Goal: Task Accomplishment & Management: Manage account settings

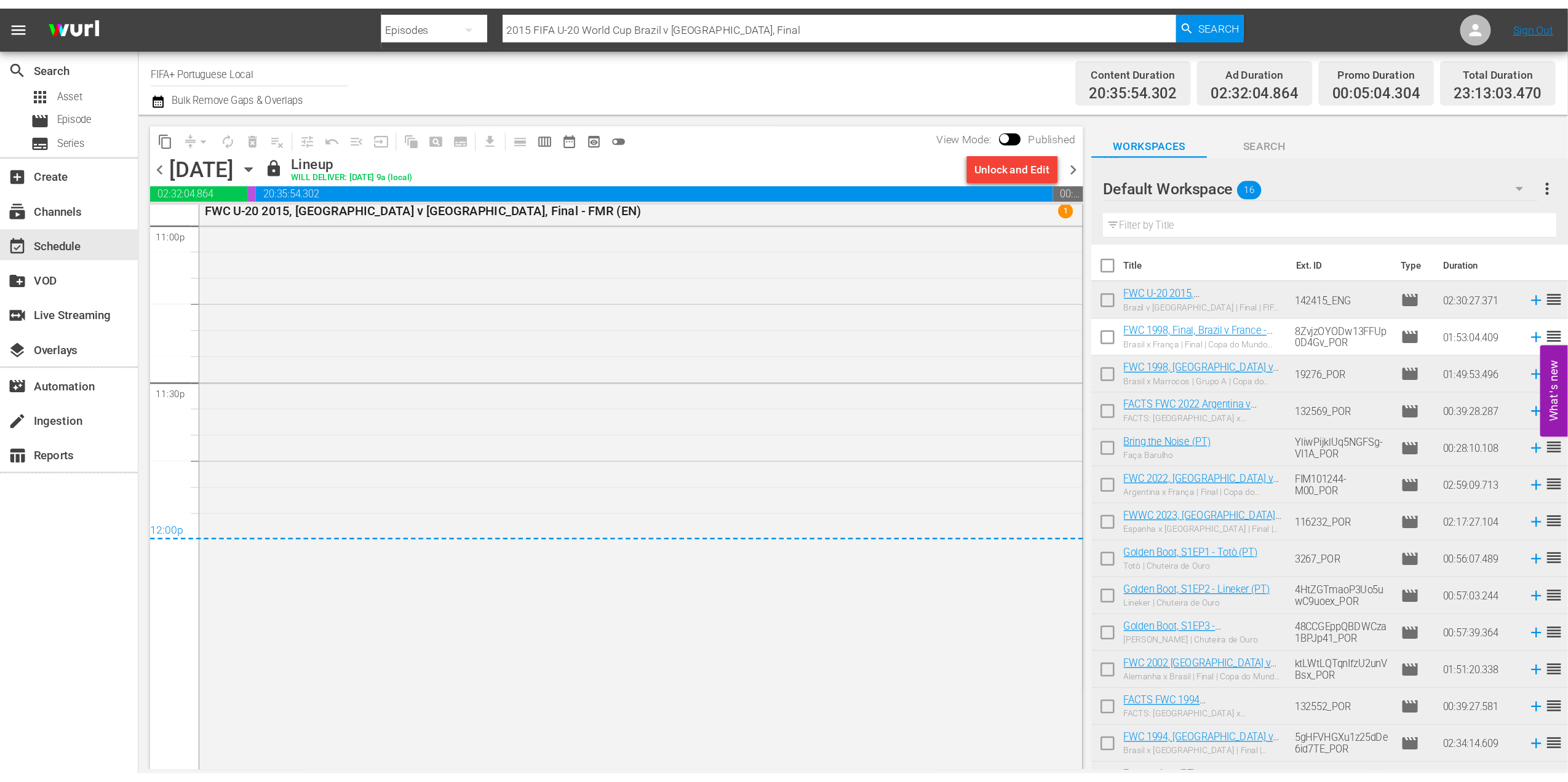
scroll to position [5753, 0]
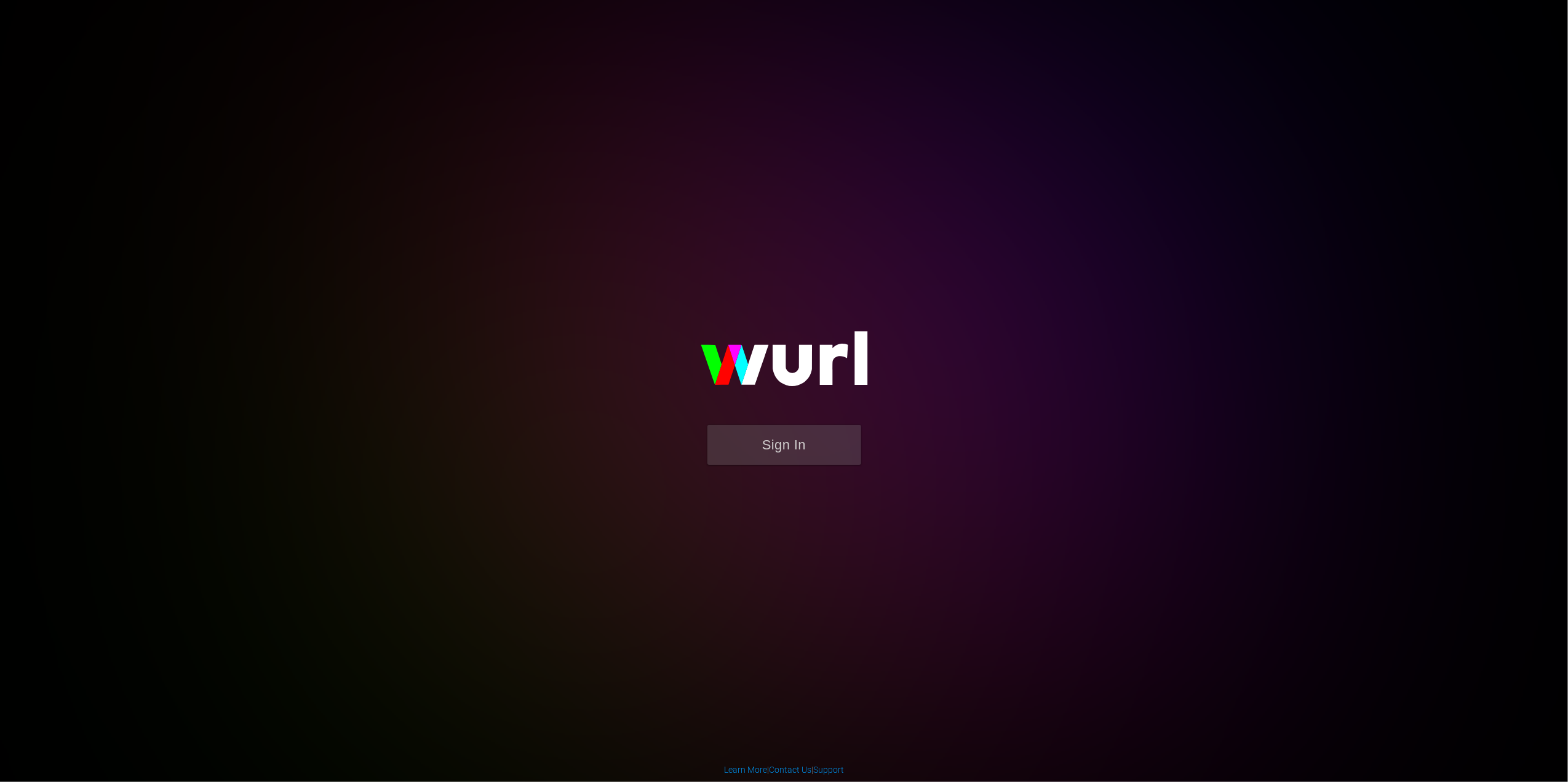
click at [795, 423] on img at bounding box center [784, 365] width 246 height 119
click at [788, 446] on button "Sign In" at bounding box center [784, 444] width 154 height 40
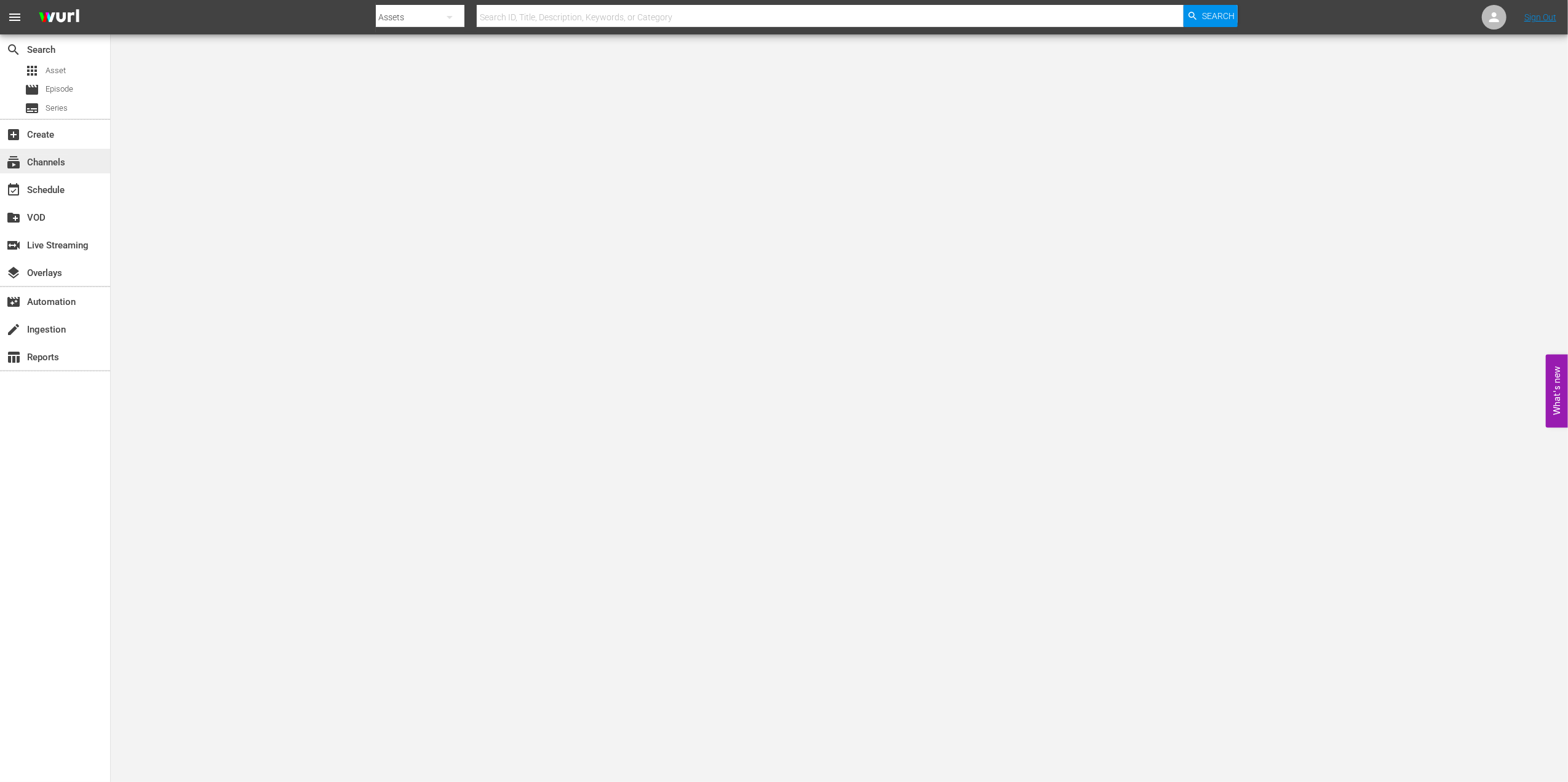
click at [41, 156] on div "subscriptions Channels" at bounding box center [35, 160] width 69 height 11
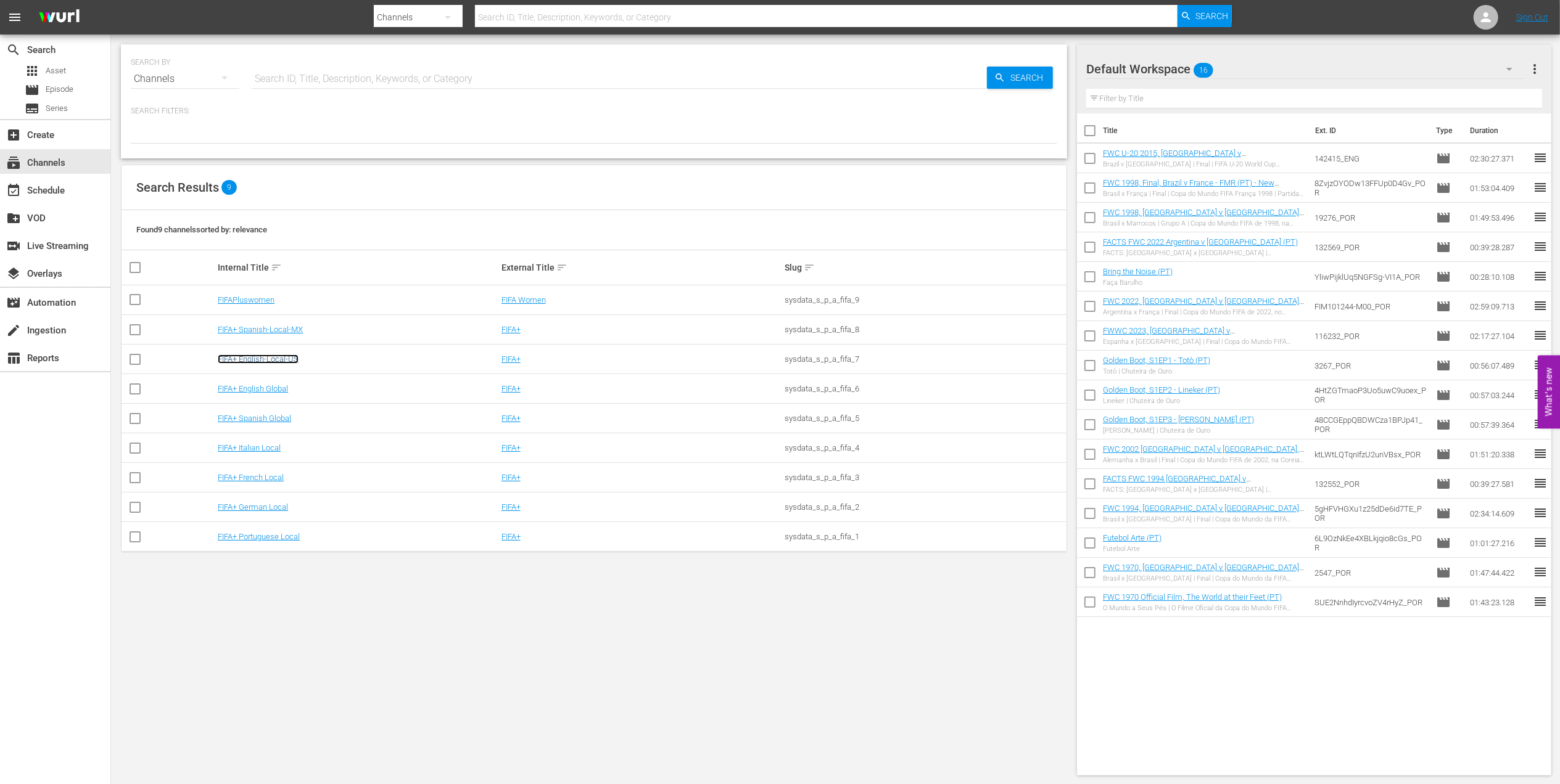
click at [287, 359] on link "FIFA+ English-Local-US" at bounding box center [258, 359] width 81 height 10
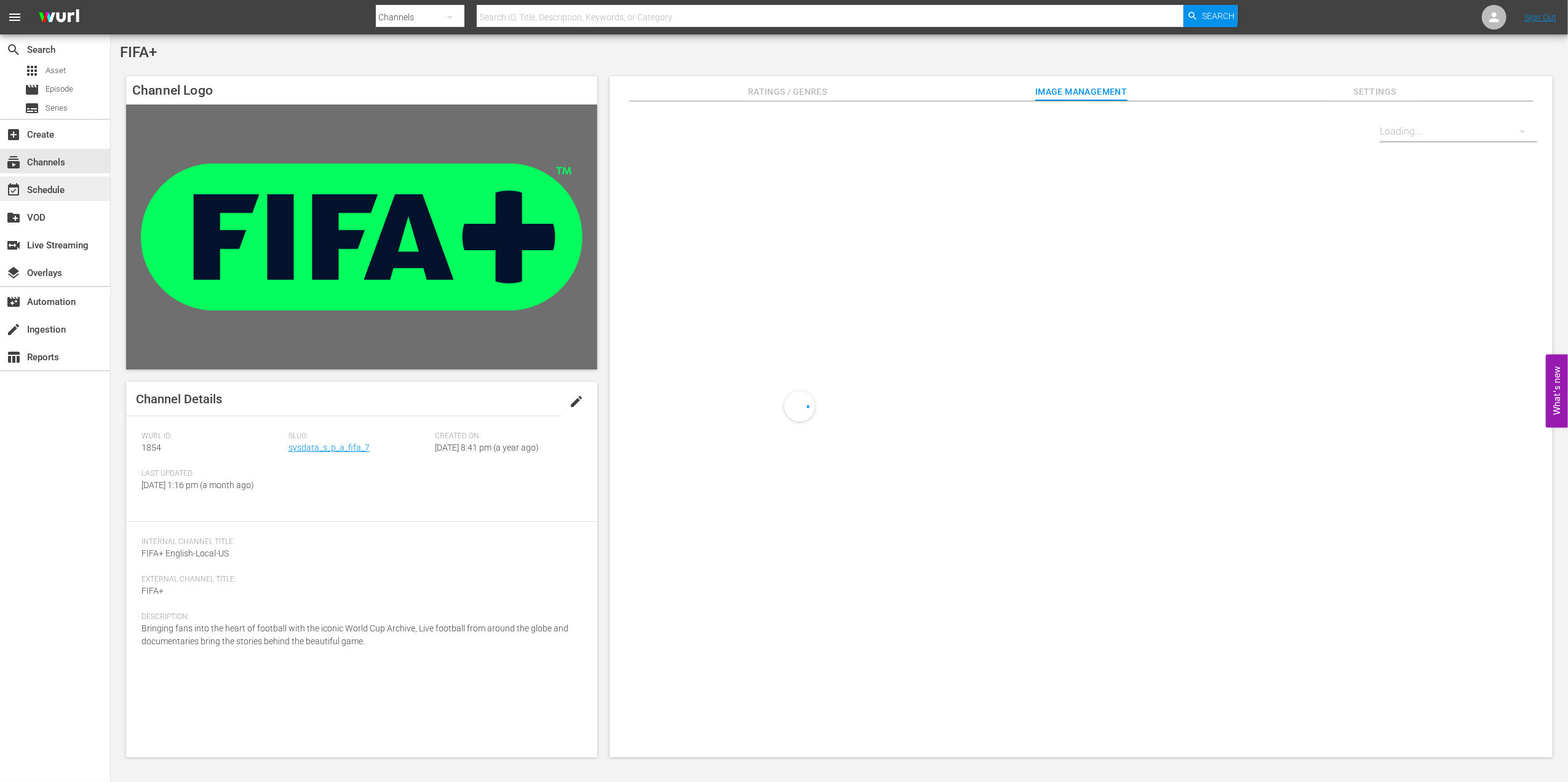
click at [56, 183] on div "event_available Schedule" at bounding box center [35, 188] width 69 height 11
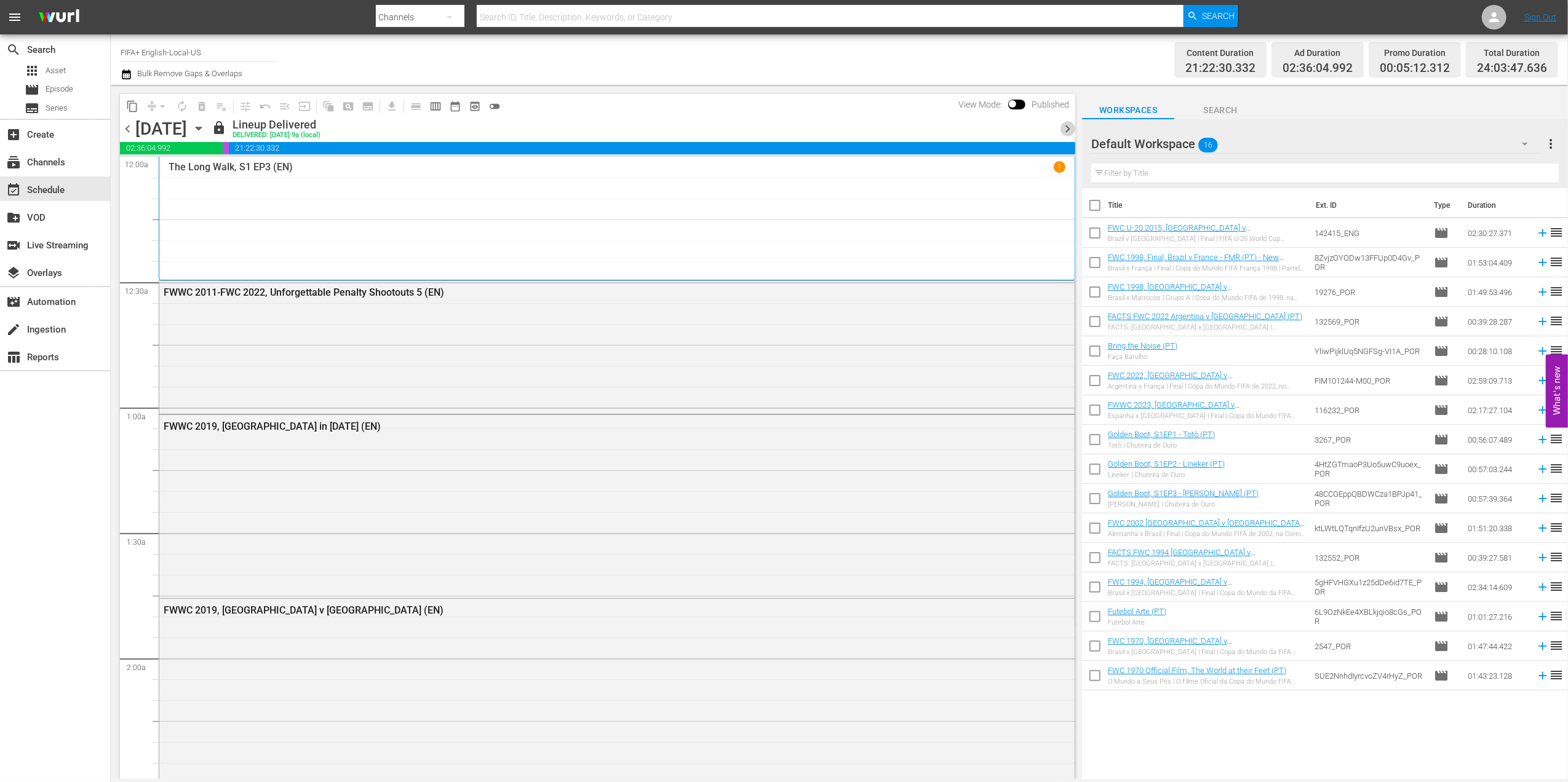
click at [1067, 128] on span "chevron_right" at bounding box center [1067, 129] width 16 height 16
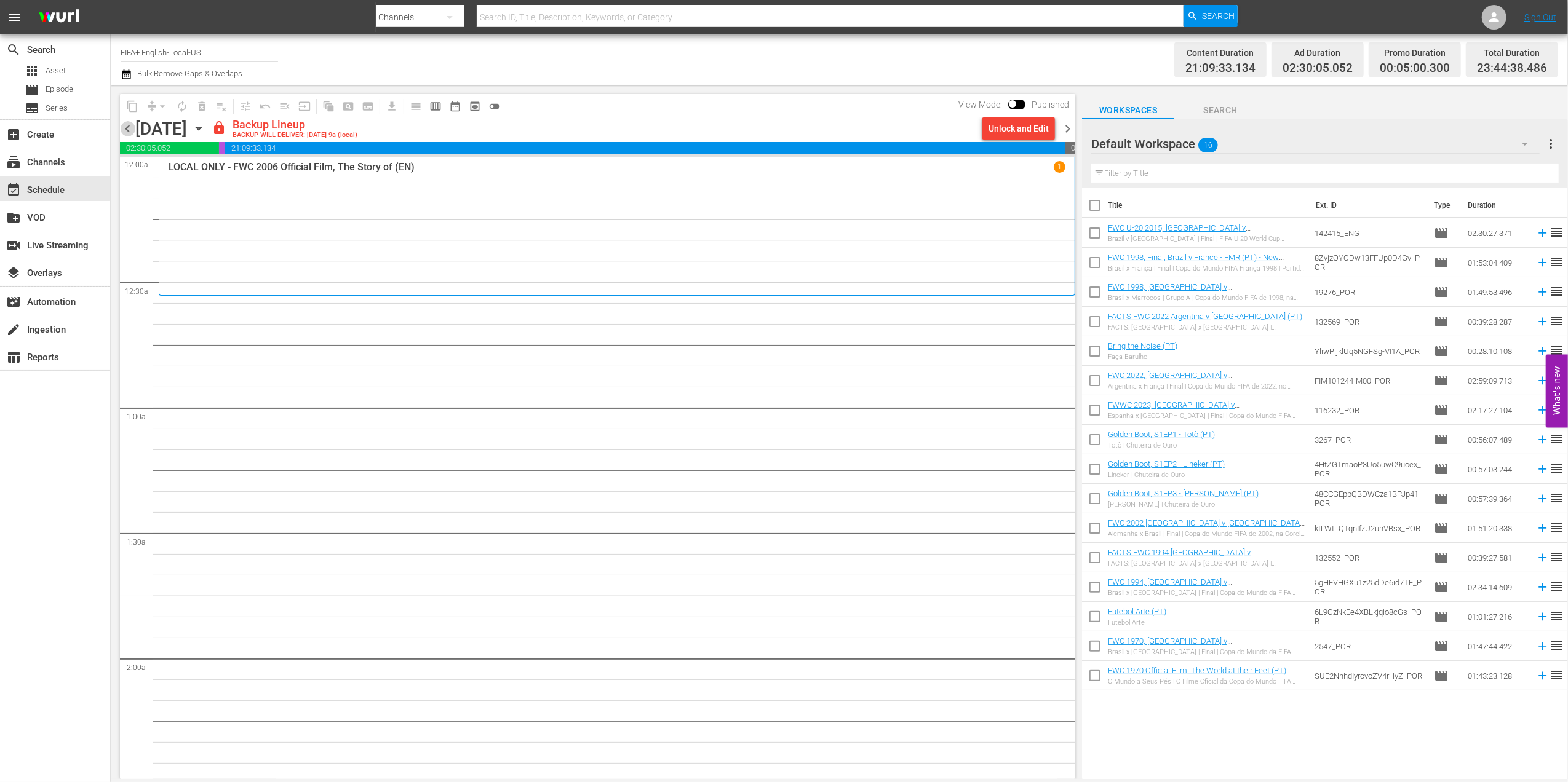
click at [128, 130] on span "chevron_left" at bounding box center [128, 129] width 16 height 16
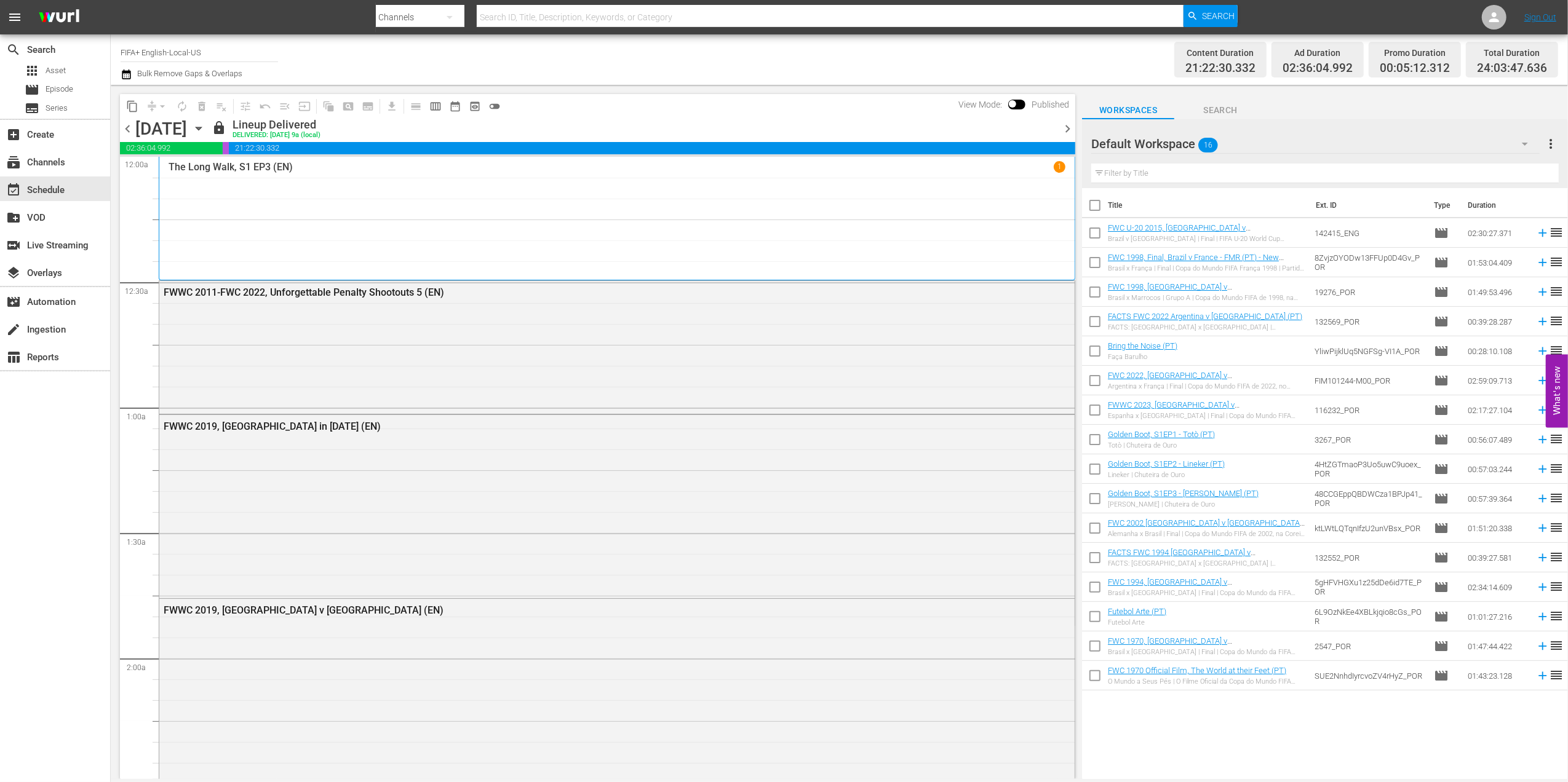
click at [1064, 124] on span "chevron_right" at bounding box center [1067, 129] width 16 height 16
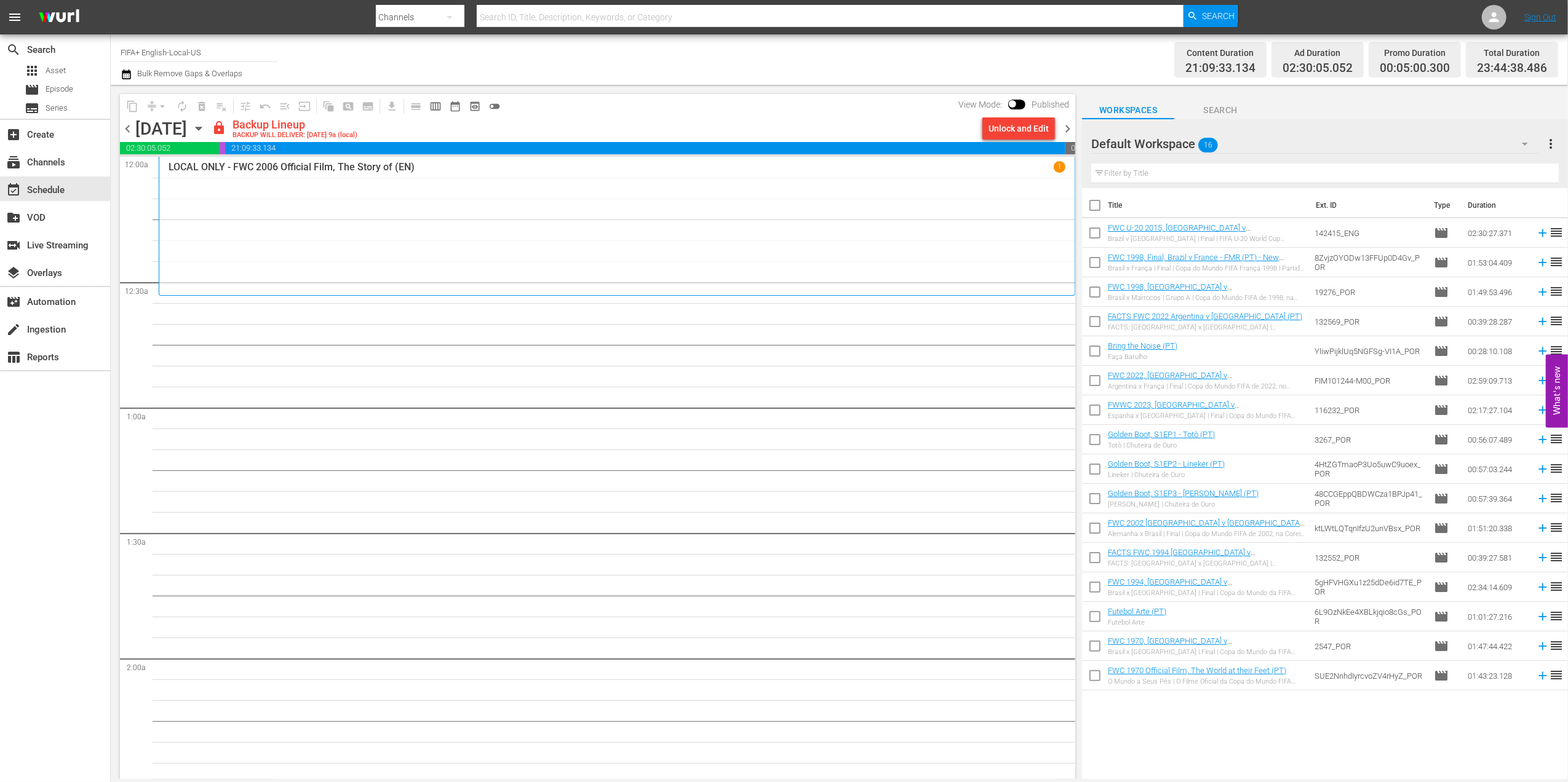
click at [1022, 125] on div "Unlock and Edit" at bounding box center [1018, 128] width 60 height 22
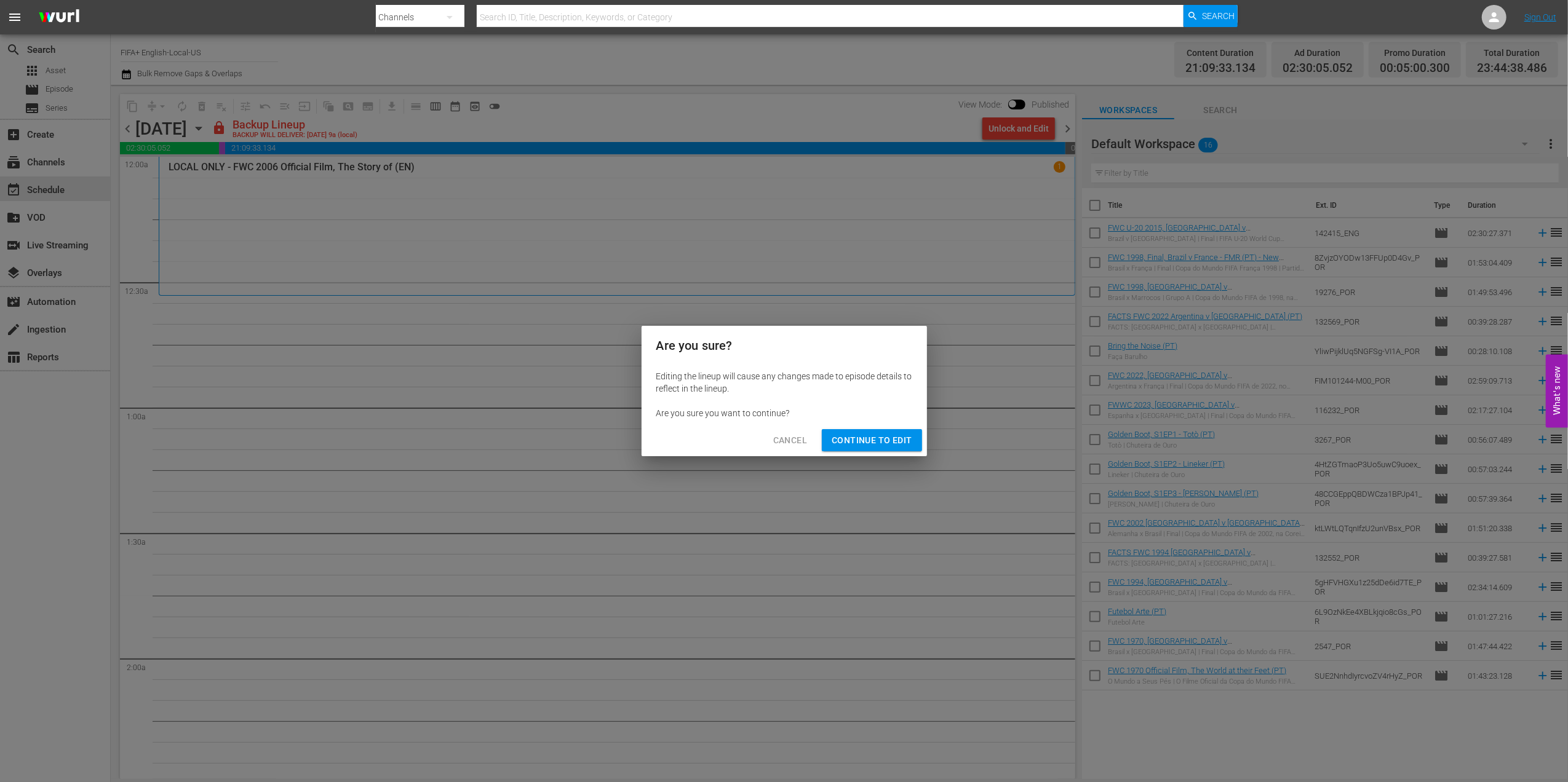
click at [861, 442] on span "Continue to Edit" at bounding box center [872, 440] width 80 height 16
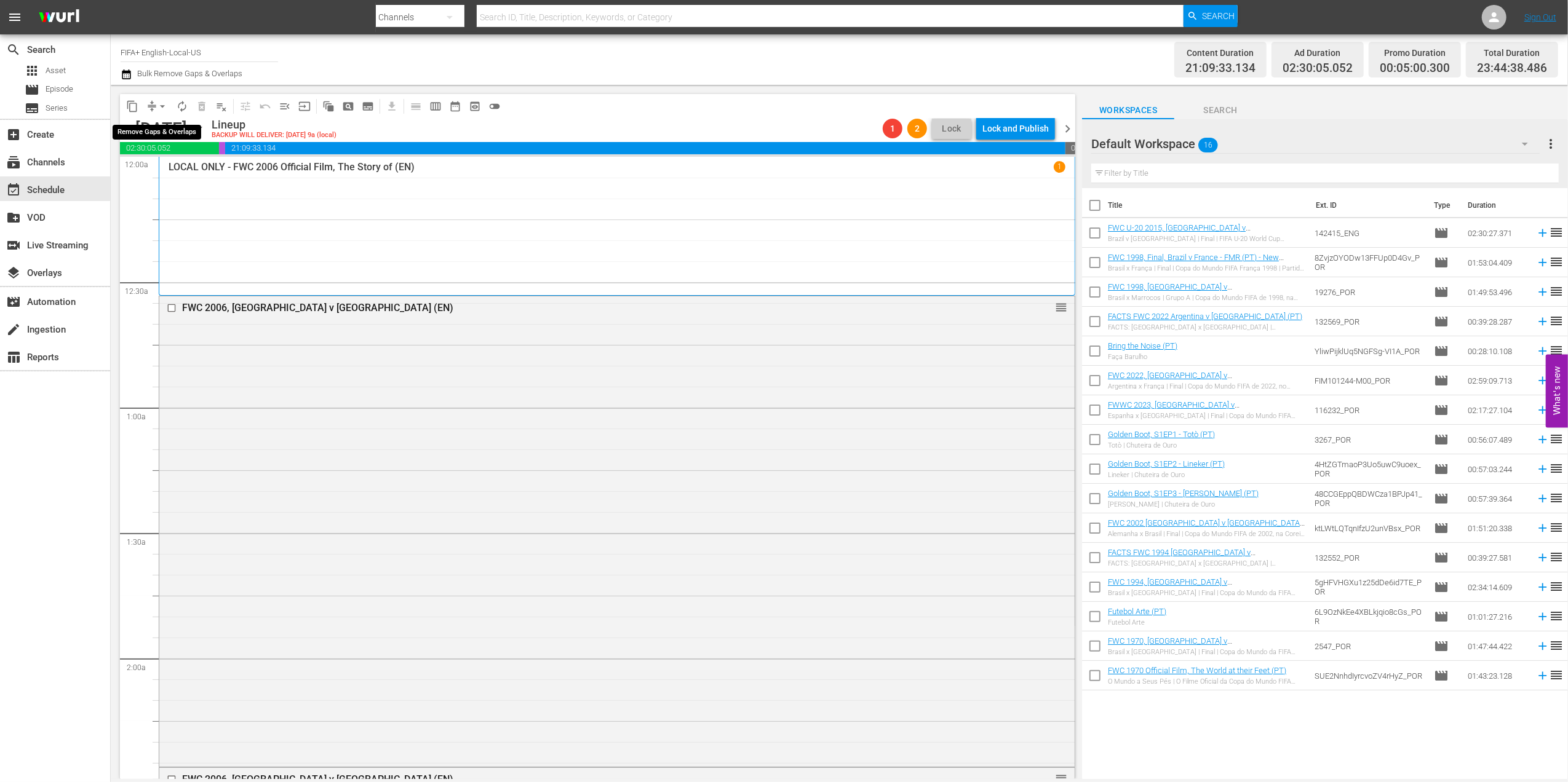
click at [158, 104] on span "arrow_drop_down" at bounding box center [162, 106] width 12 height 12
click at [186, 168] on li "Align to End of Previous Day" at bounding box center [163, 172] width 129 height 20
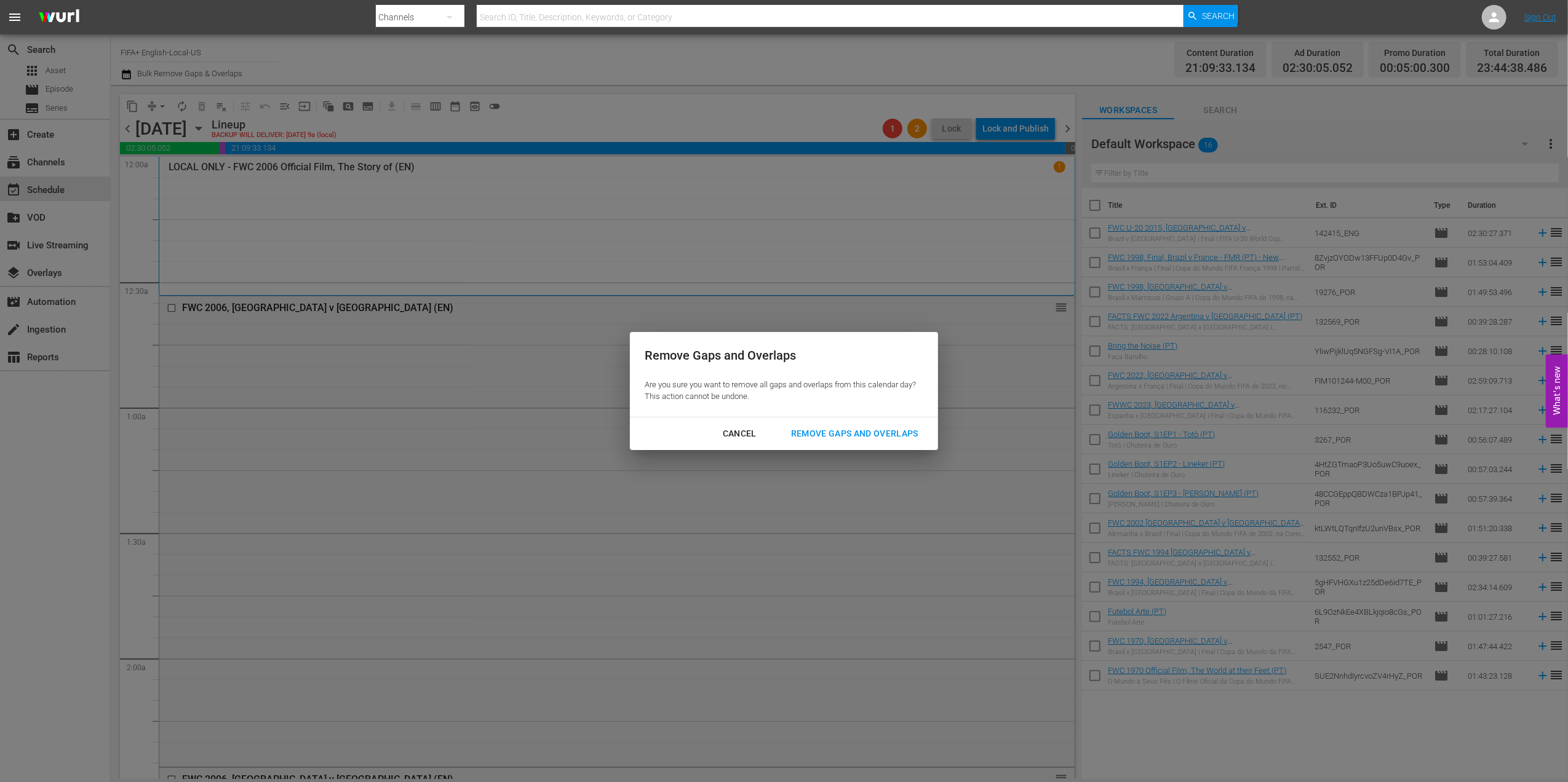
click at [874, 437] on div "Remove Gaps and Overlaps" at bounding box center [854, 433] width 147 height 16
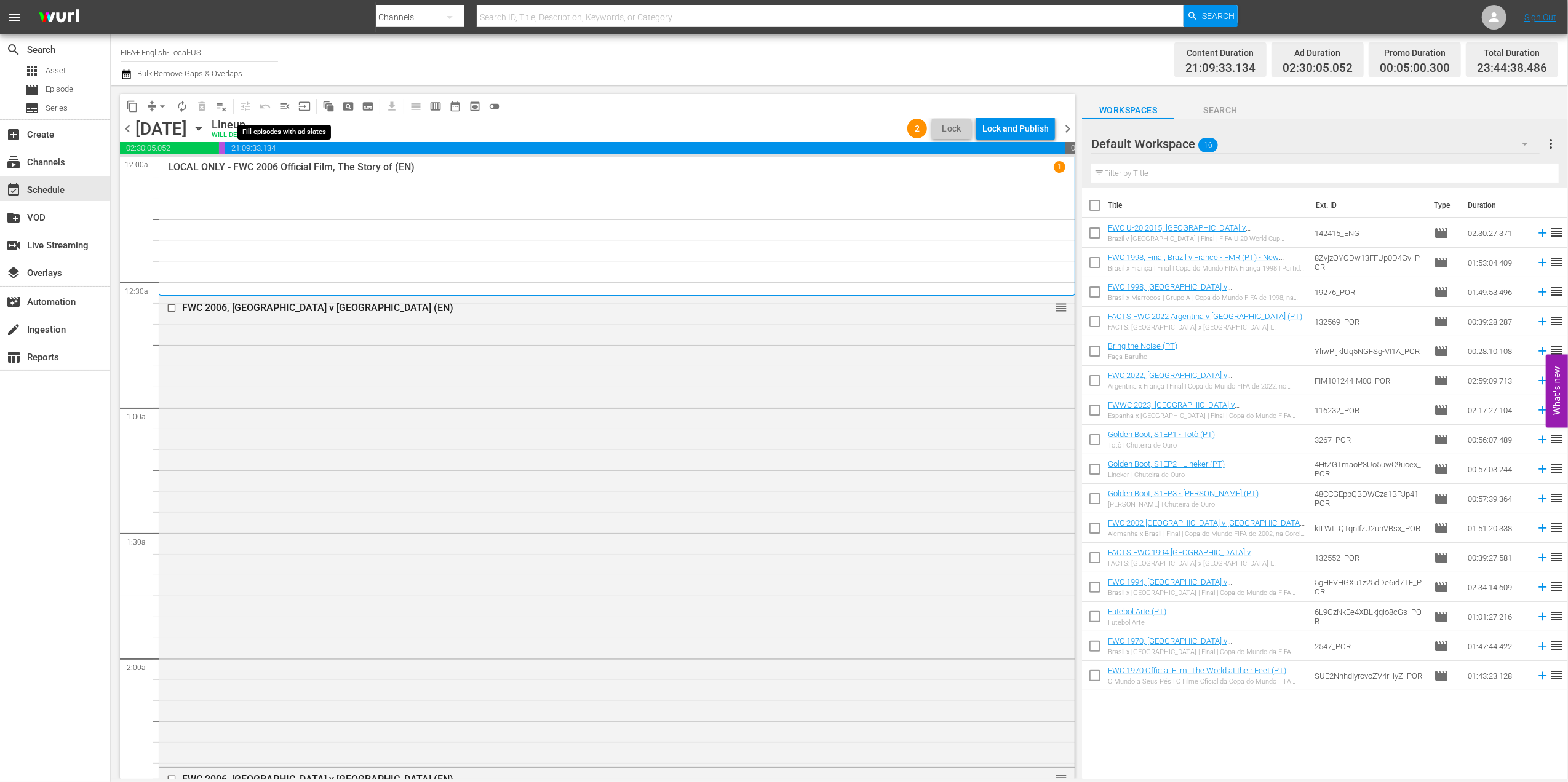
click at [279, 104] on span "menu_open" at bounding box center [285, 106] width 12 height 12
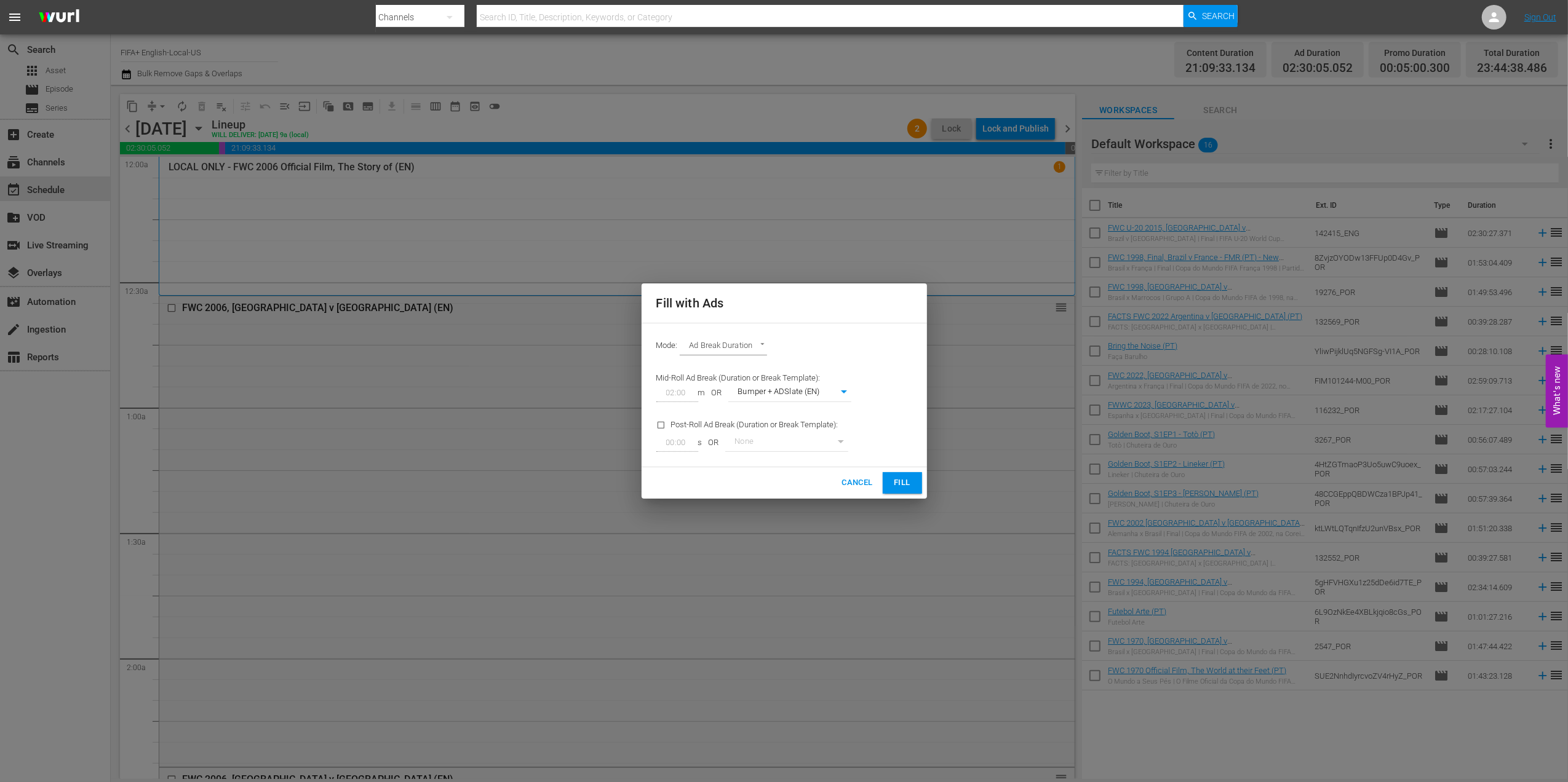
click at [903, 485] on span "Fill" at bounding box center [902, 483] width 20 height 14
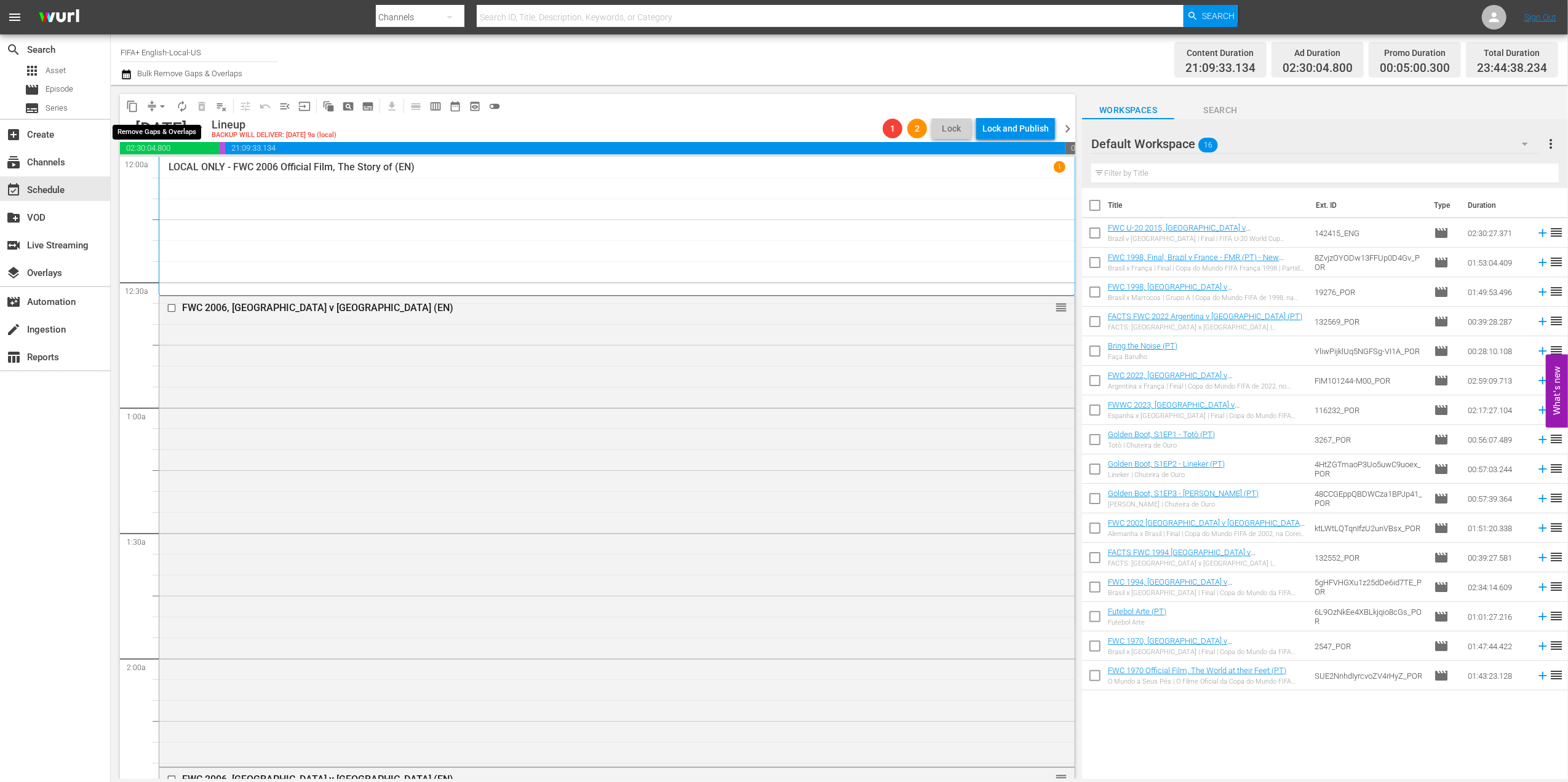
click at [164, 106] on span "arrow_drop_down" at bounding box center [162, 106] width 12 height 12
click at [176, 165] on li "Align to End of Previous Day" at bounding box center [163, 172] width 129 height 20
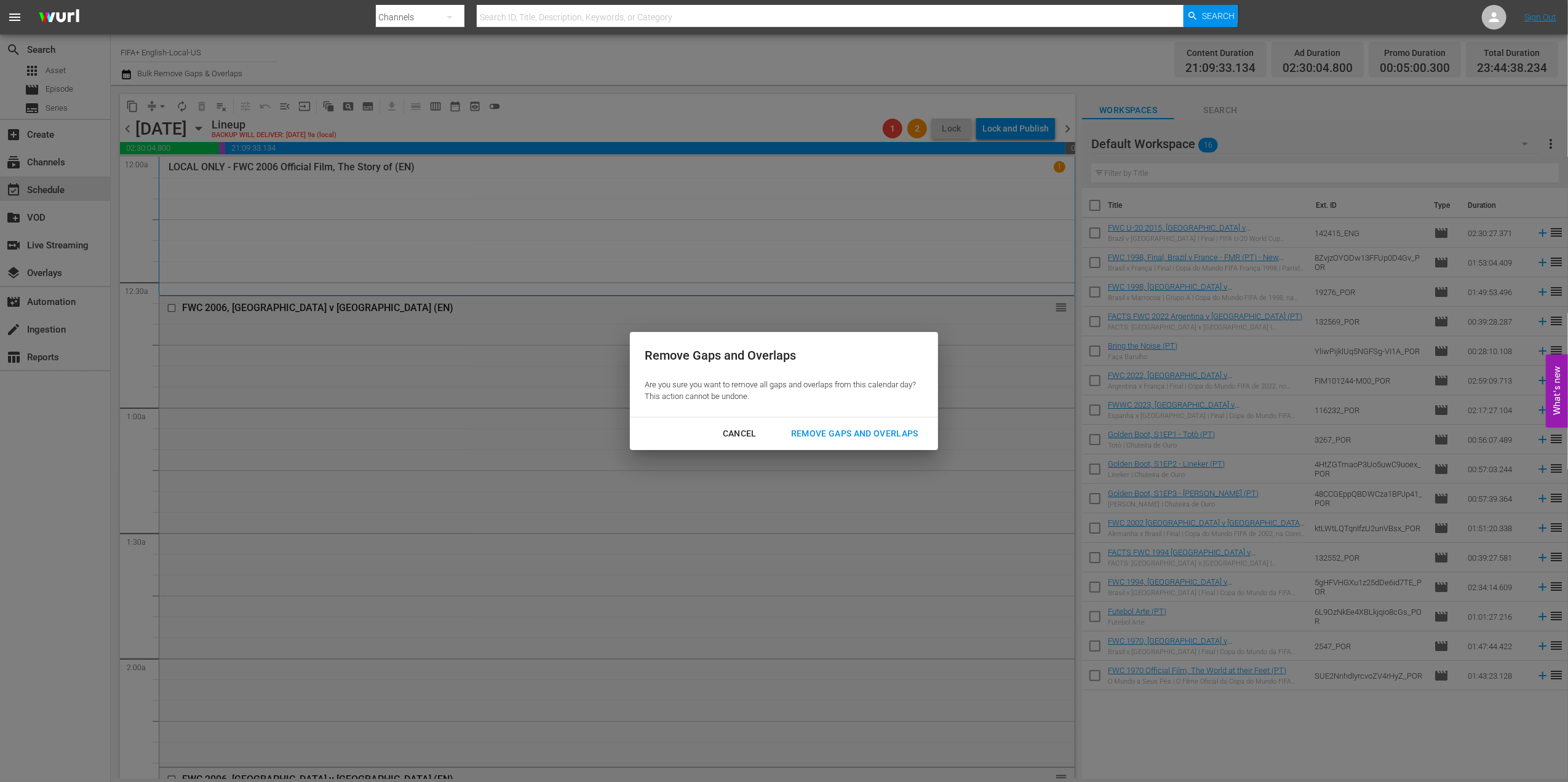
click at [854, 433] on div "Remove Gaps and Overlaps" at bounding box center [854, 433] width 147 height 16
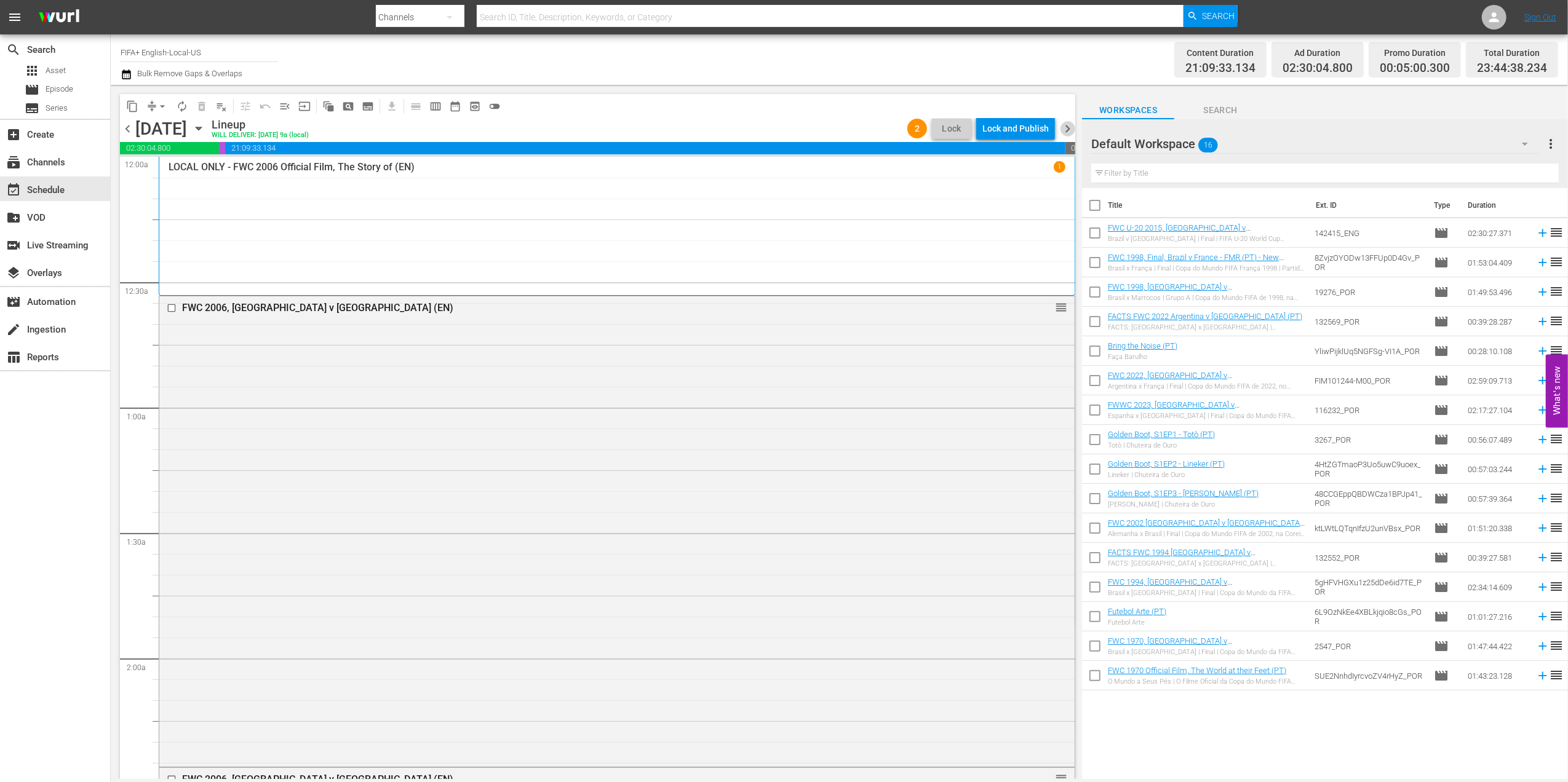
click at [1065, 125] on span "chevron_right" at bounding box center [1067, 129] width 16 height 16
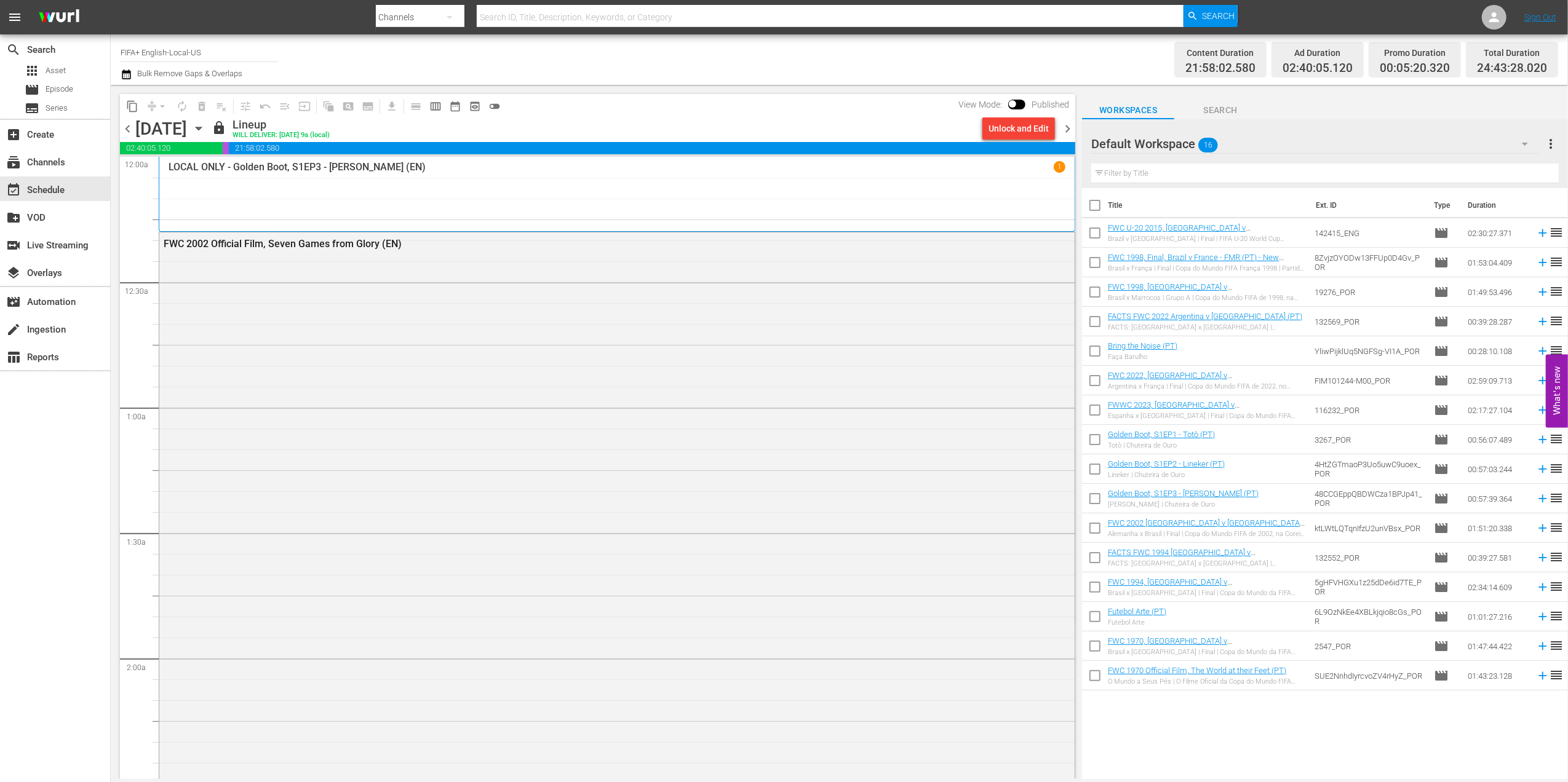
click at [1035, 132] on div "Unlock and Edit" at bounding box center [1018, 128] width 60 height 22
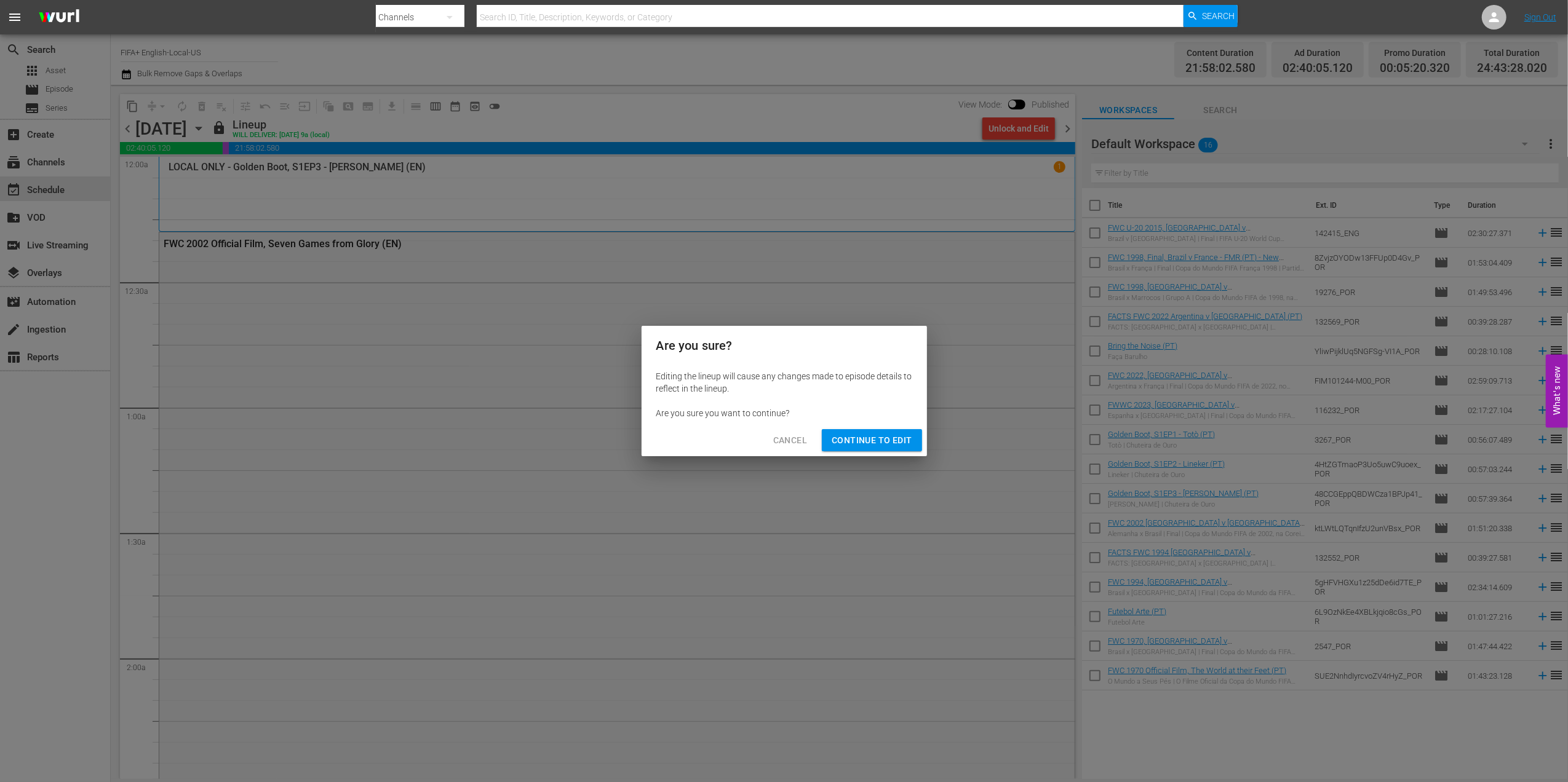
click at [870, 443] on span "Continue to Edit" at bounding box center [872, 440] width 80 height 16
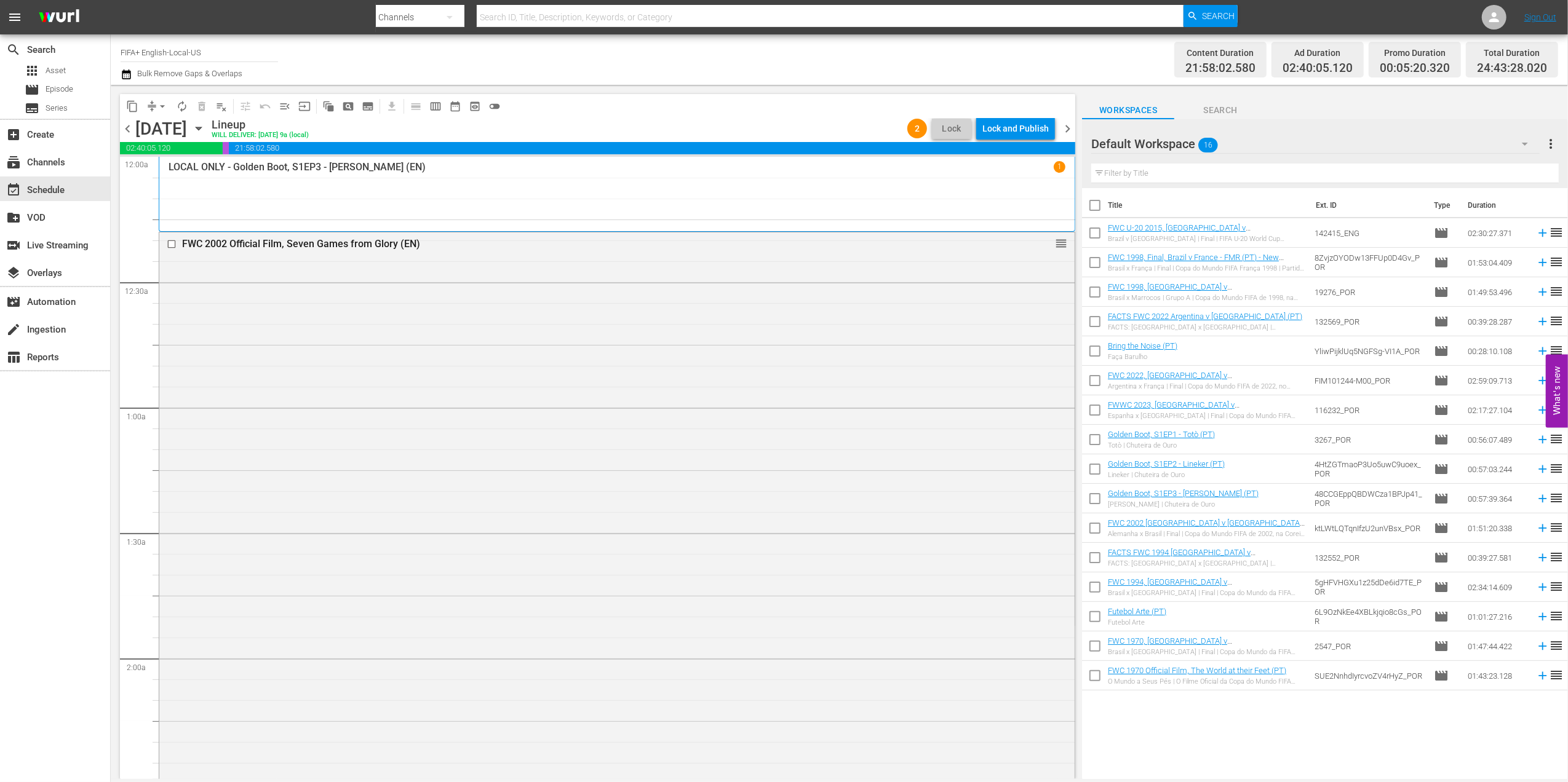
click at [126, 125] on span "chevron_left" at bounding box center [128, 129] width 16 height 16
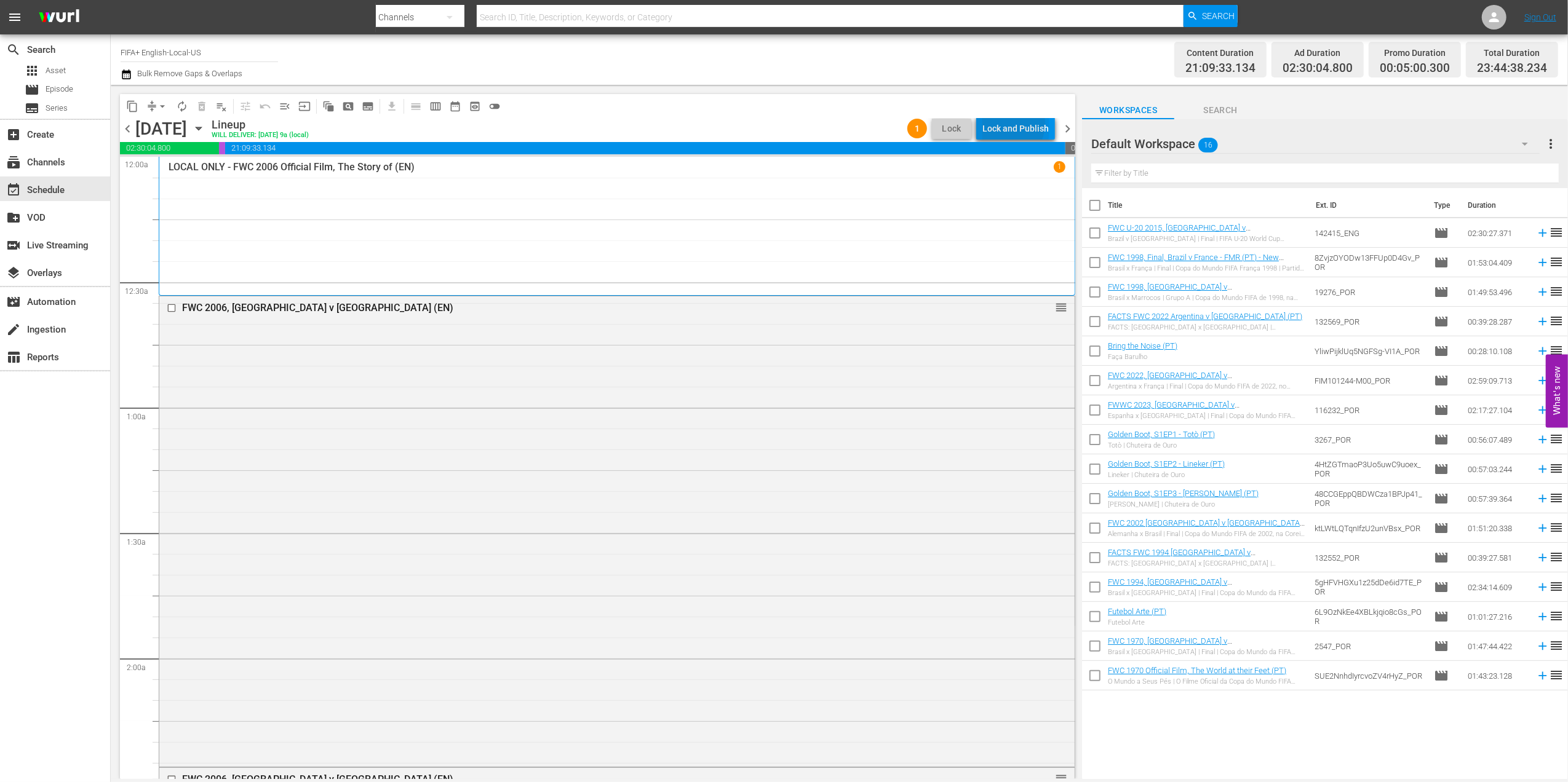
click at [1006, 123] on div "Lock and Publish" at bounding box center [1016, 128] width 66 height 22
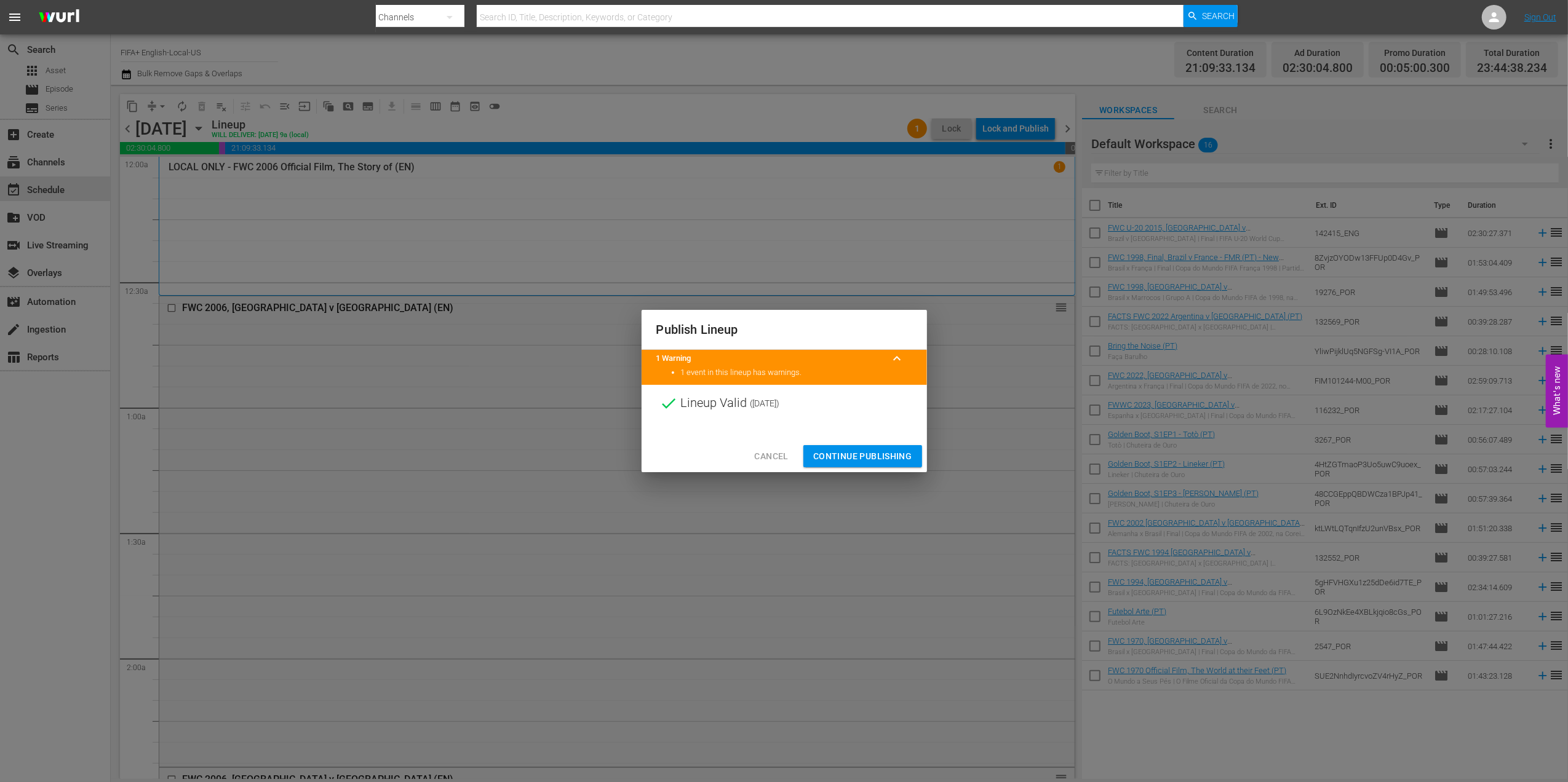
click at [856, 451] on span "Continue Publishing" at bounding box center [863, 456] width 99 height 16
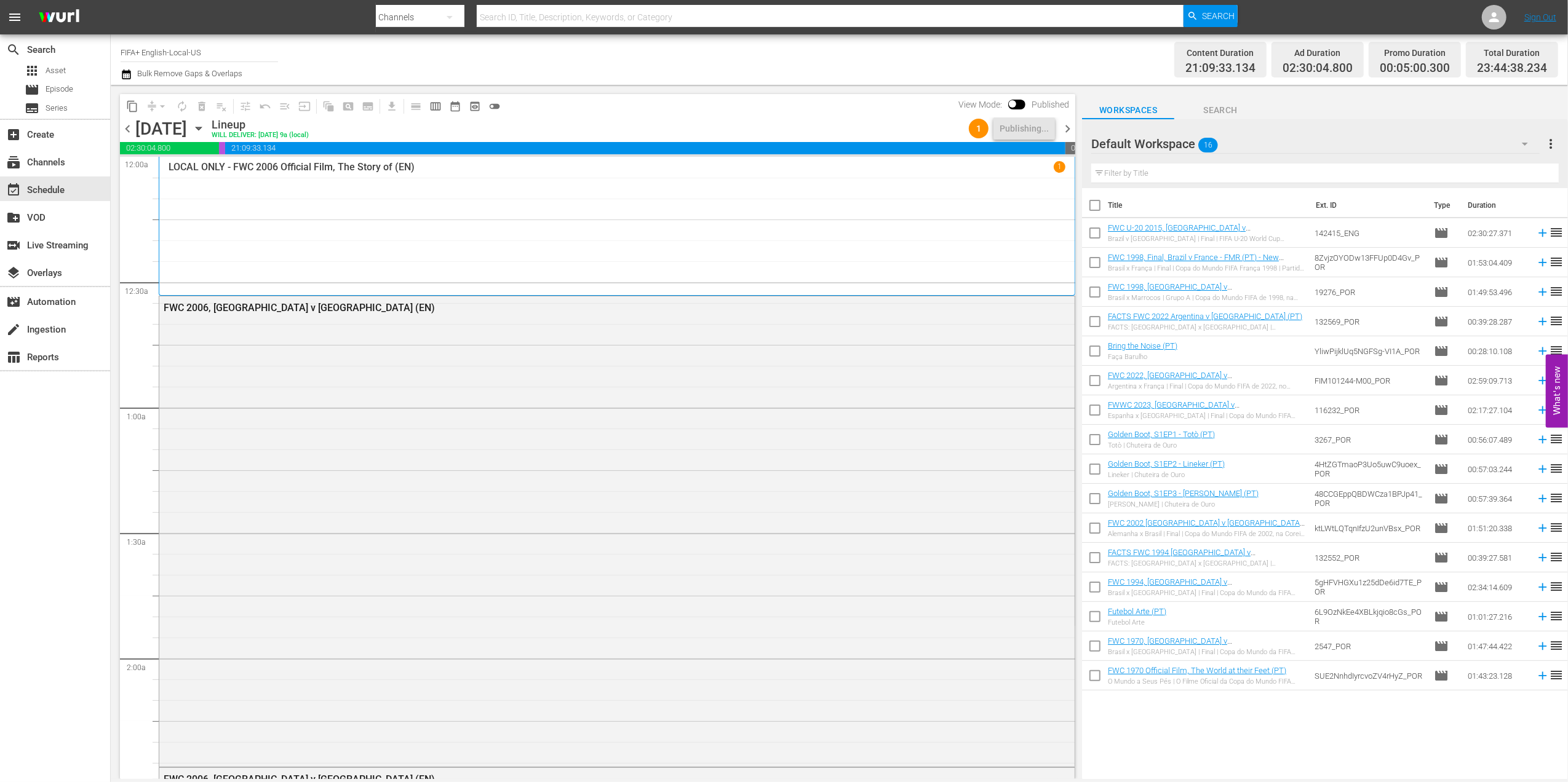
click at [1065, 128] on span "chevron_right" at bounding box center [1067, 129] width 16 height 16
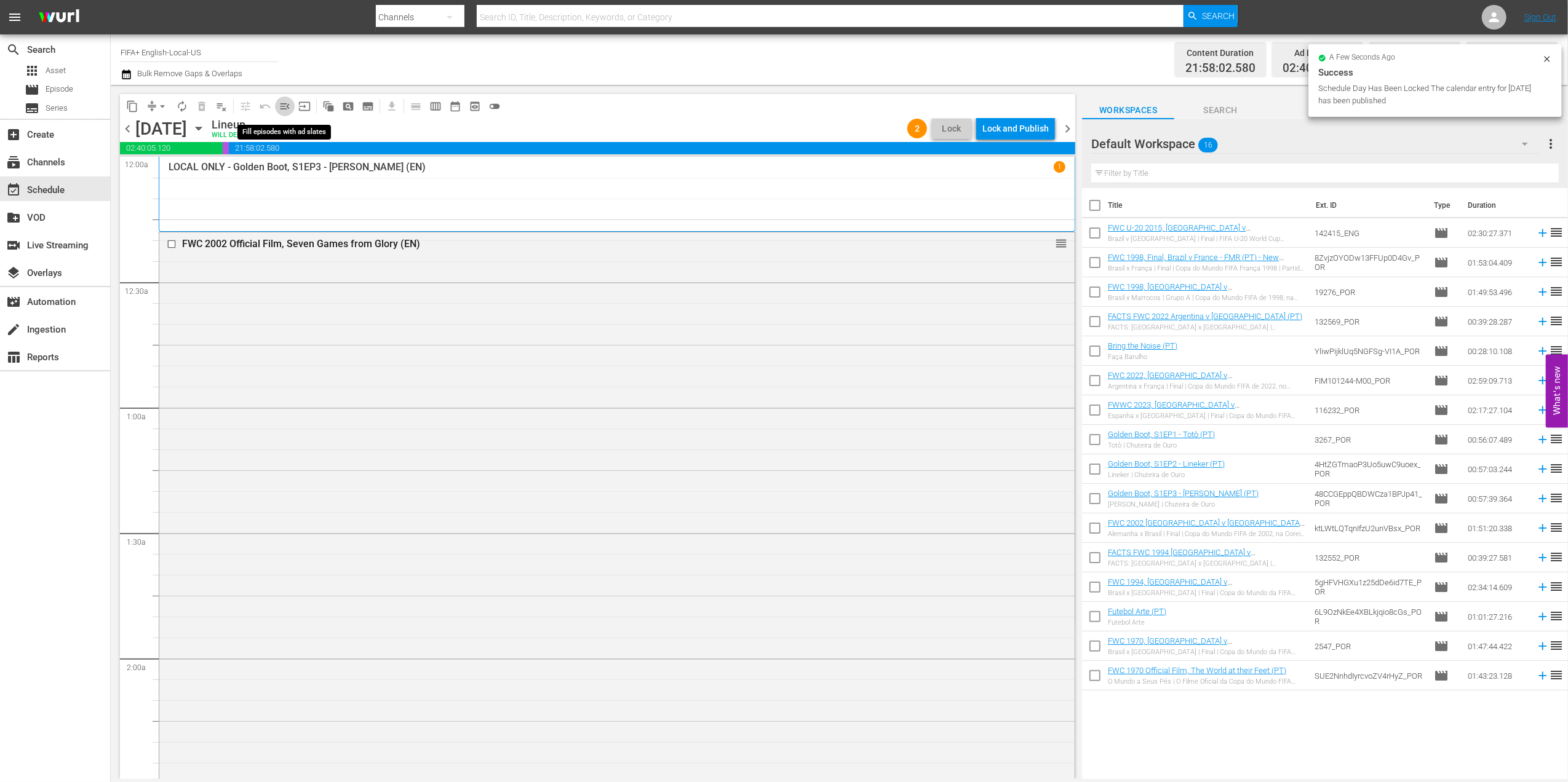
click at [290, 107] on span "menu_open" at bounding box center [285, 106] width 12 height 12
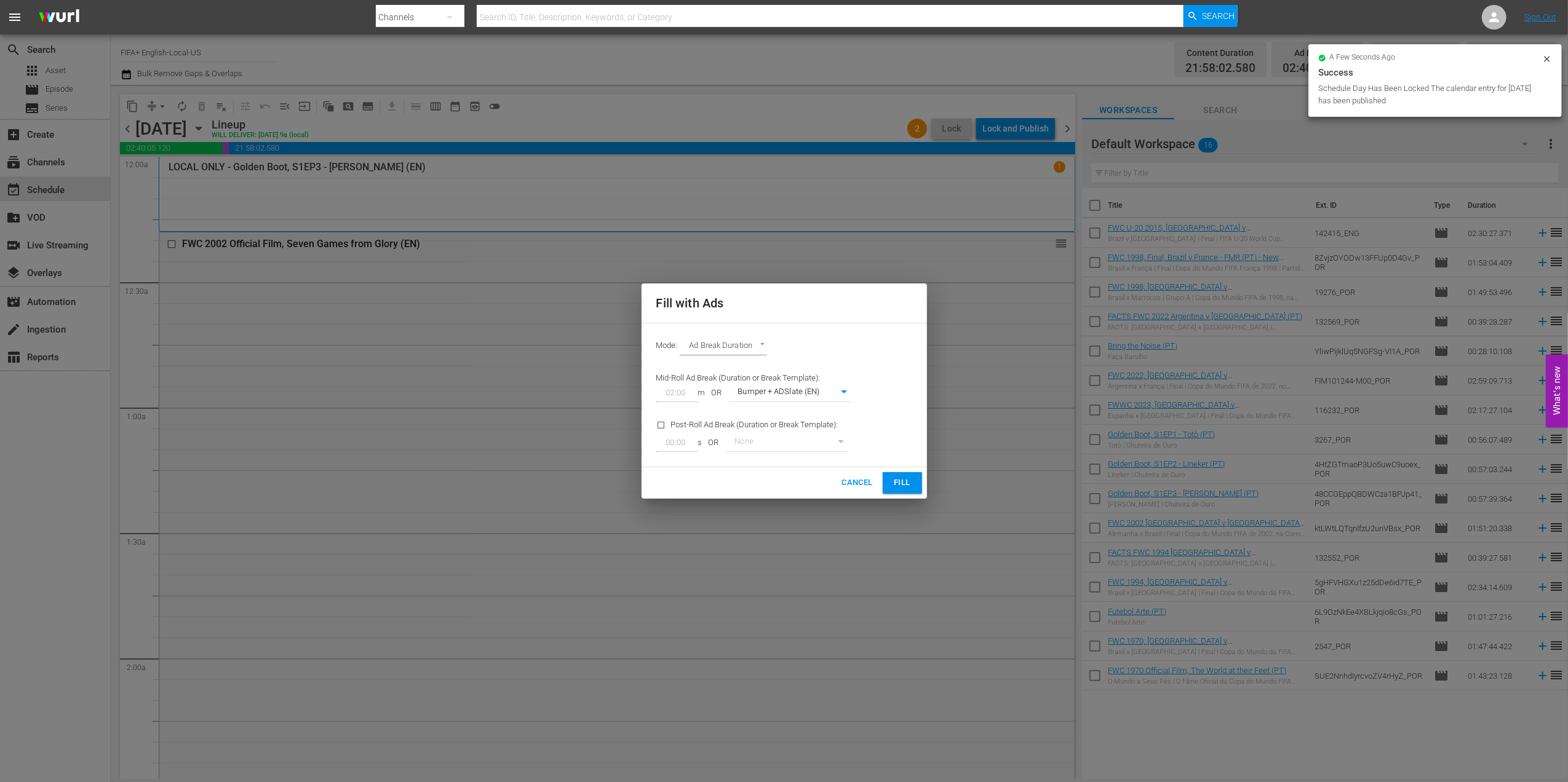
click at [901, 477] on span "Fill" at bounding box center [902, 483] width 20 height 14
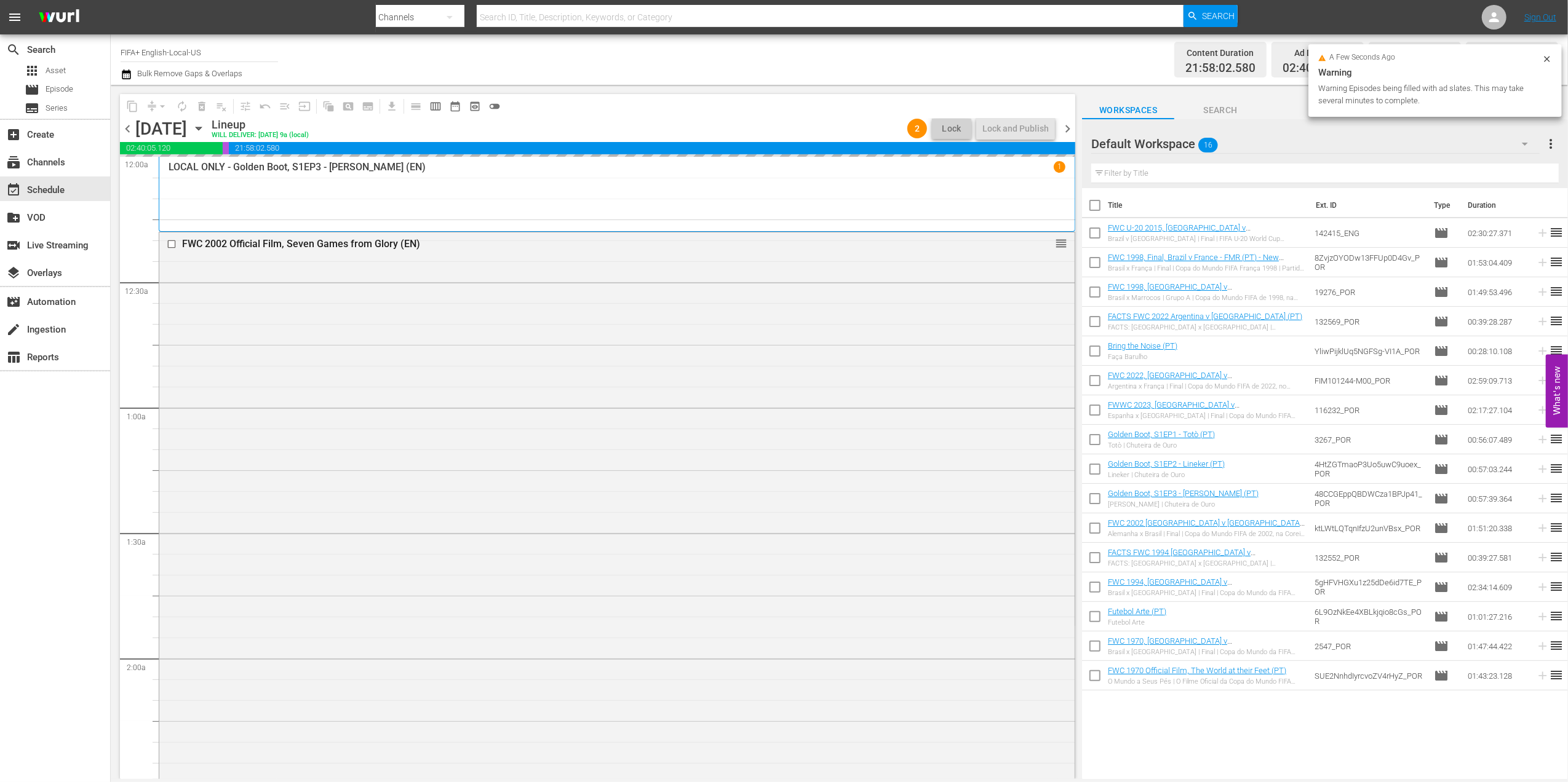
click at [124, 131] on span "chevron_left" at bounding box center [128, 129] width 16 height 16
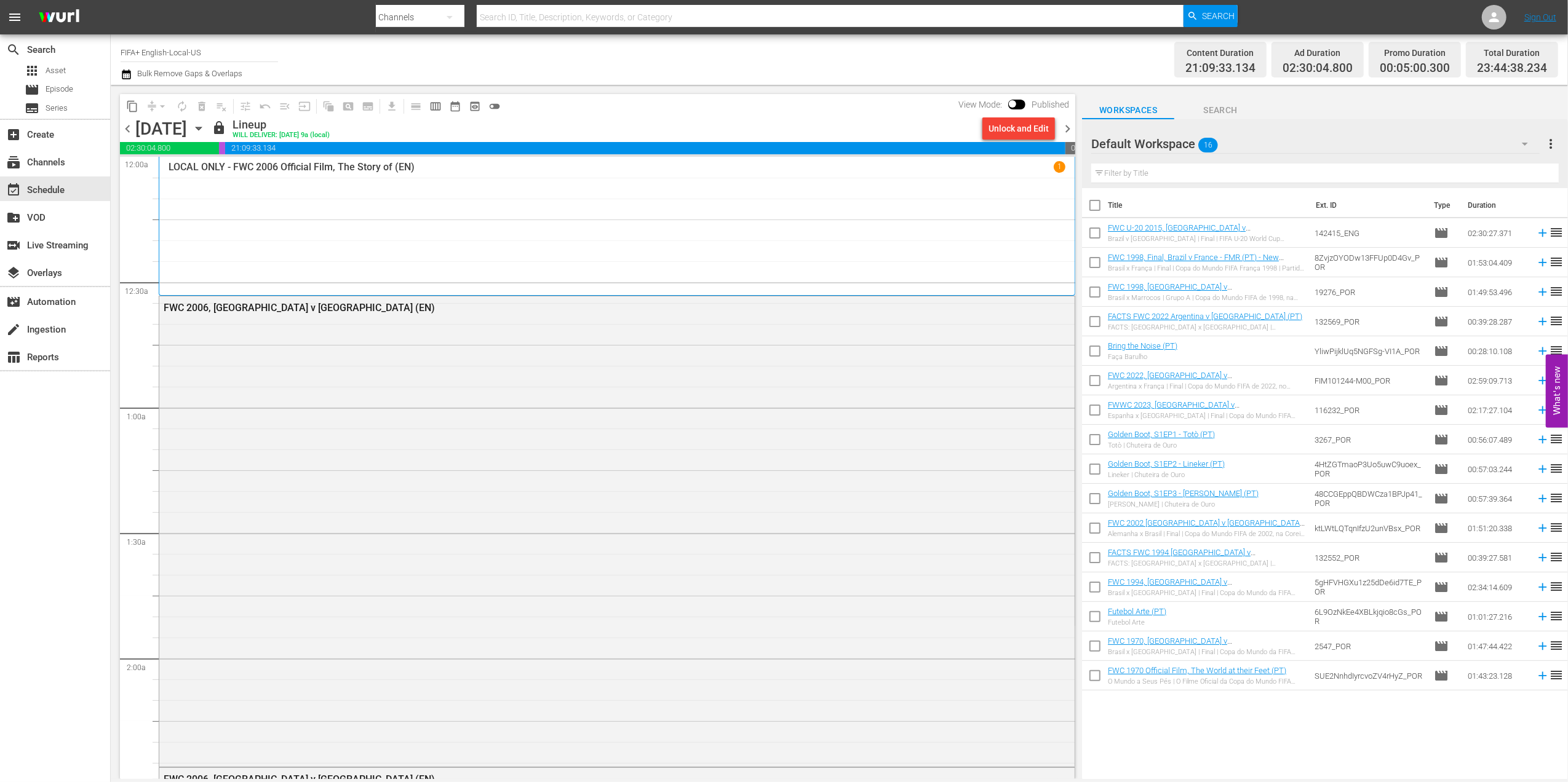
click at [1063, 126] on span "chevron_right" at bounding box center [1067, 129] width 16 height 16
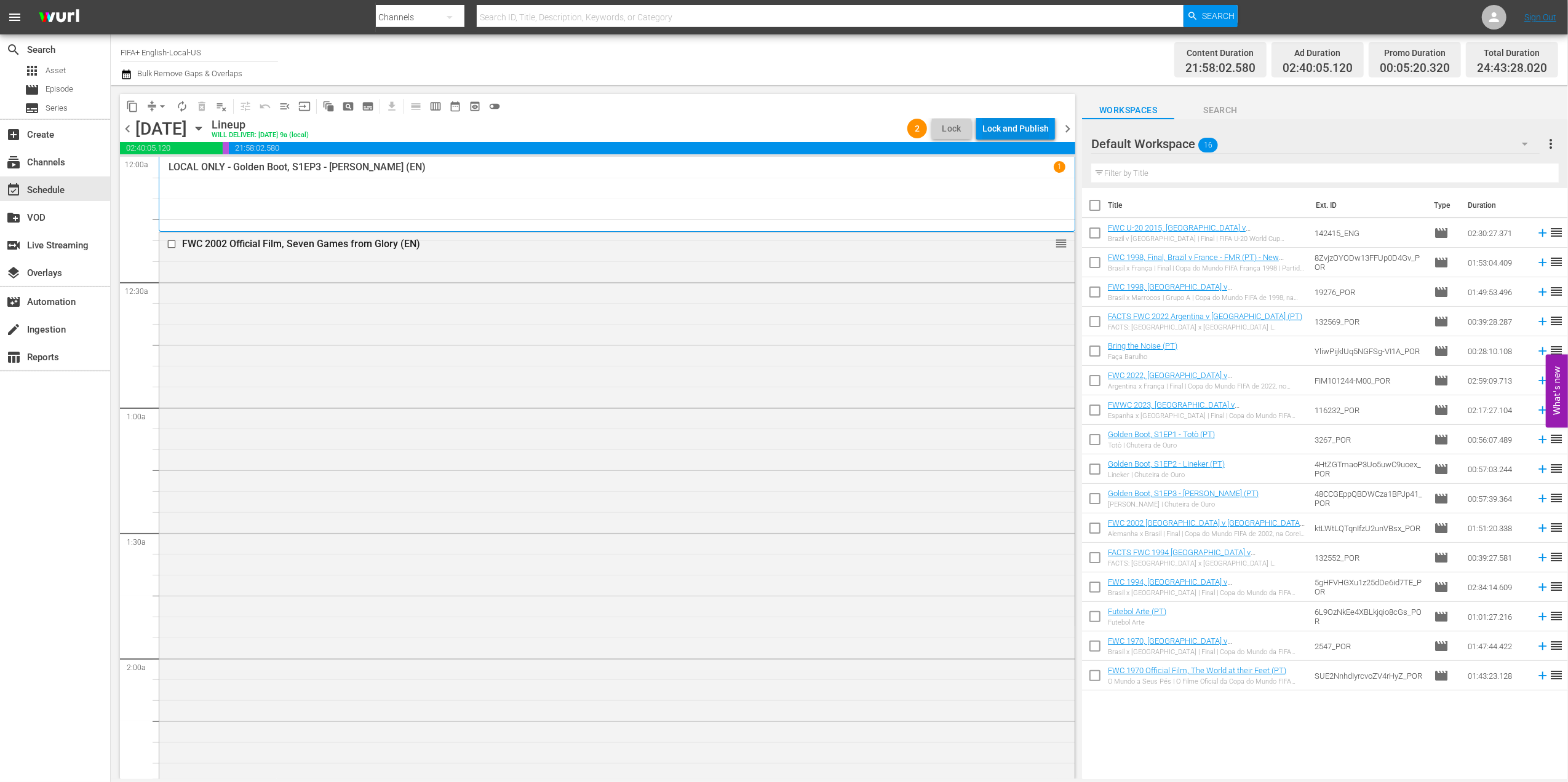
click at [992, 128] on div "Lock and Publish" at bounding box center [1016, 128] width 66 height 22
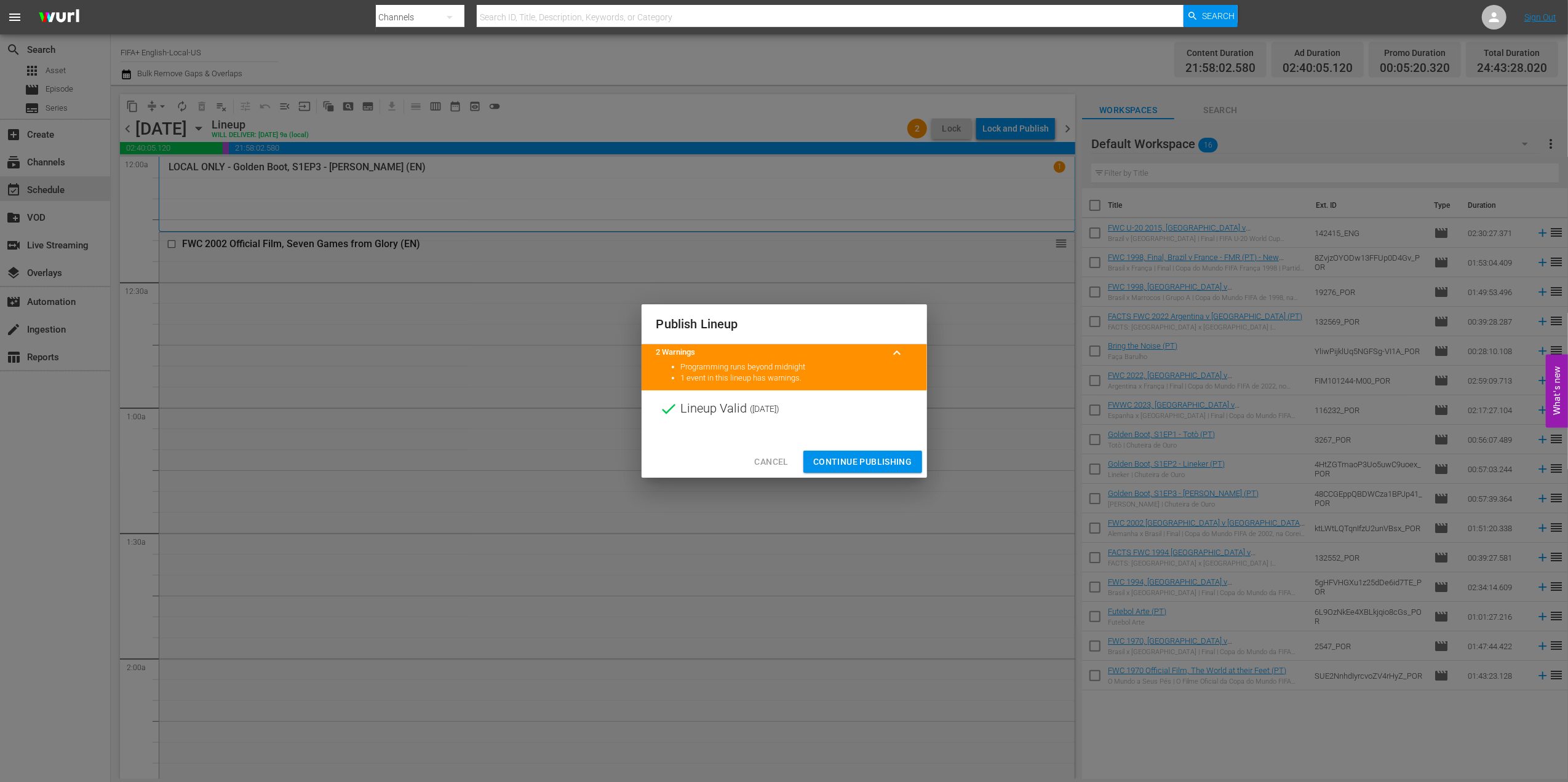
click at [858, 460] on span "Continue Publishing" at bounding box center [863, 462] width 99 height 16
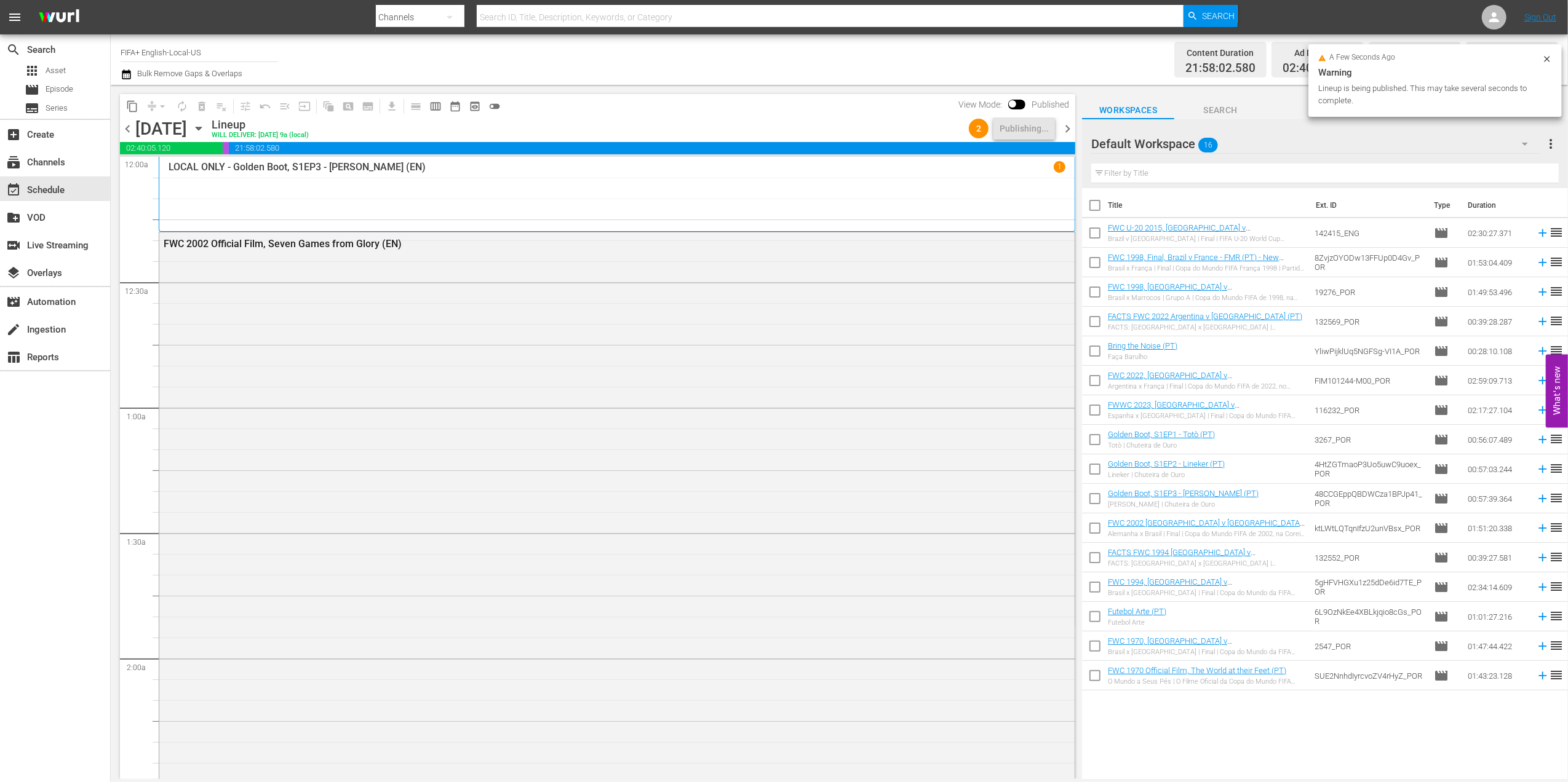
click at [1066, 126] on span "chevron_right" at bounding box center [1067, 129] width 16 height 16
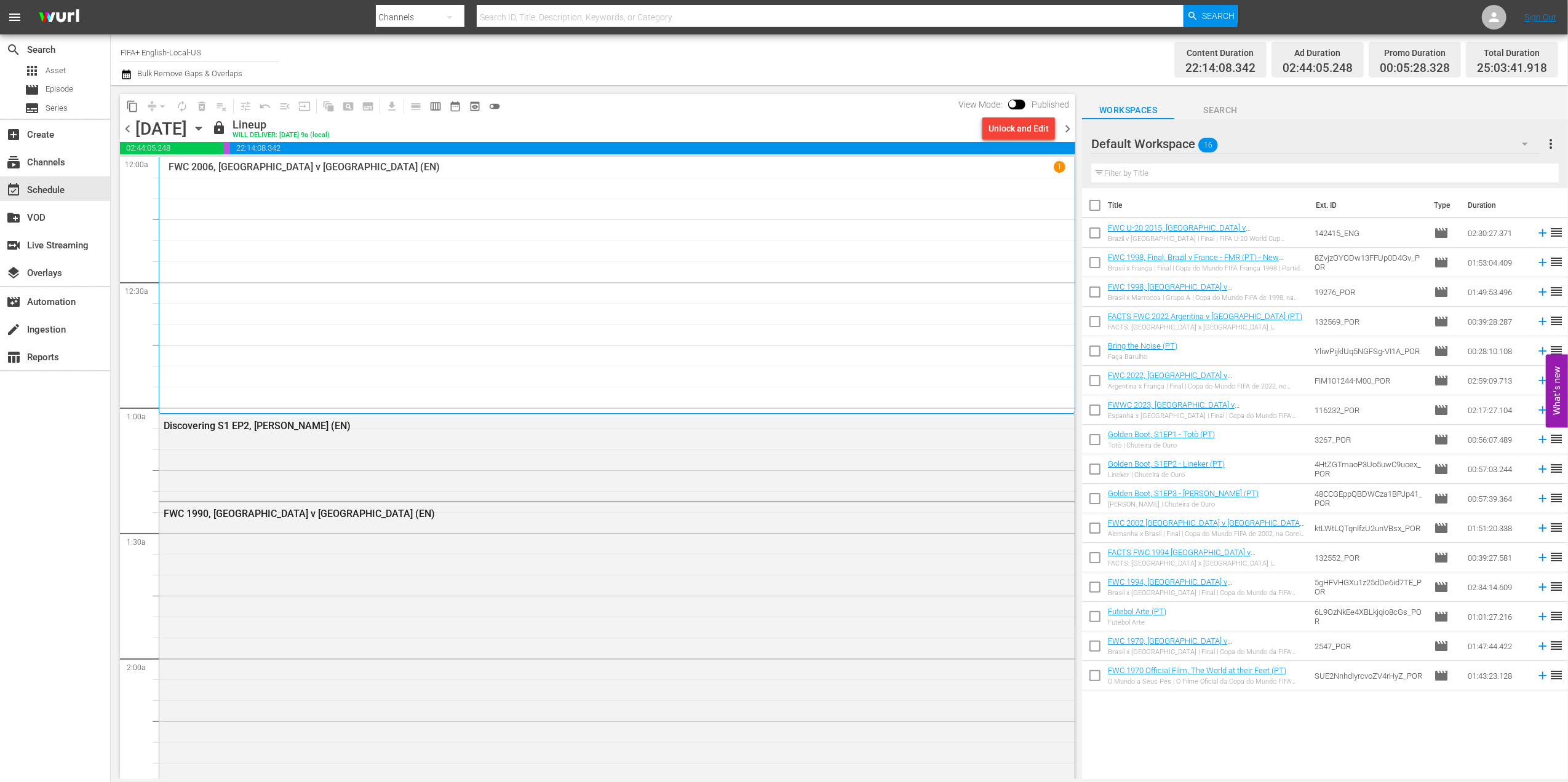
click at [1019, 130] on div "Unlock and Edit" at bounding box center [1018, 128] width 60 height 22
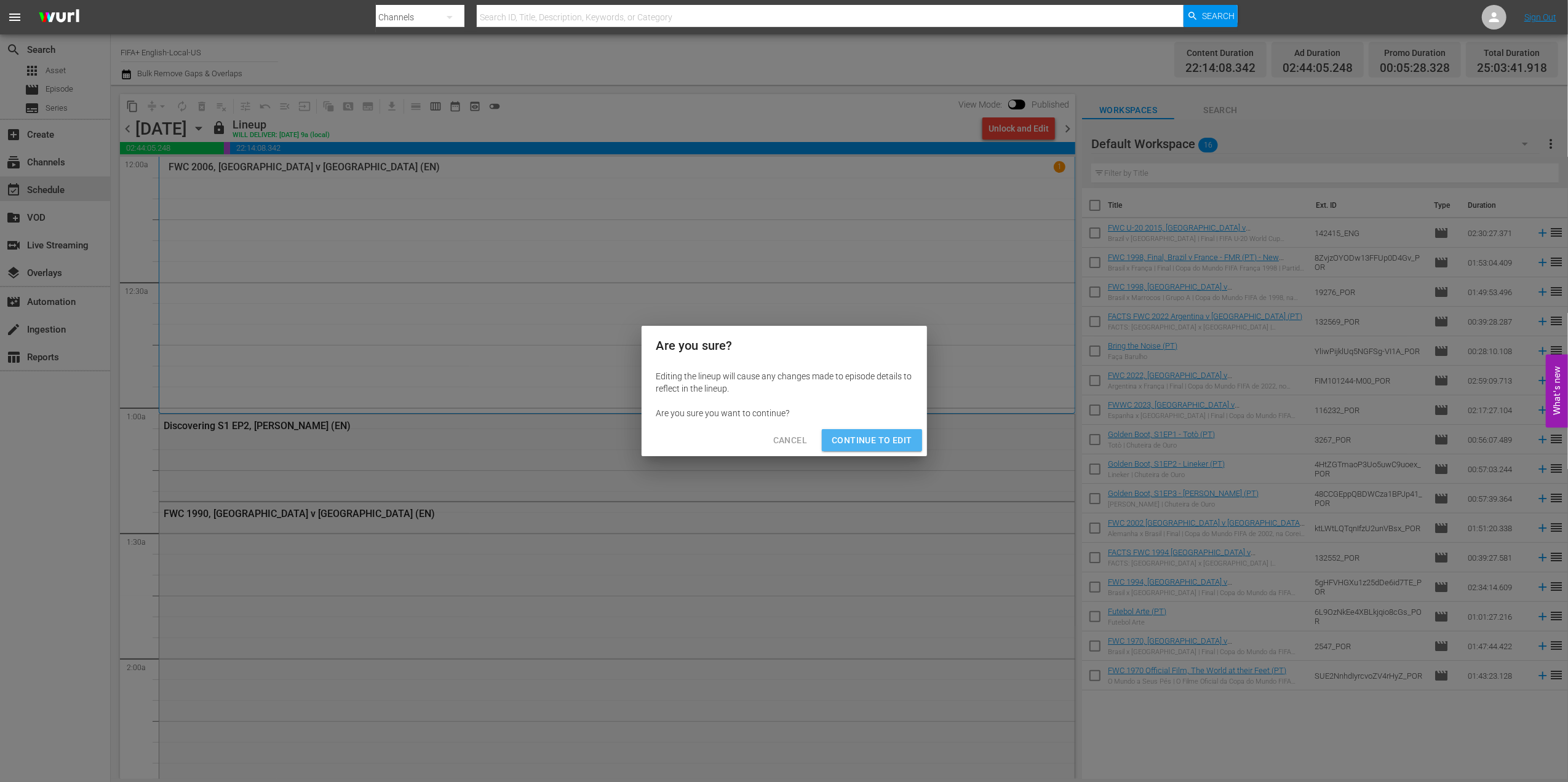
click at [879, 438] on span "Continue to Edit" at bounding box center [872, 440] width 80 height 16
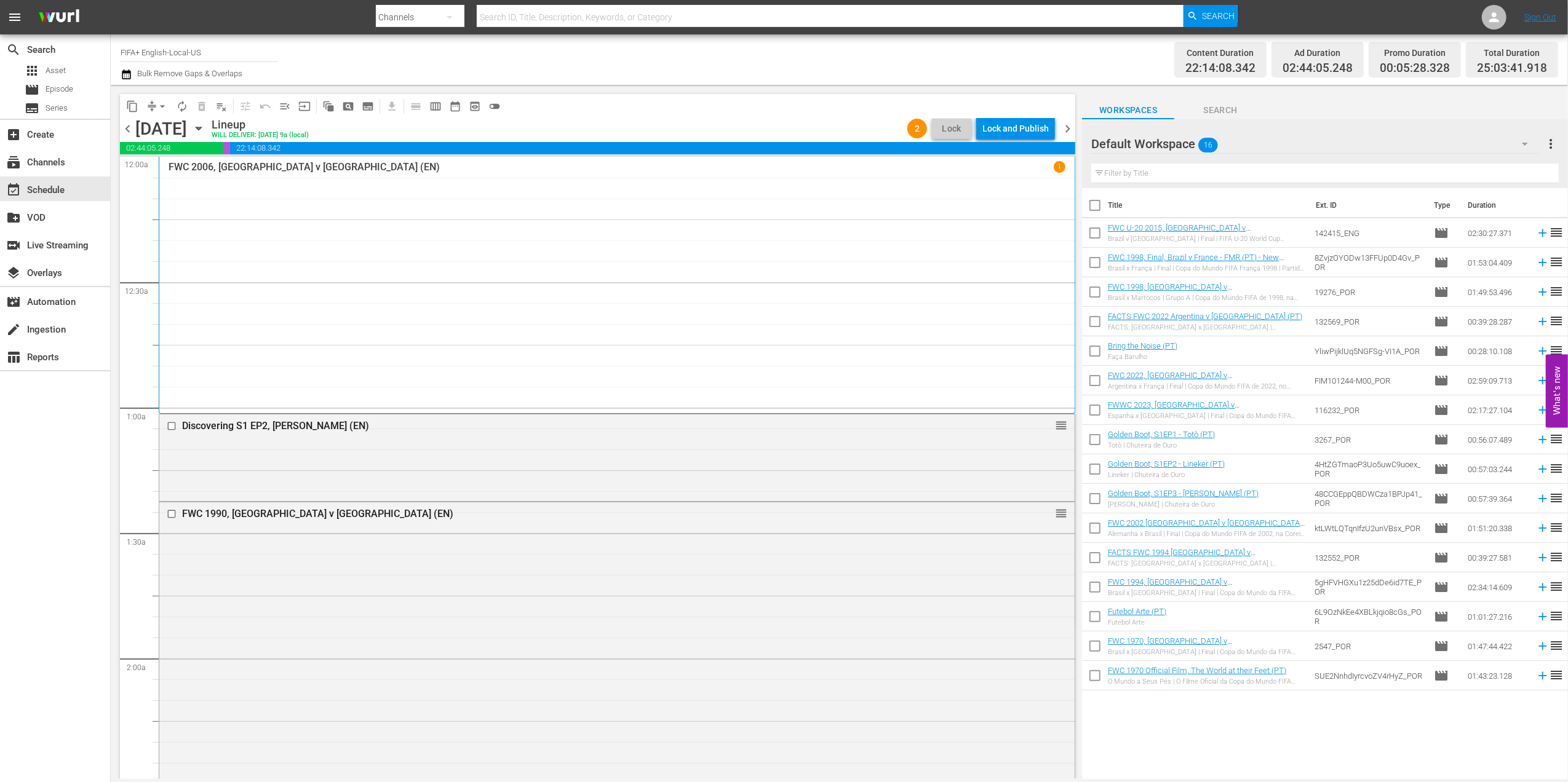
click at [1069, 128] on span "chevron_right" at bounding box center [1067, 129] width 16 height 16
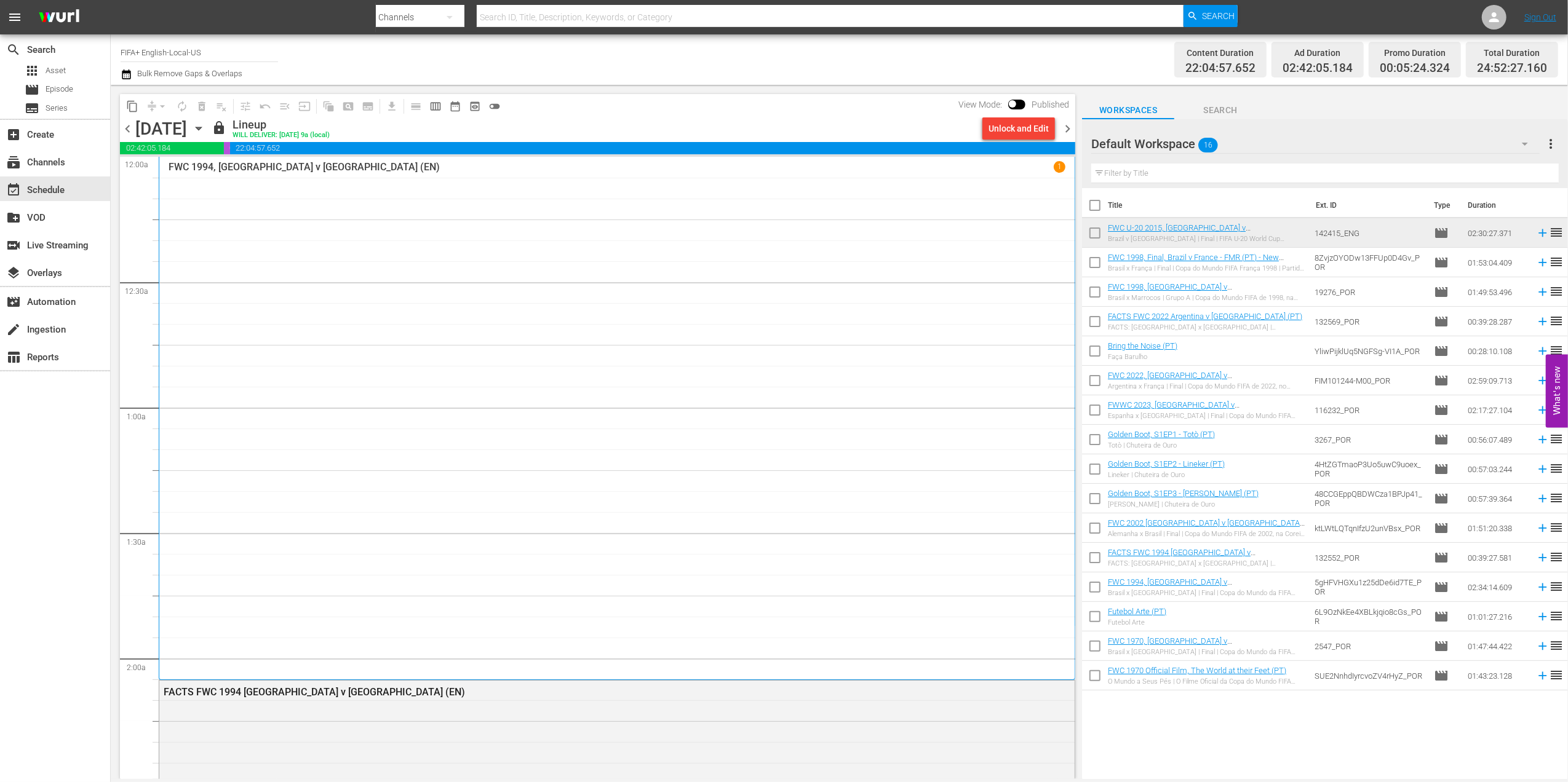
click at [1017, 129] on div "Unlock and Edit" at bounding box center [1018, 128] width 60 height 22
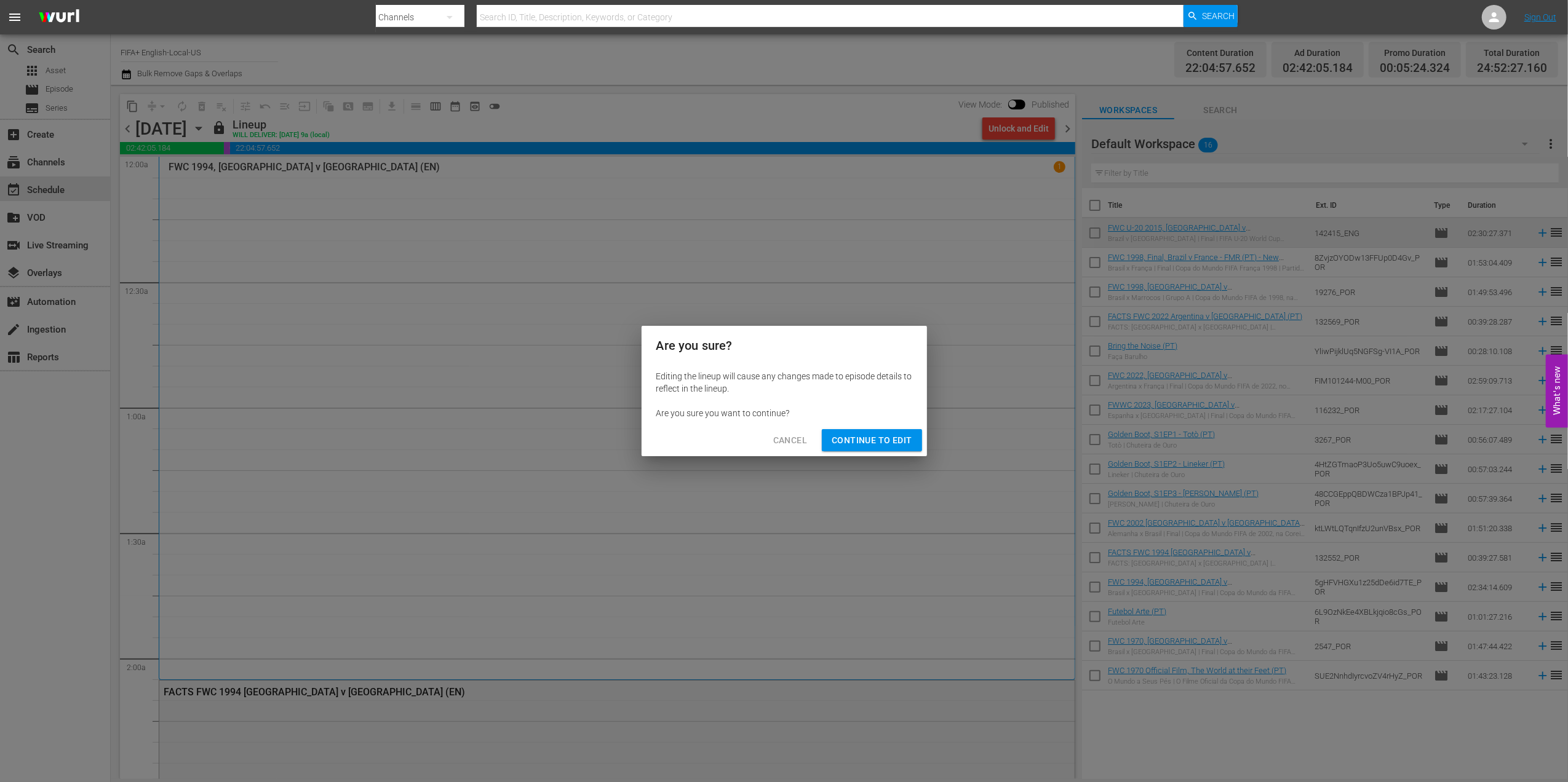
click at [866, 436] on span "Continue to Edit" at bounding box center [872, 440] width 80 height 16
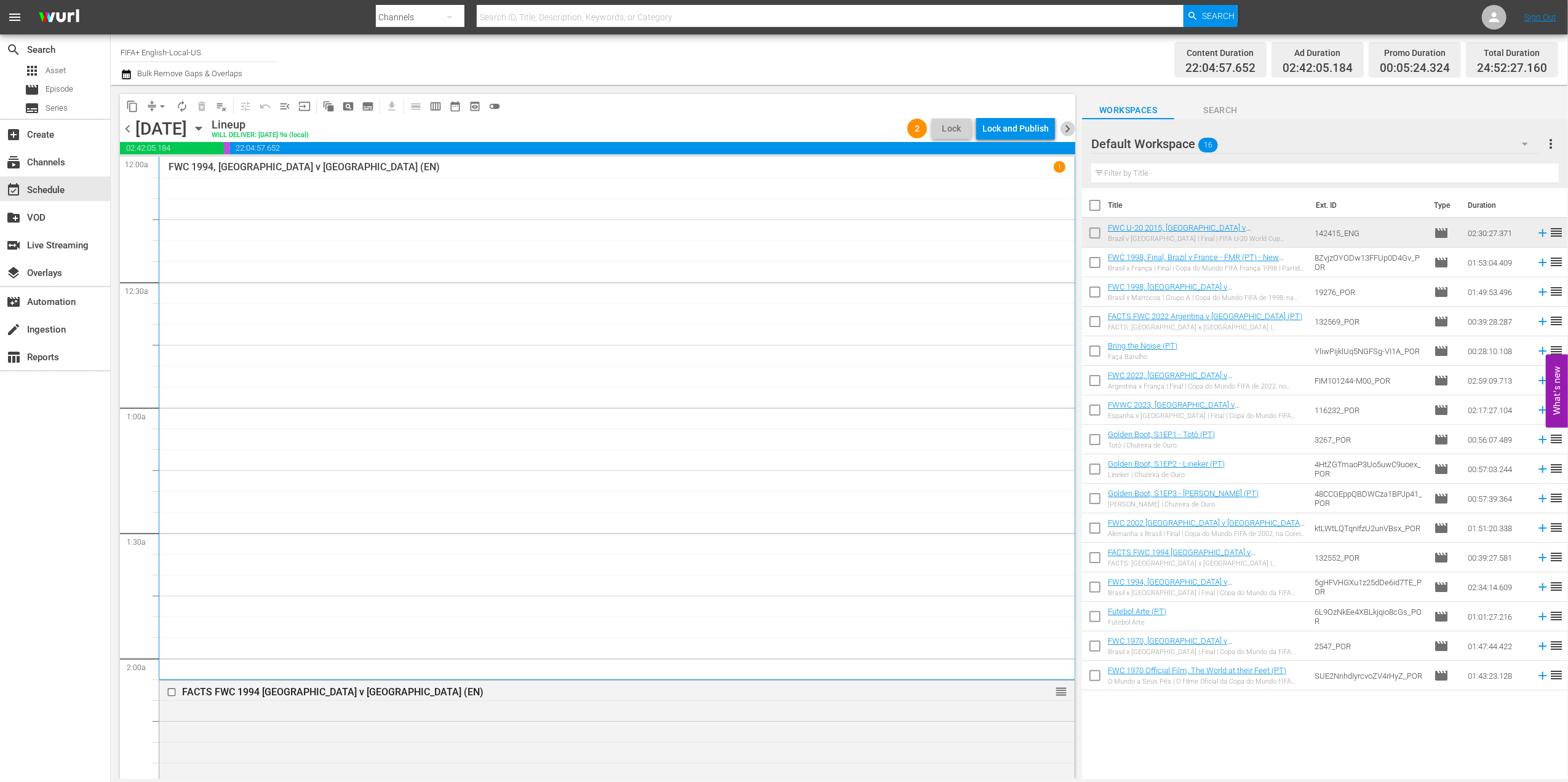
click at [1066, 124] on span "chevron_right" at bounding box center [1067, 129] width 16 height 16
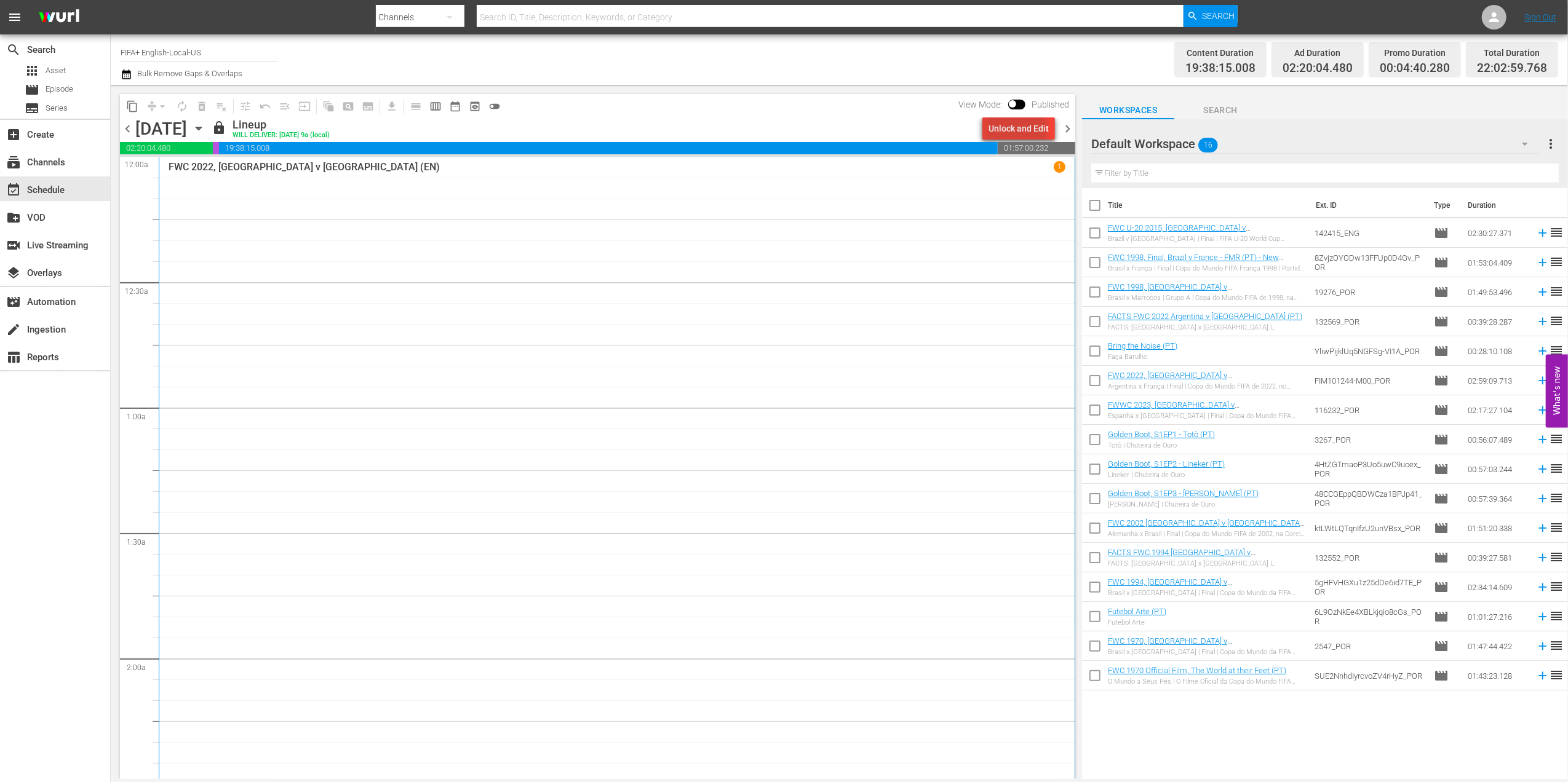
click at [1020, 130] on div "Unlock and Edit" at bounding box center [1018, 128] width 60 height 22
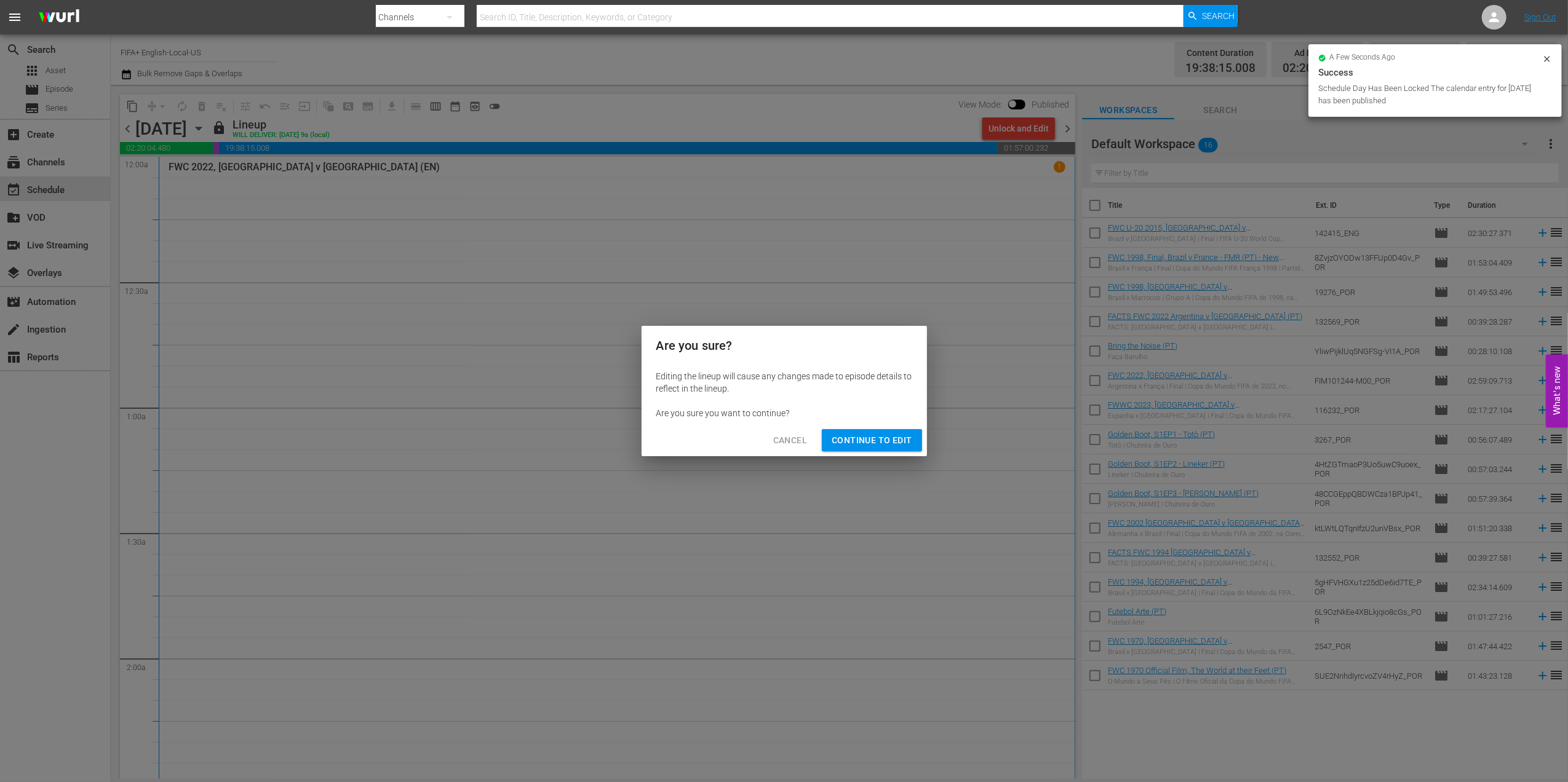
click at [870, 444] on span "Continue to Edit" at bounding box center [872, 440] width 80 height 16
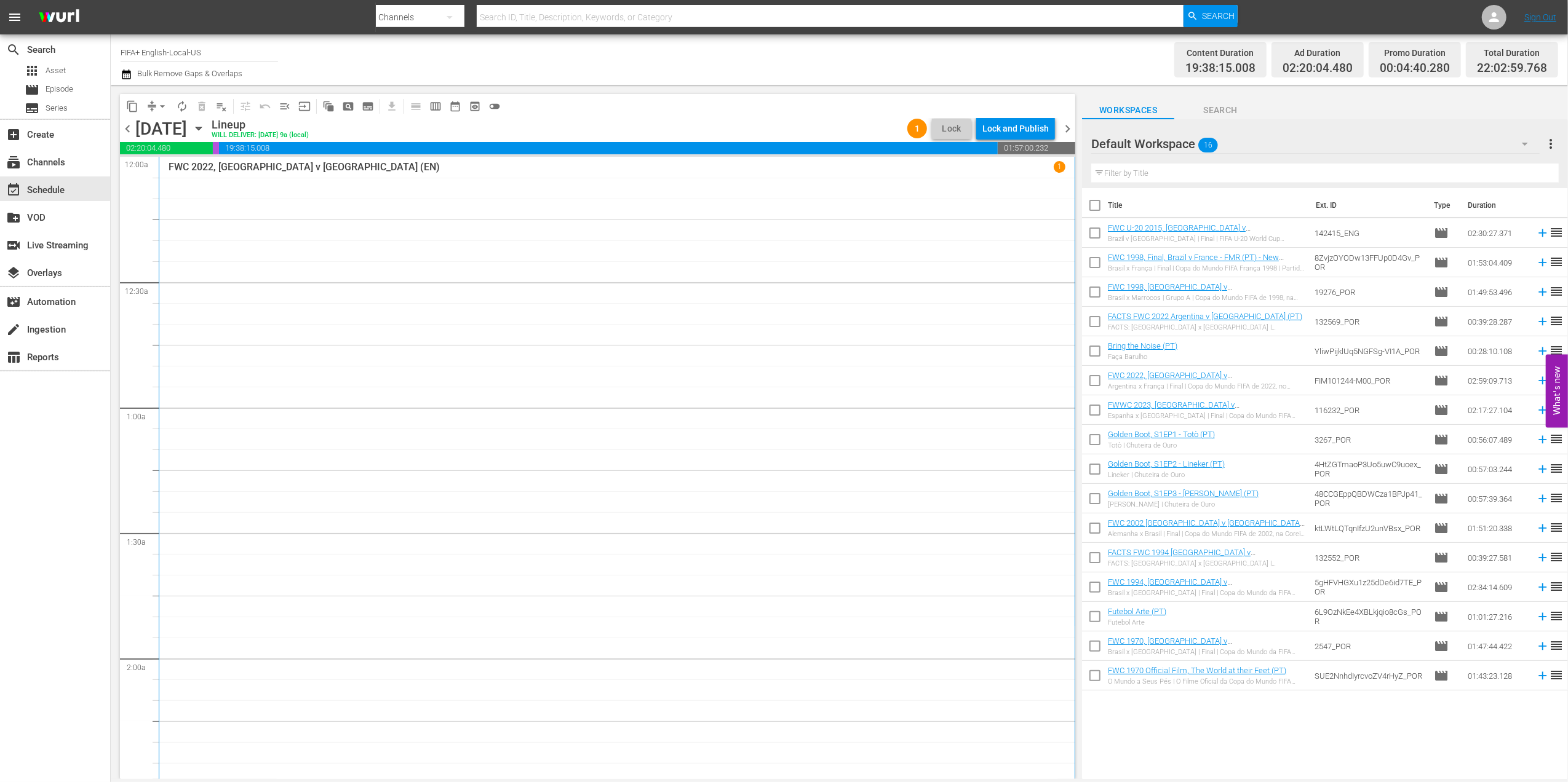
click at [1070, 127] on span "chevron_right" at bounding box center [1067, 129] width 16 height 16
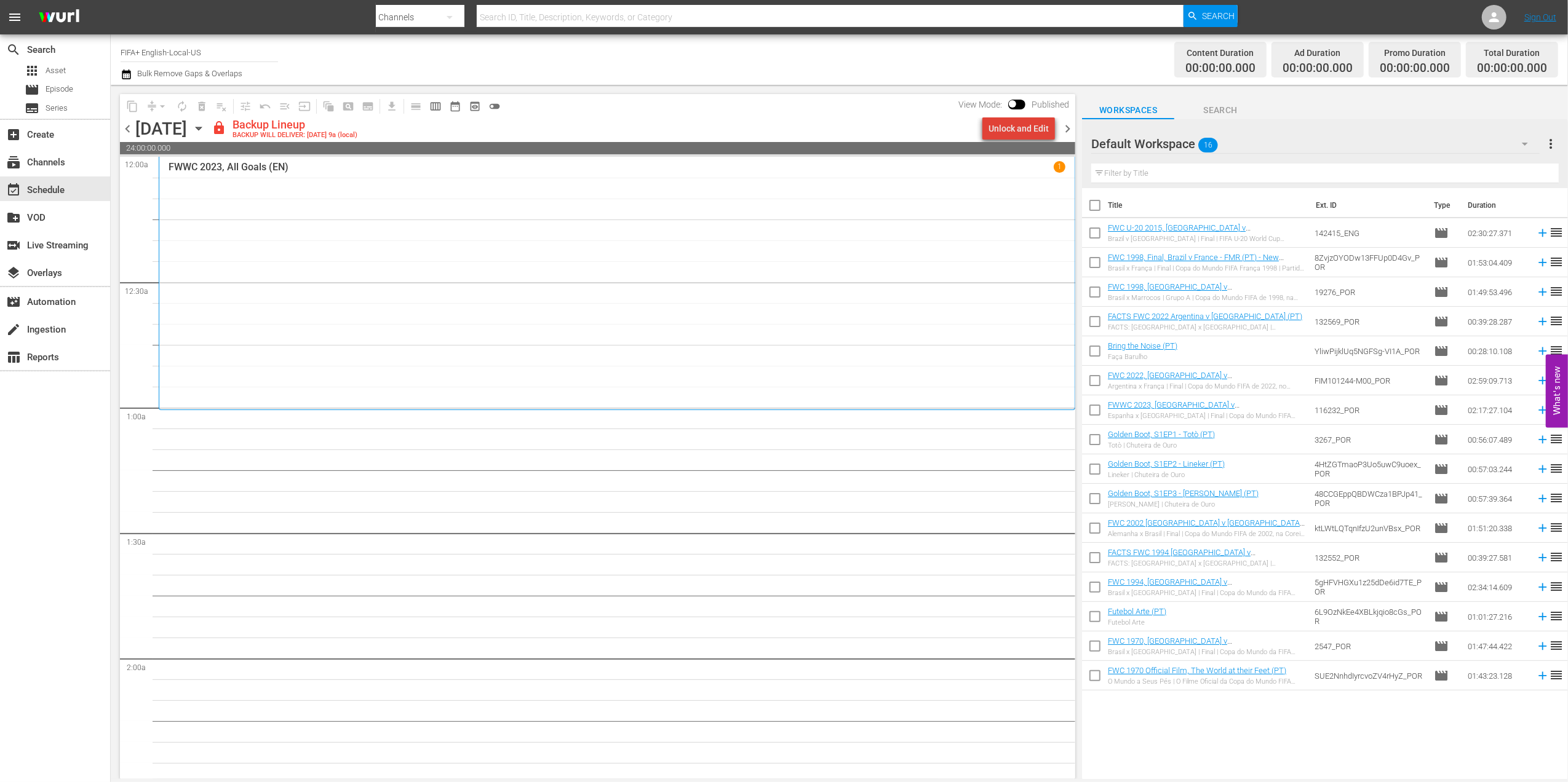
click at [1026, 127] on div "Unlock and Edit" at bounding box center [1018, 128] width 60 height 22
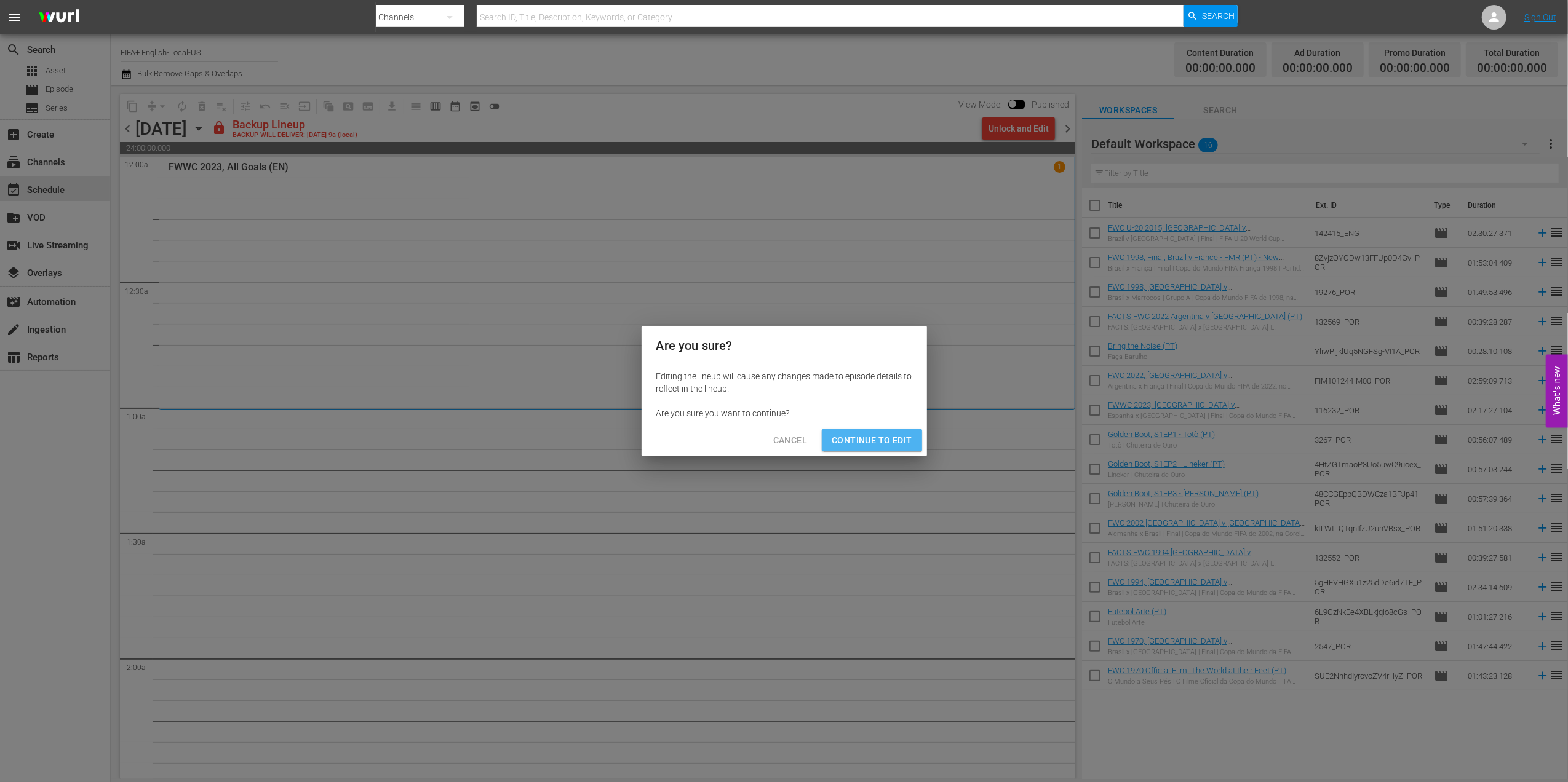
click at [883, 445] on span "Continue to Edit" at bounding box center [872, 440] width 80 height 16
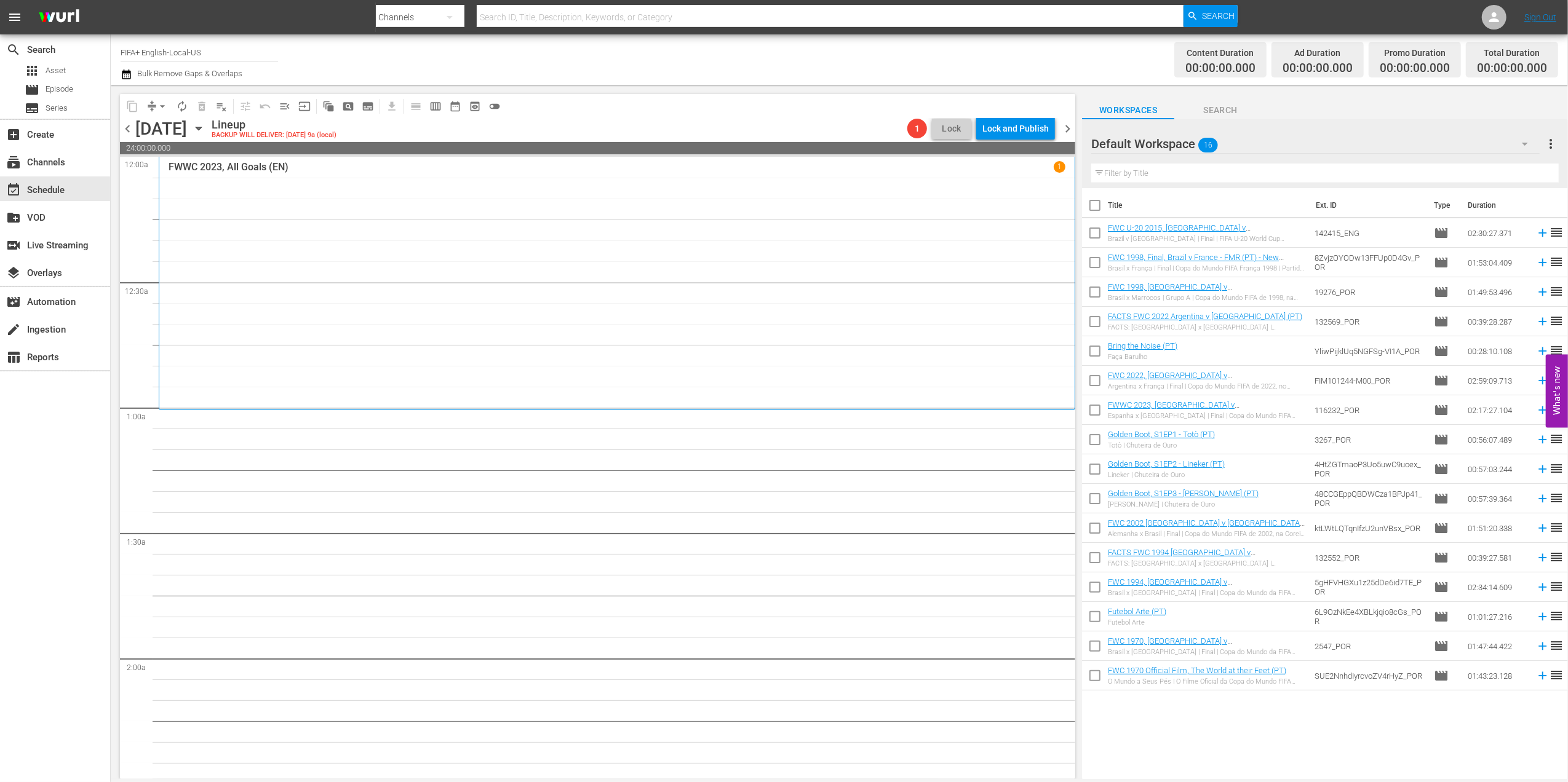
click at [128, 129] on span "chevron_left" at bounding box center [128, 129] width 16 height 16
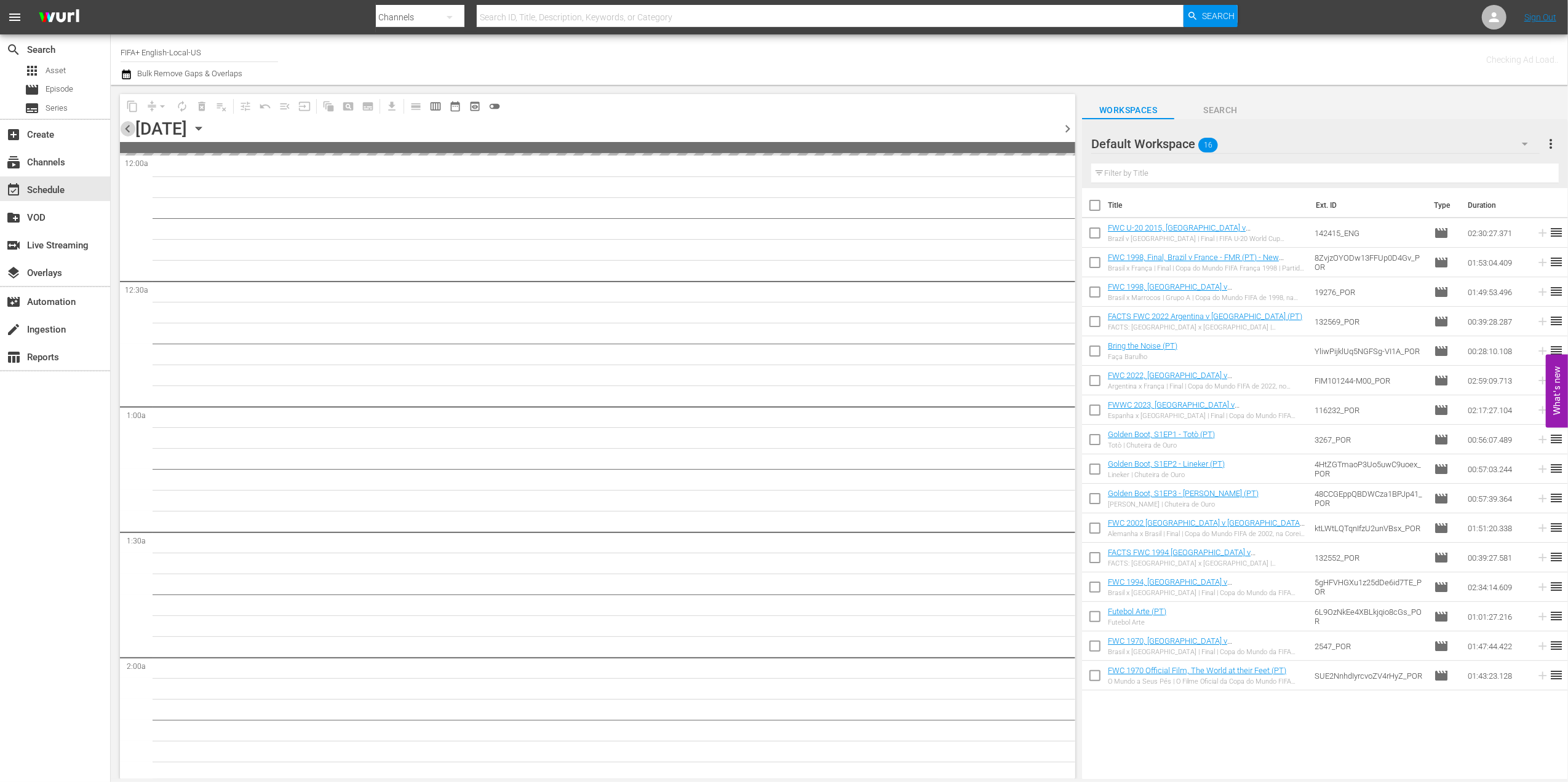
click at [128, 129] on span "chevron_left" at bounding box center [128, 129] width 16 height 16
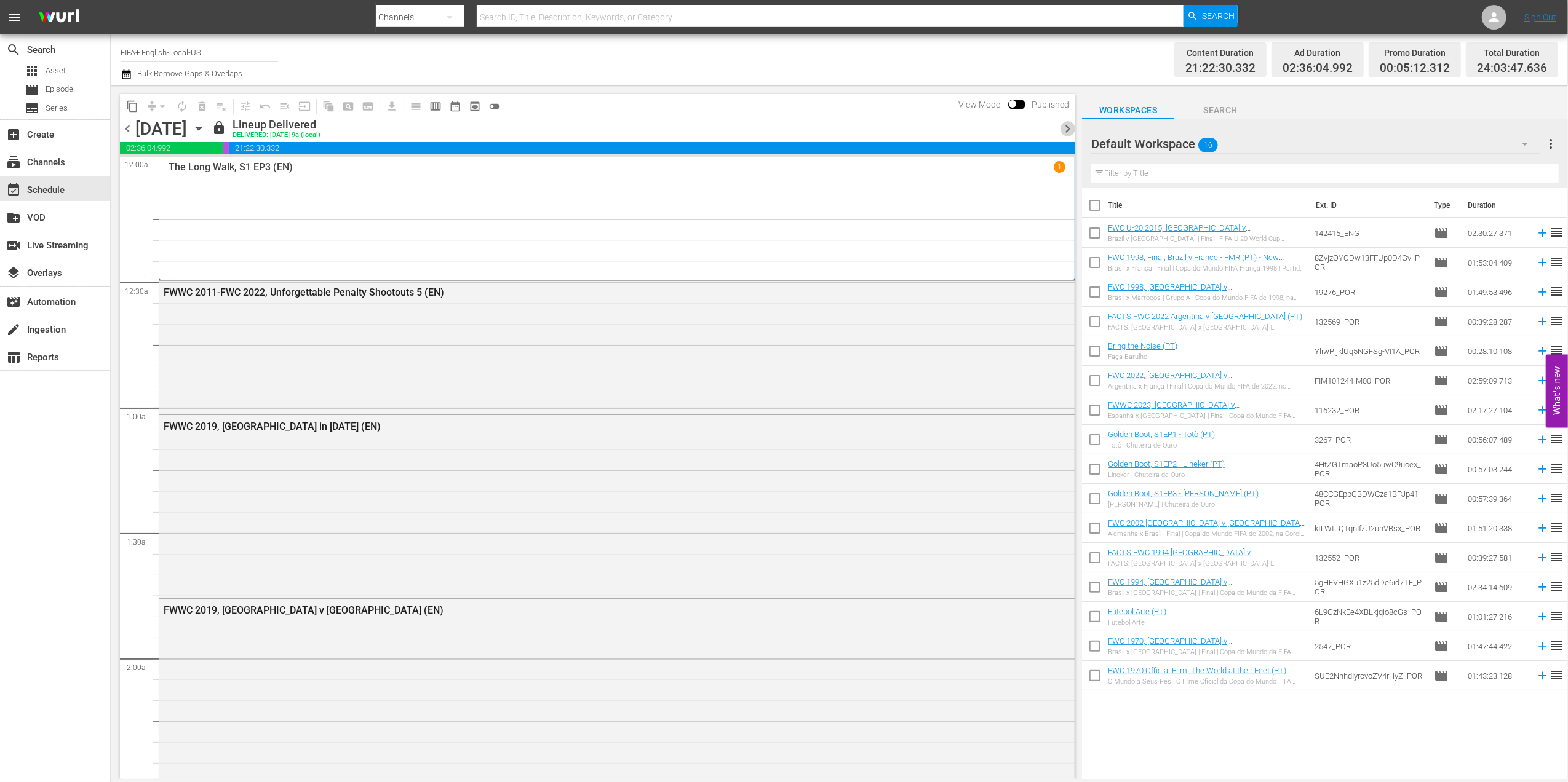
click at [1065, 128] on span "chevron_right" at bounding box center [1067, 129] width 16 height 16
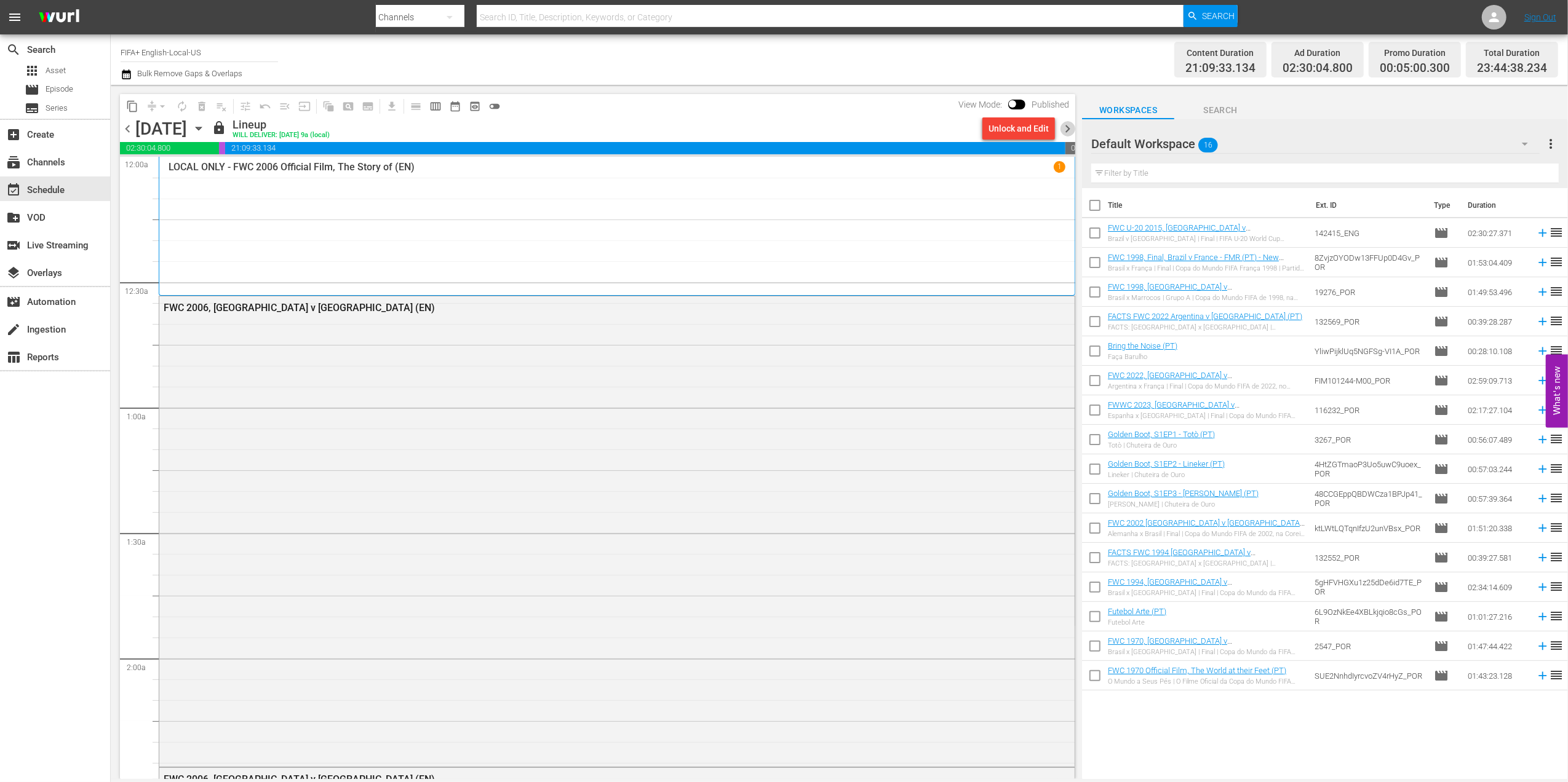
click at [1063, 128] on span "chevron_right" at bounding box center [1067, 129] width 16 height 16
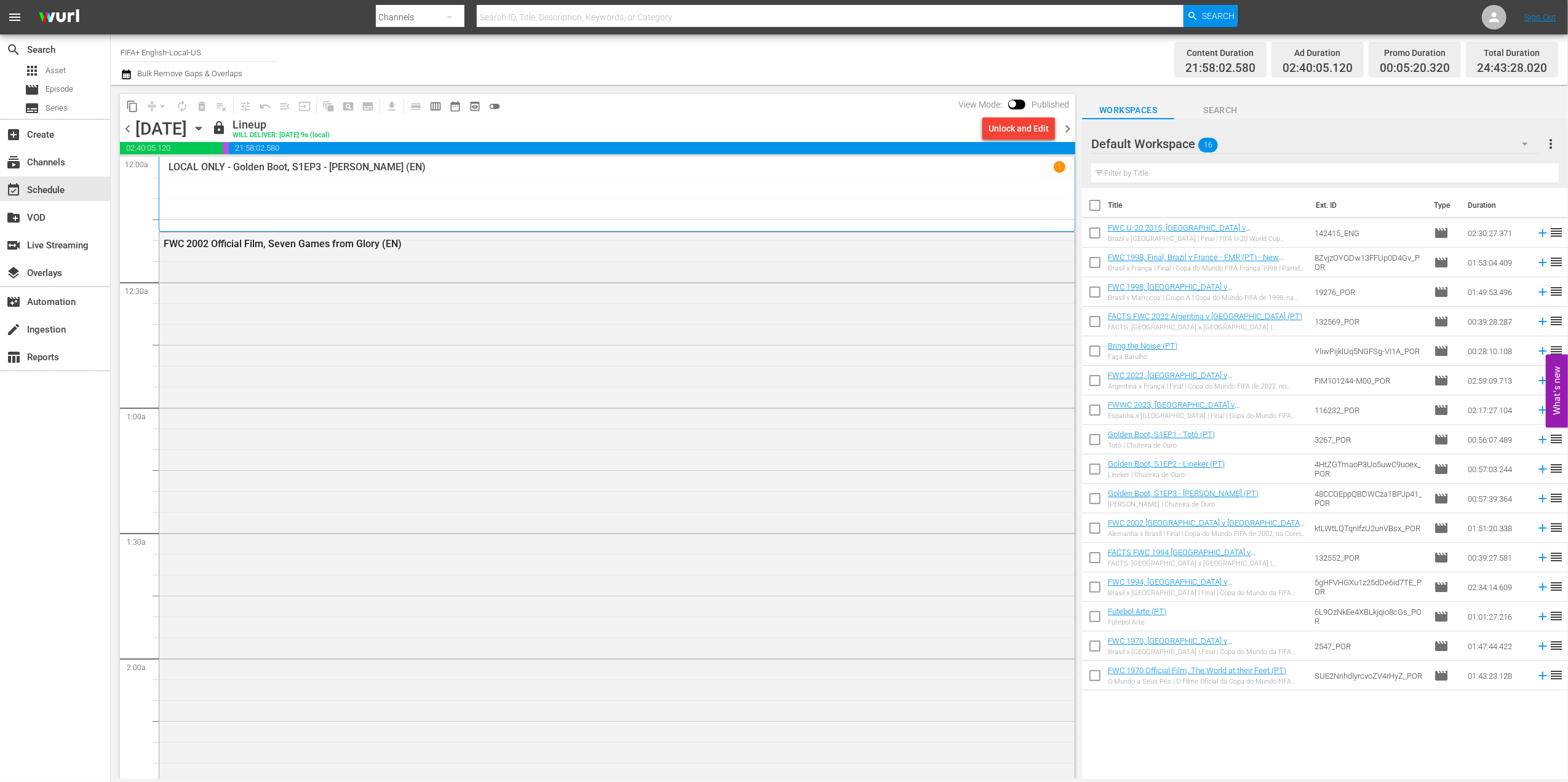
click at [123, 126] on span "chevron_left" at bounding box center [128, 129] width 16 height 16
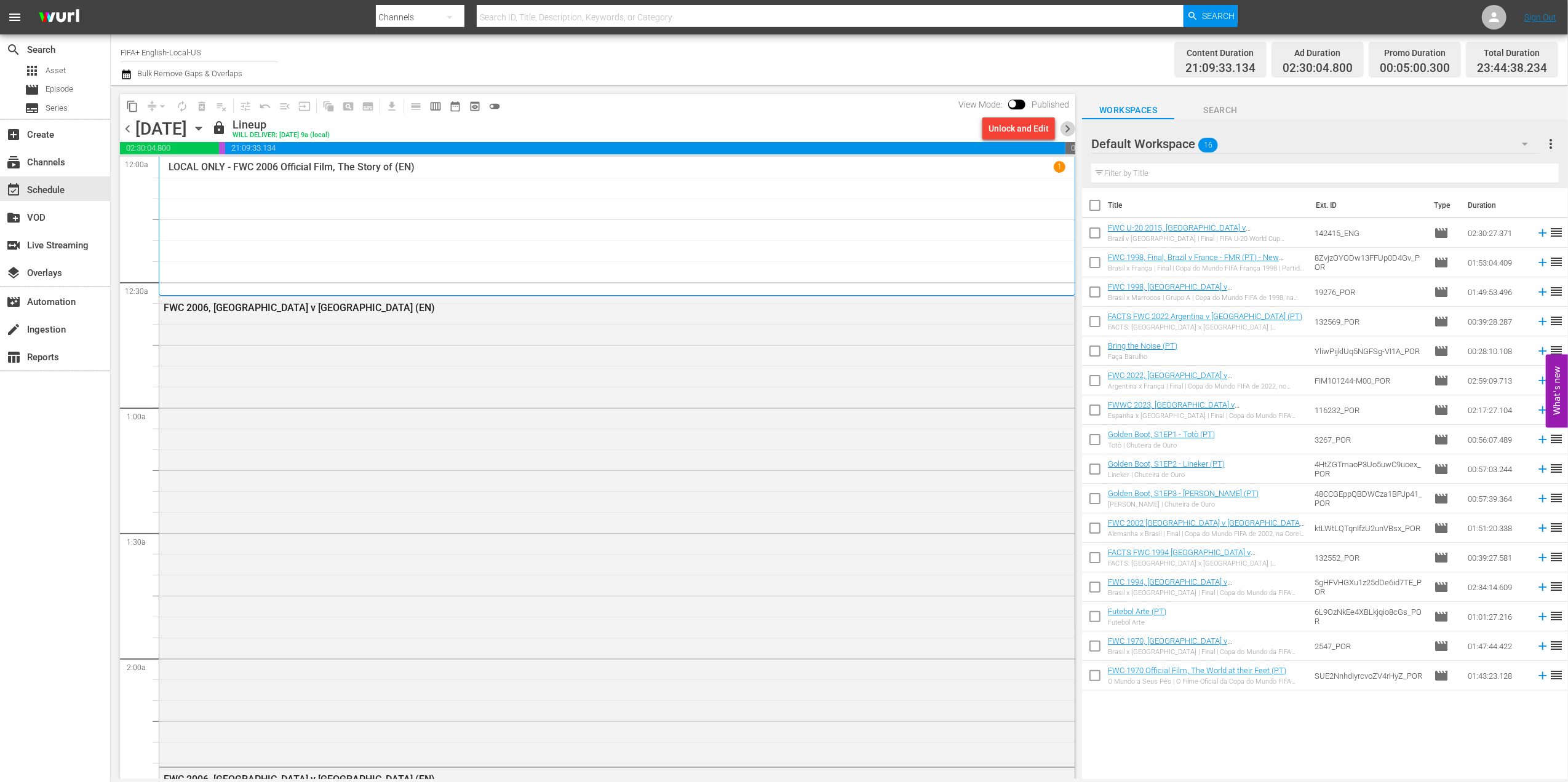
click at [1070, 126] on span "chevron_right" at bounding box center [1067, 129] width 16 height 16
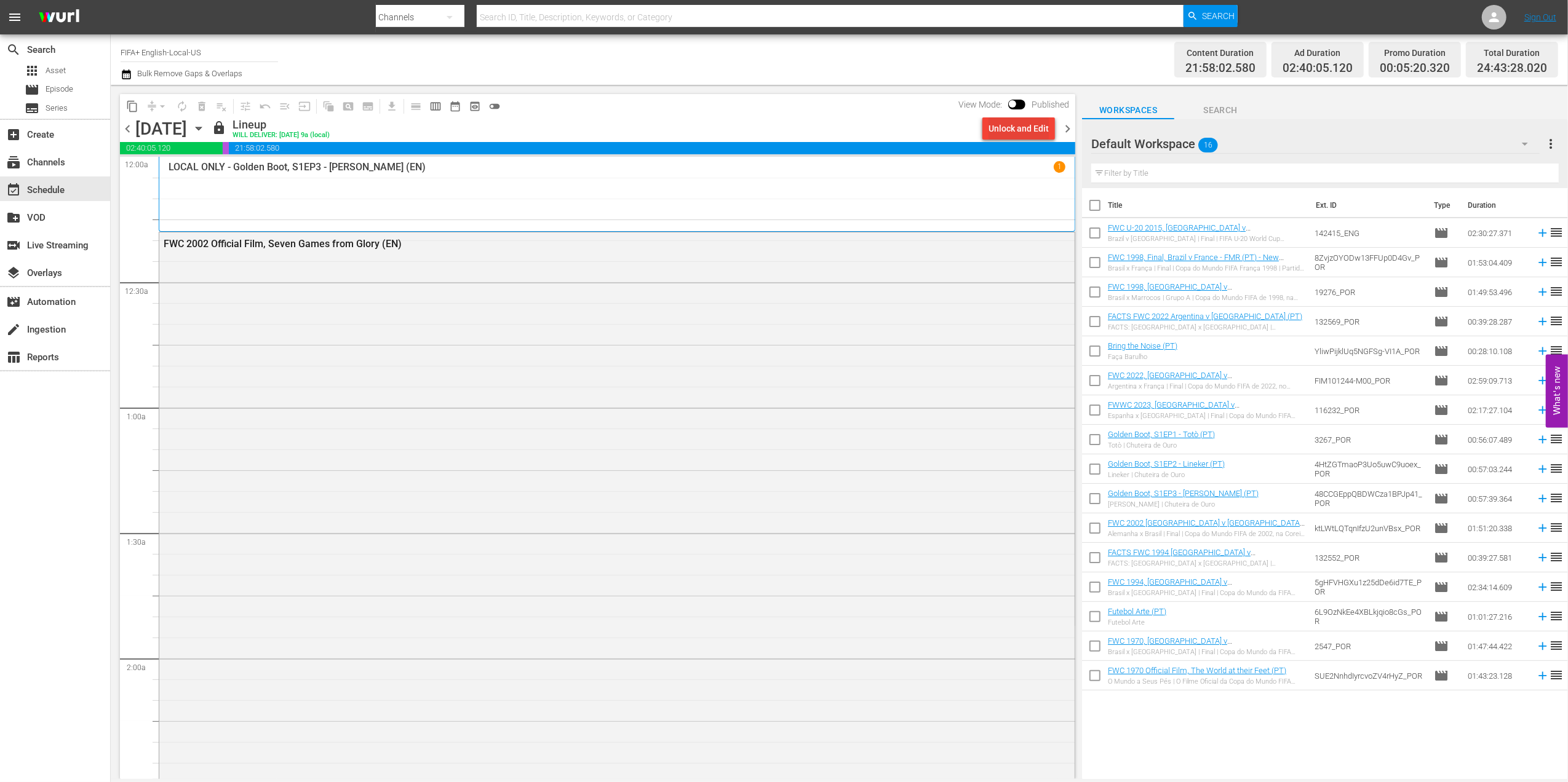
click at [1012, 123] on div "Unlock and Edit" at bounding box center [1018, 128] width 60 height 22
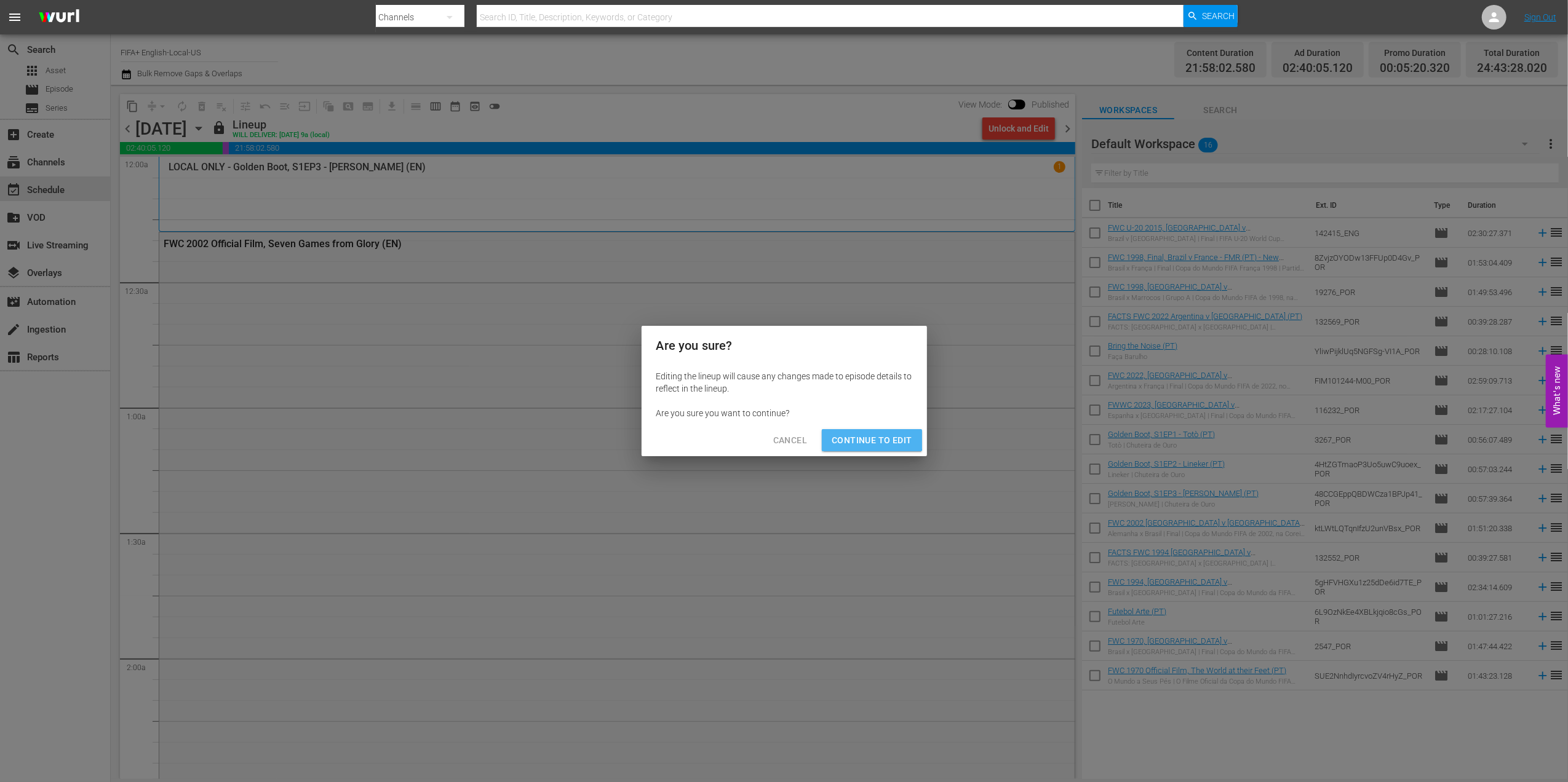
click at [862, 434] on span "Continue to Edit" at bounding box center [872, 440] width 80 height 16
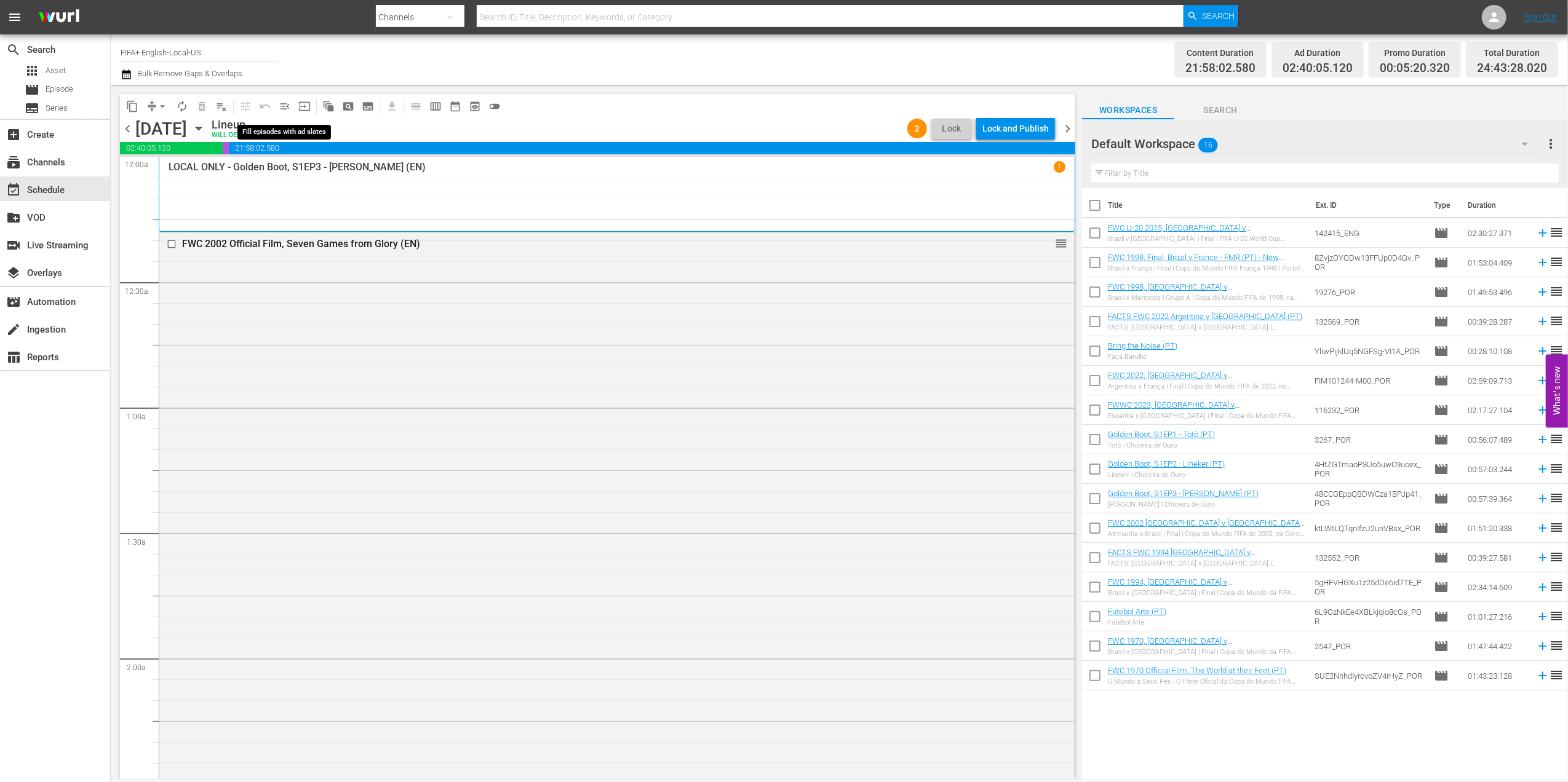
click at [284, 109] on span "menu_open" at bounding box center [285, 106] width 12 height 12
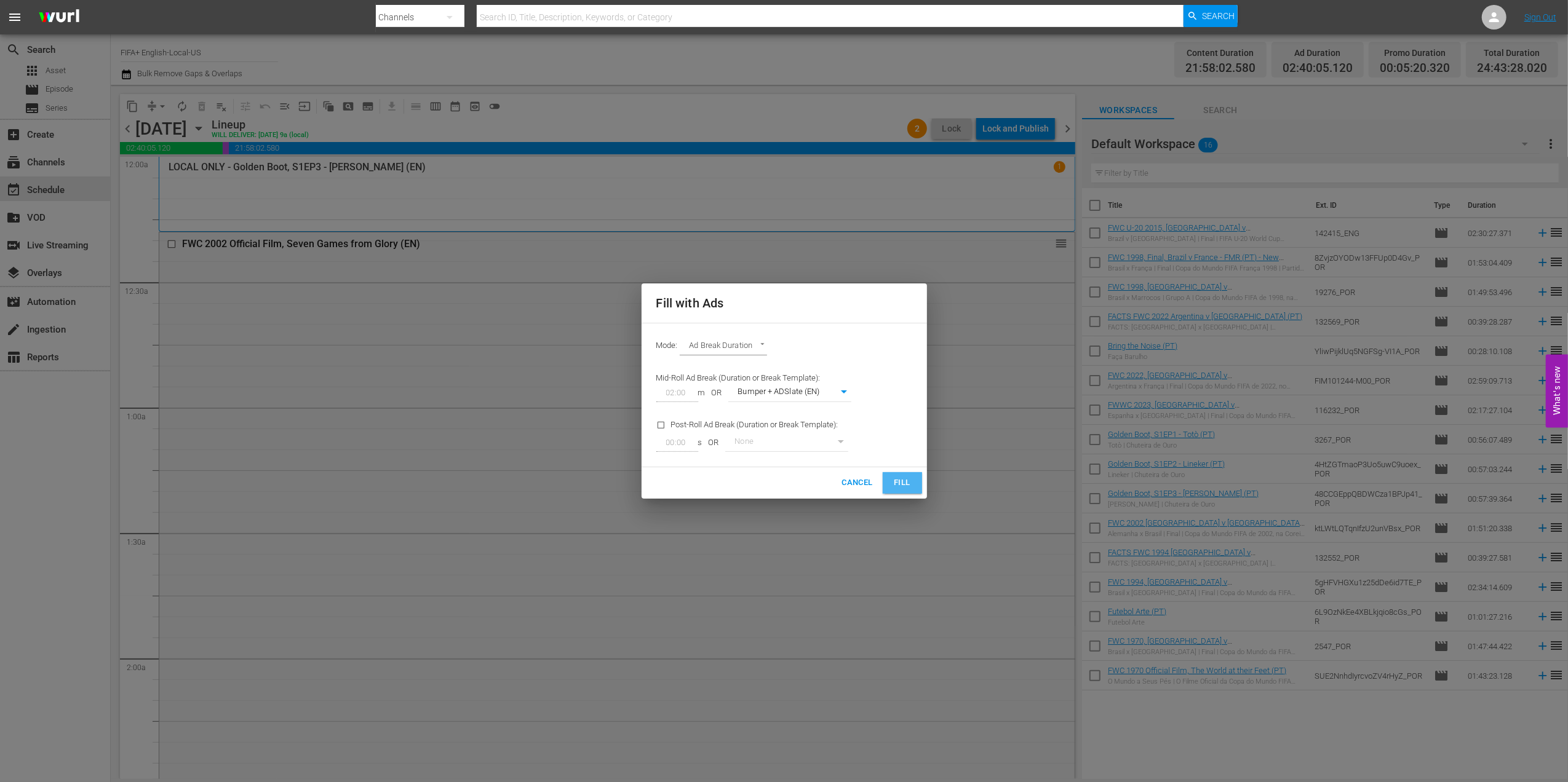
click at [888, 477] on button "Fill" at bounding box center [902, 483] width 39 height 22
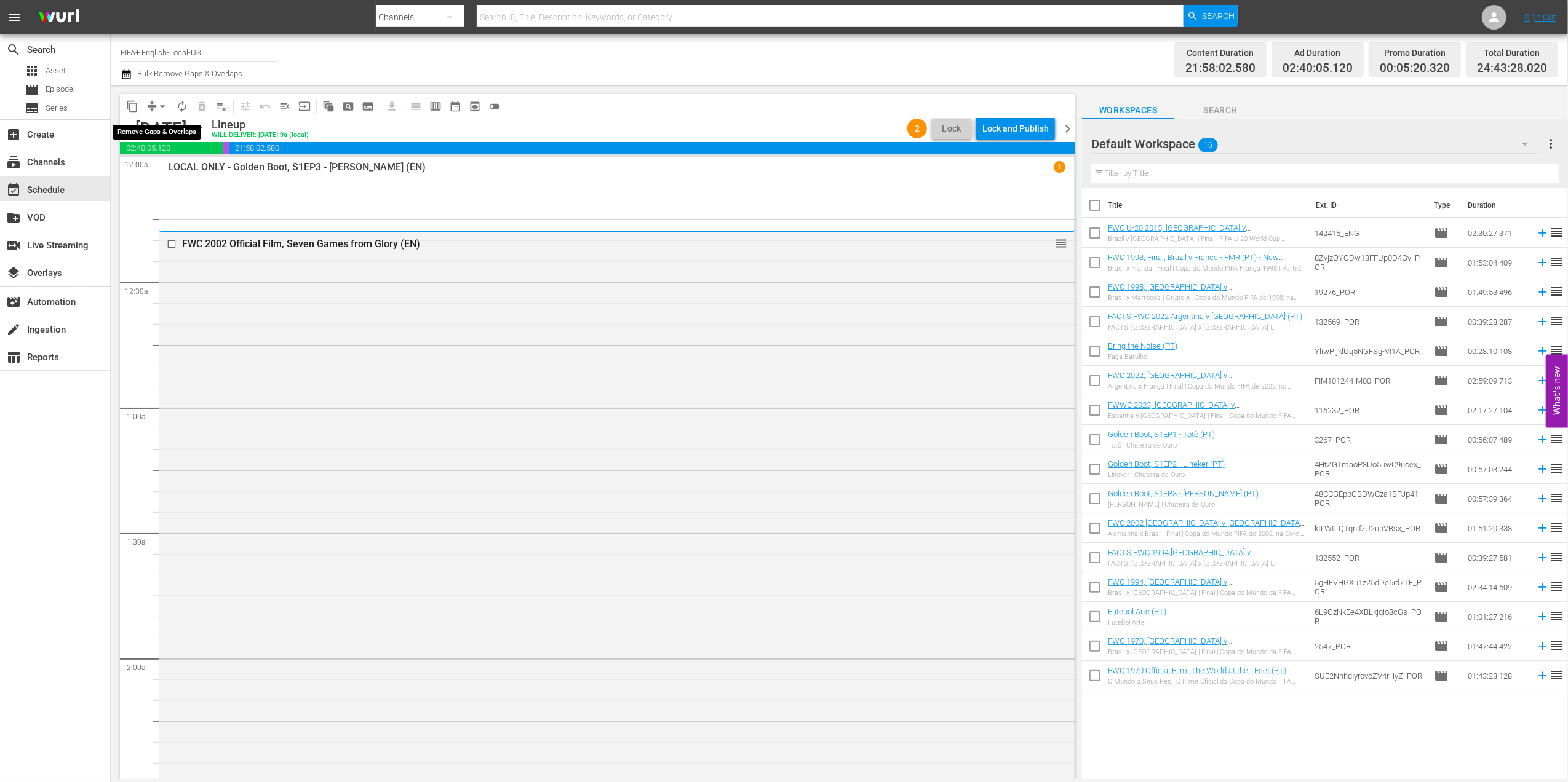
click at [159, 106] on span "arrow_drop_down" at bounding box center [162, 106] width 12 height 12
click at [161, 166] on li "Align to End of Previous Day" at bounding box center [163, 172] width 129 height 20
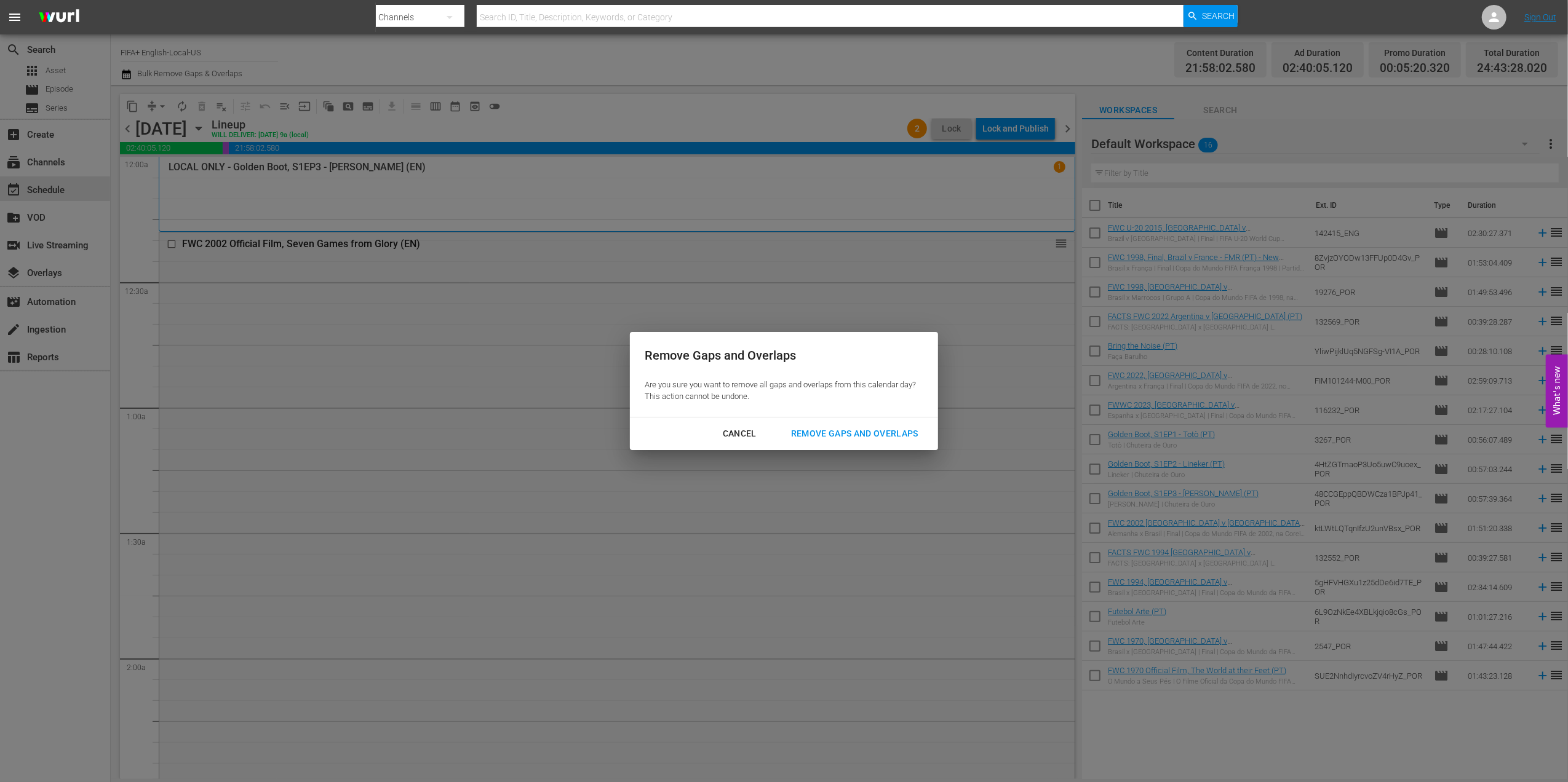
click at [849, 444] on button "Remove Gaps and Overlaps" at bounding box center [854, 434] width 157 height 23
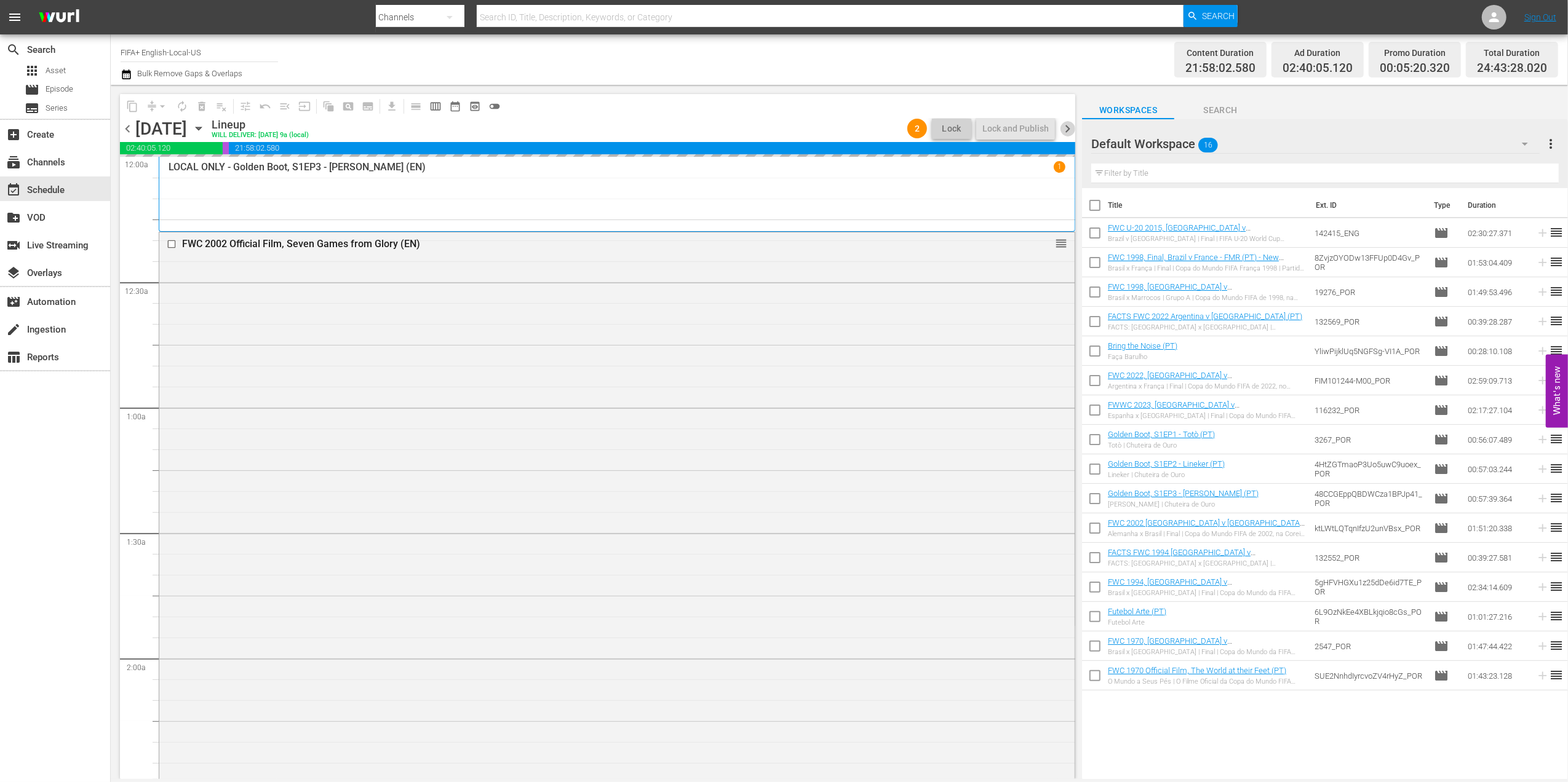
click at [1069, 127] on span "chevron_right" at bounding box center [1067, 129] width 16 height 16
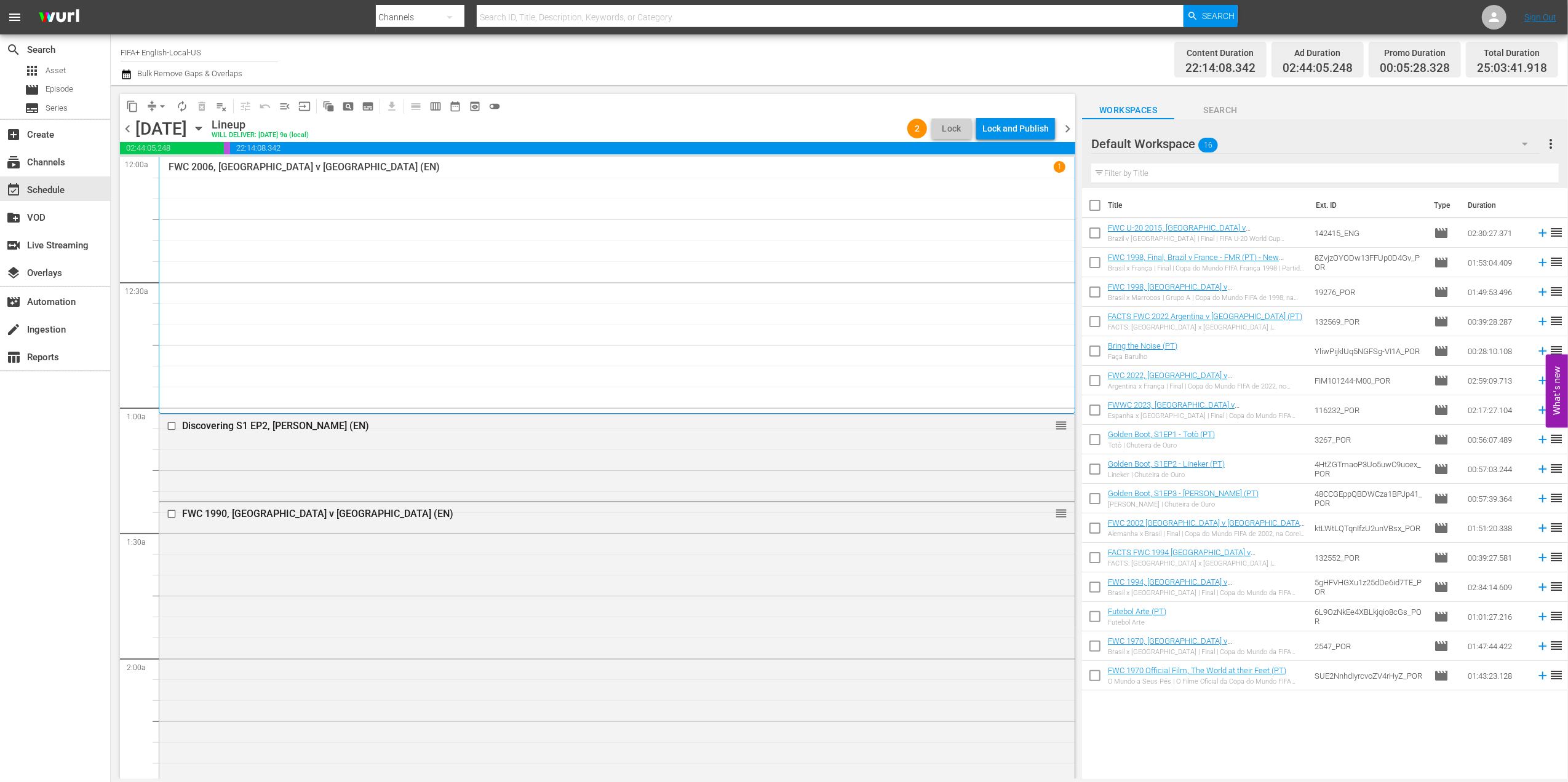
click at [288, 103] on span "menu_open" at bounding box center [285, 106] width 12 height 12
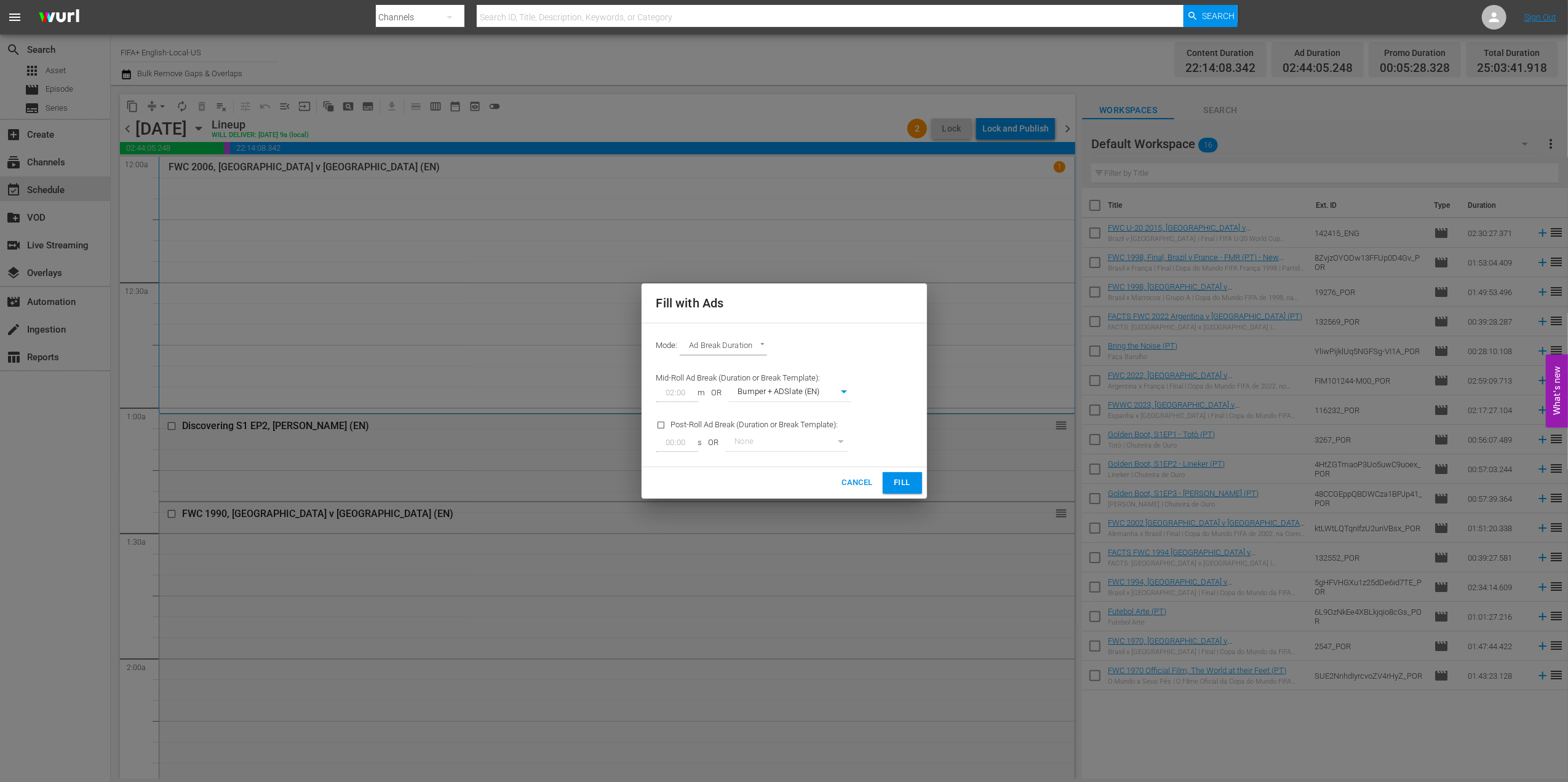
click at [903, 483] on span "Fill" at bounding box center [902, 483] width 20 height 14
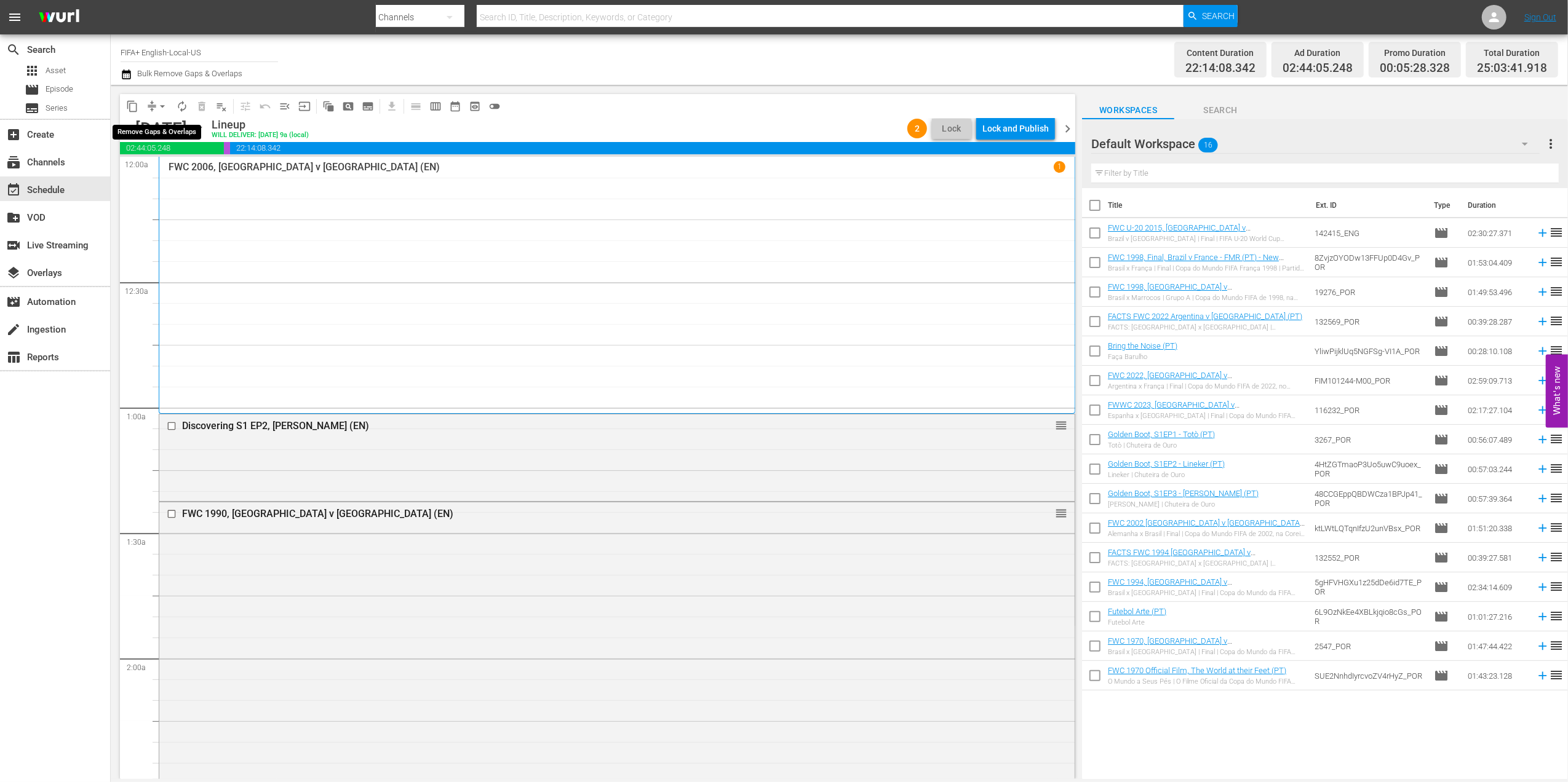
click at [166, 106] on span "arrow_drop_down" at bounding box center [162, 106] width 12 height 12
click at [168, 168] on li "Align to End of Previous Day" at bounding box center [163, 172] width 129 height 20
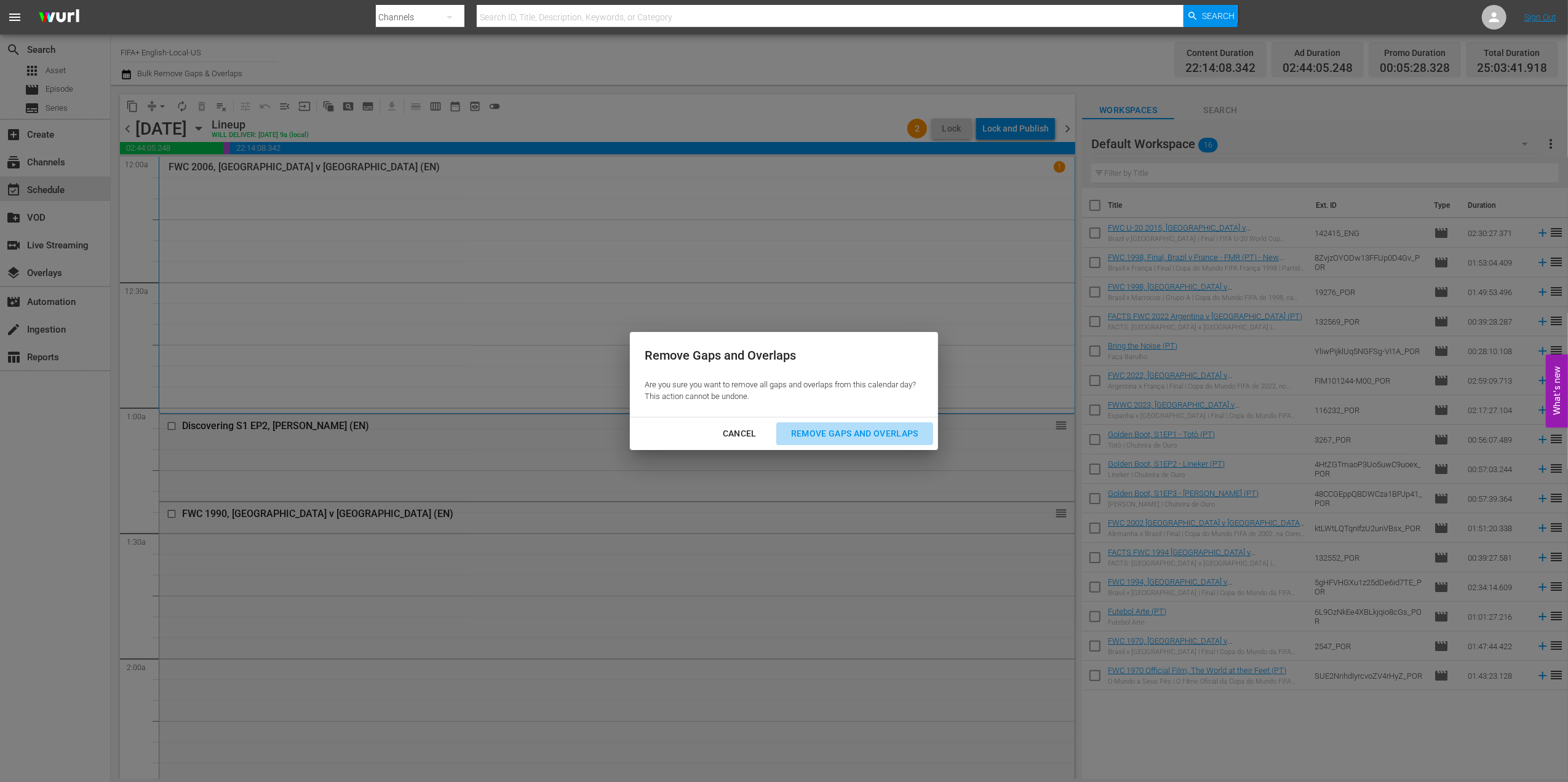
click at [839, 434] on div "Remove Gaps and Overlaps" at bounding box center [854, 433] width 147 height 16
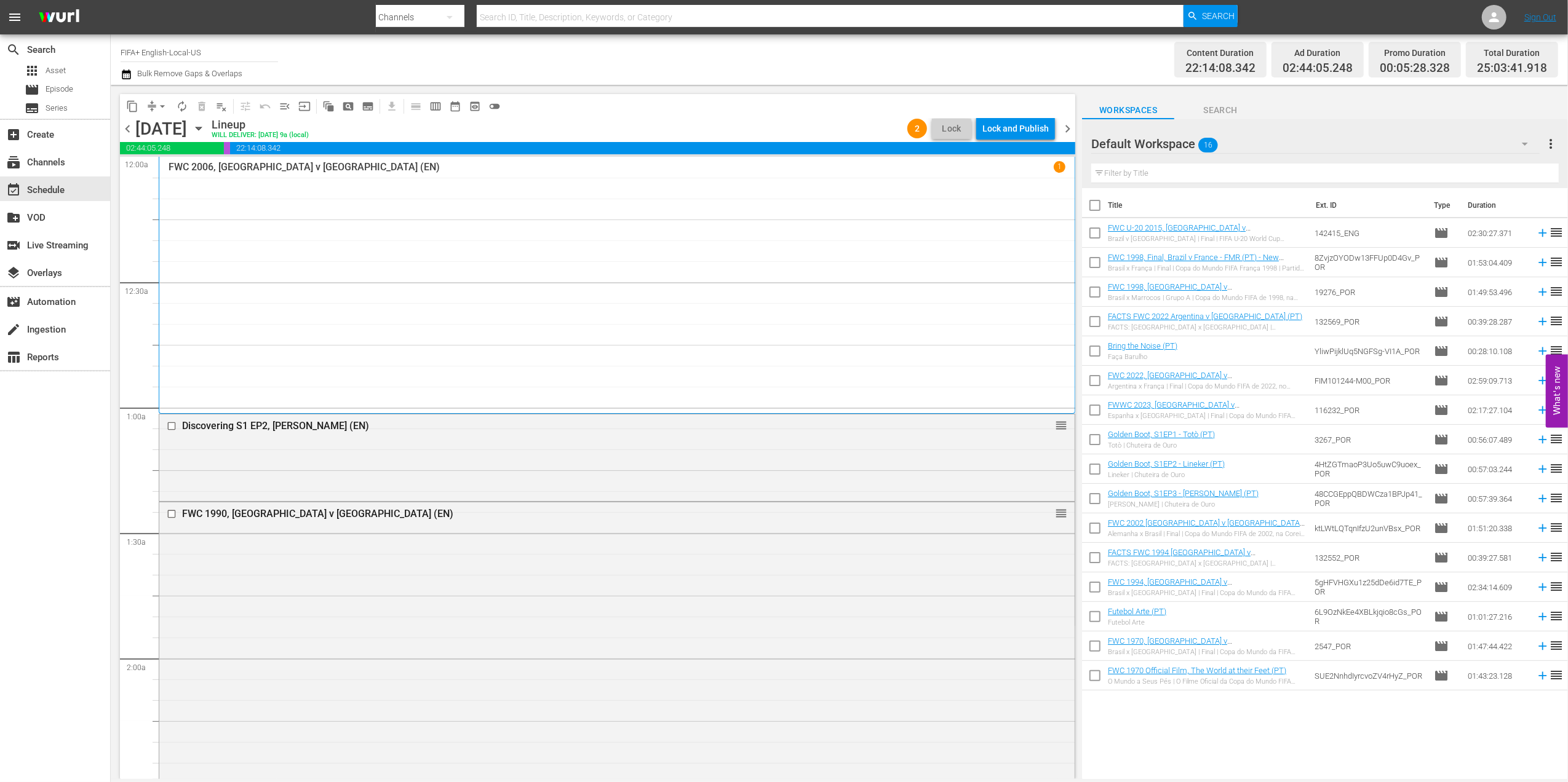
click at [1065, 124] on span "chevron_right" at bounding box center [1067, 129] width 16 height 16
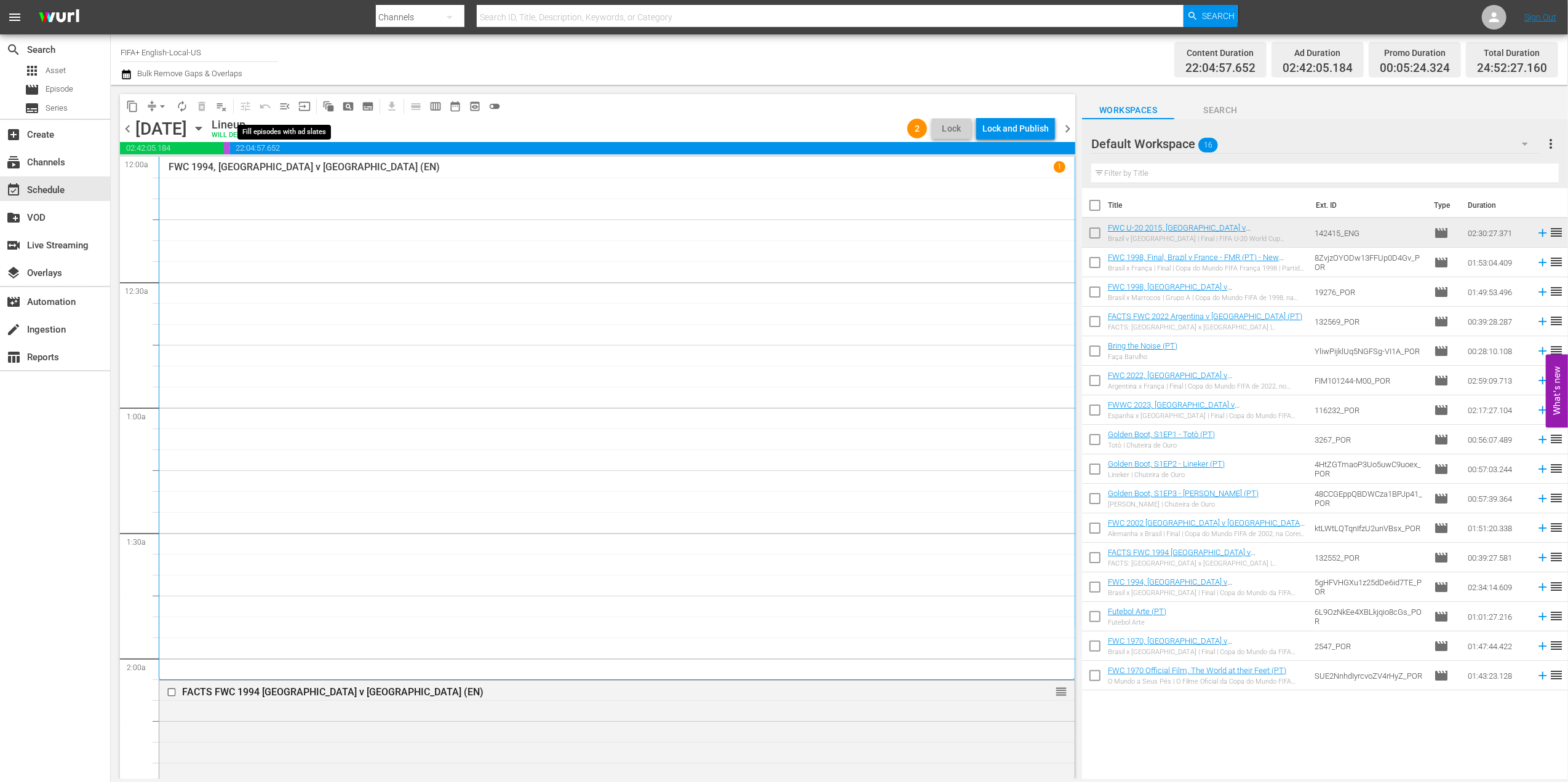
click at [286, 104] on span "menu_open" at bounding box center [285, 106] width 12 height 12
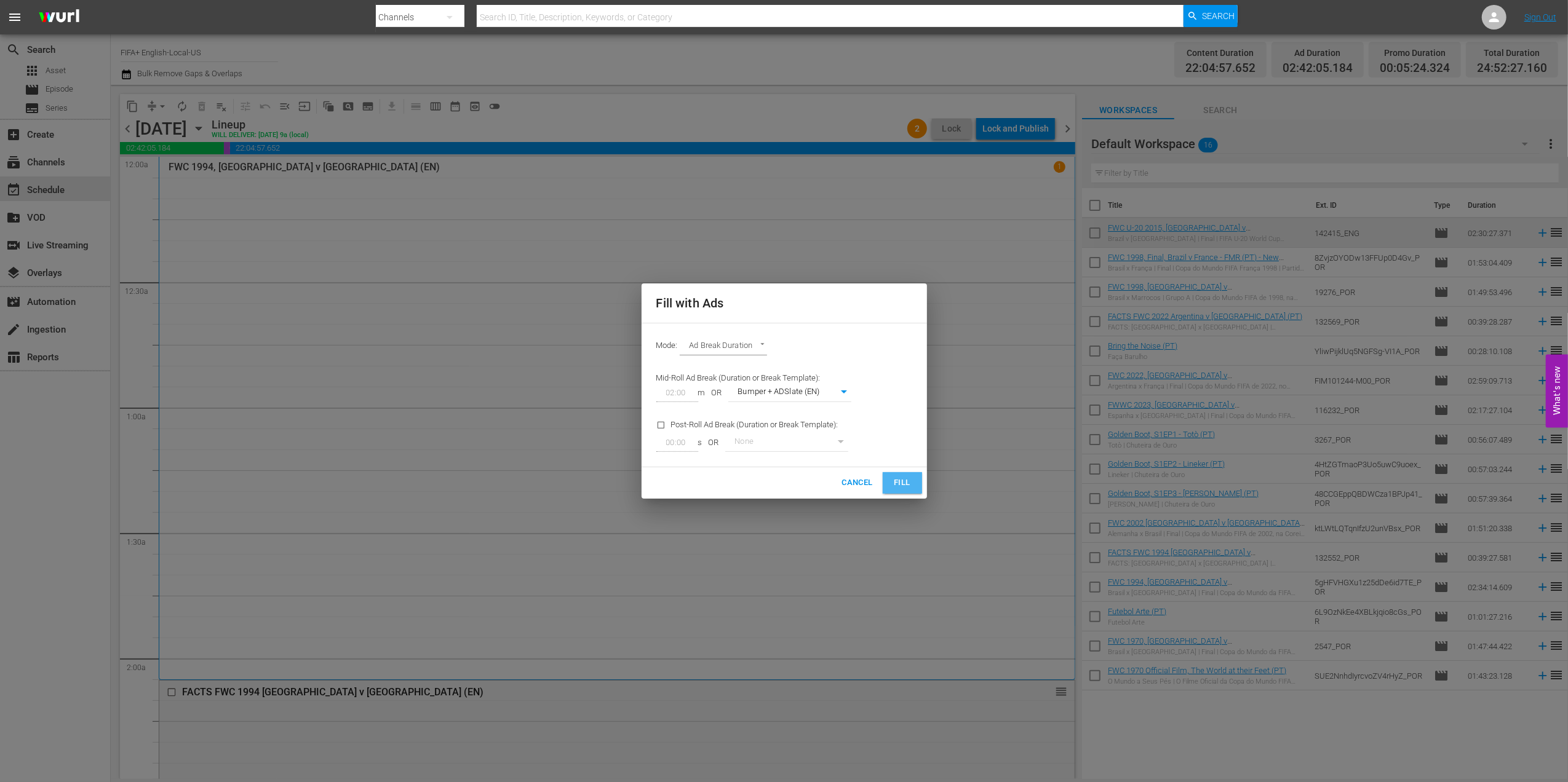
click at [899, 483] on span "Fill" at bounding box center [902, 483] width 20 height 14
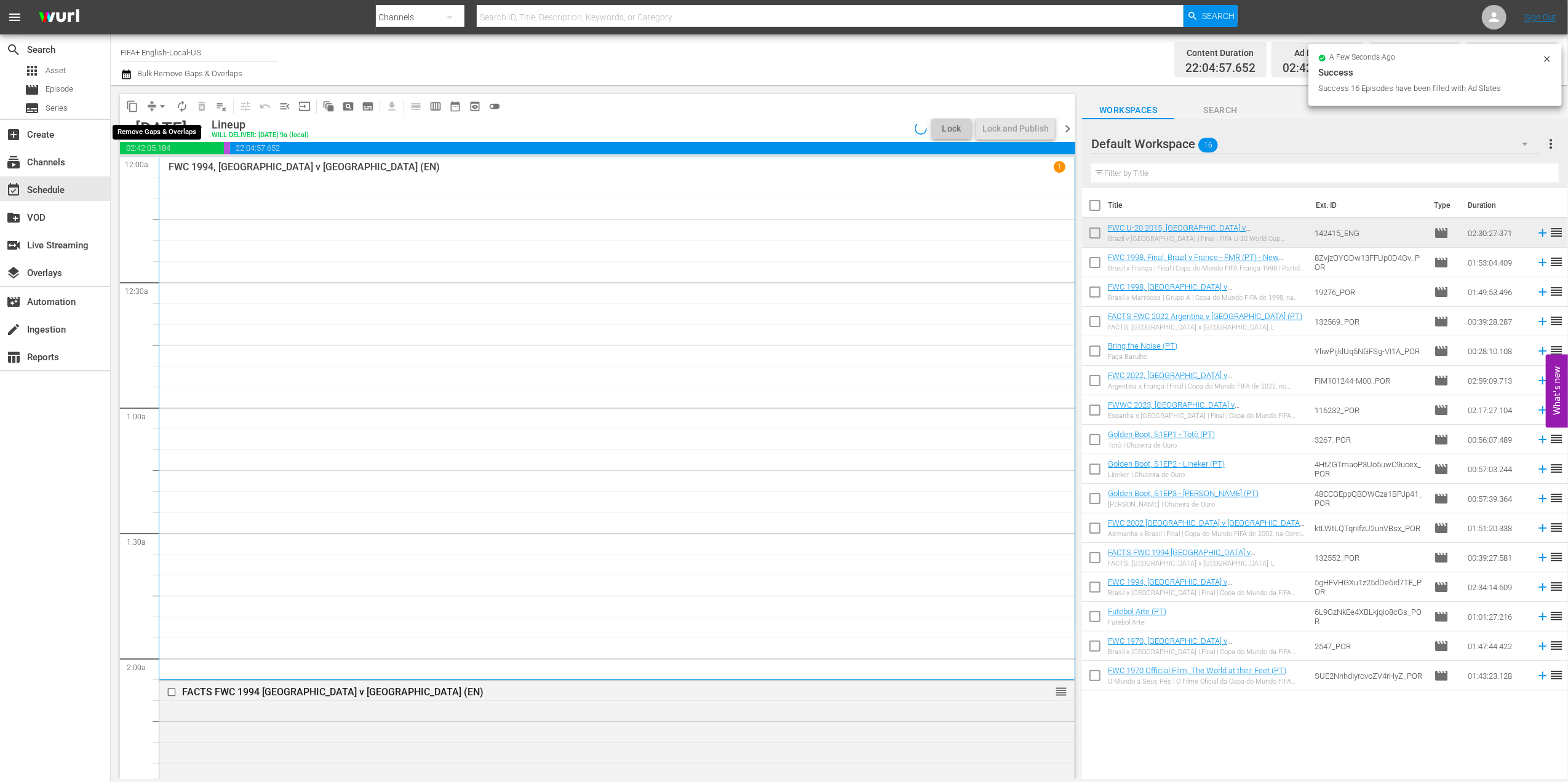
click at [165, 103] on span "arrow_drop_down" at bounding box center [162, 106] width 12 height 12
click at [165, 165] on li "Align to End of Previous Day" at bounding box center [163, 172] width 129 height 20
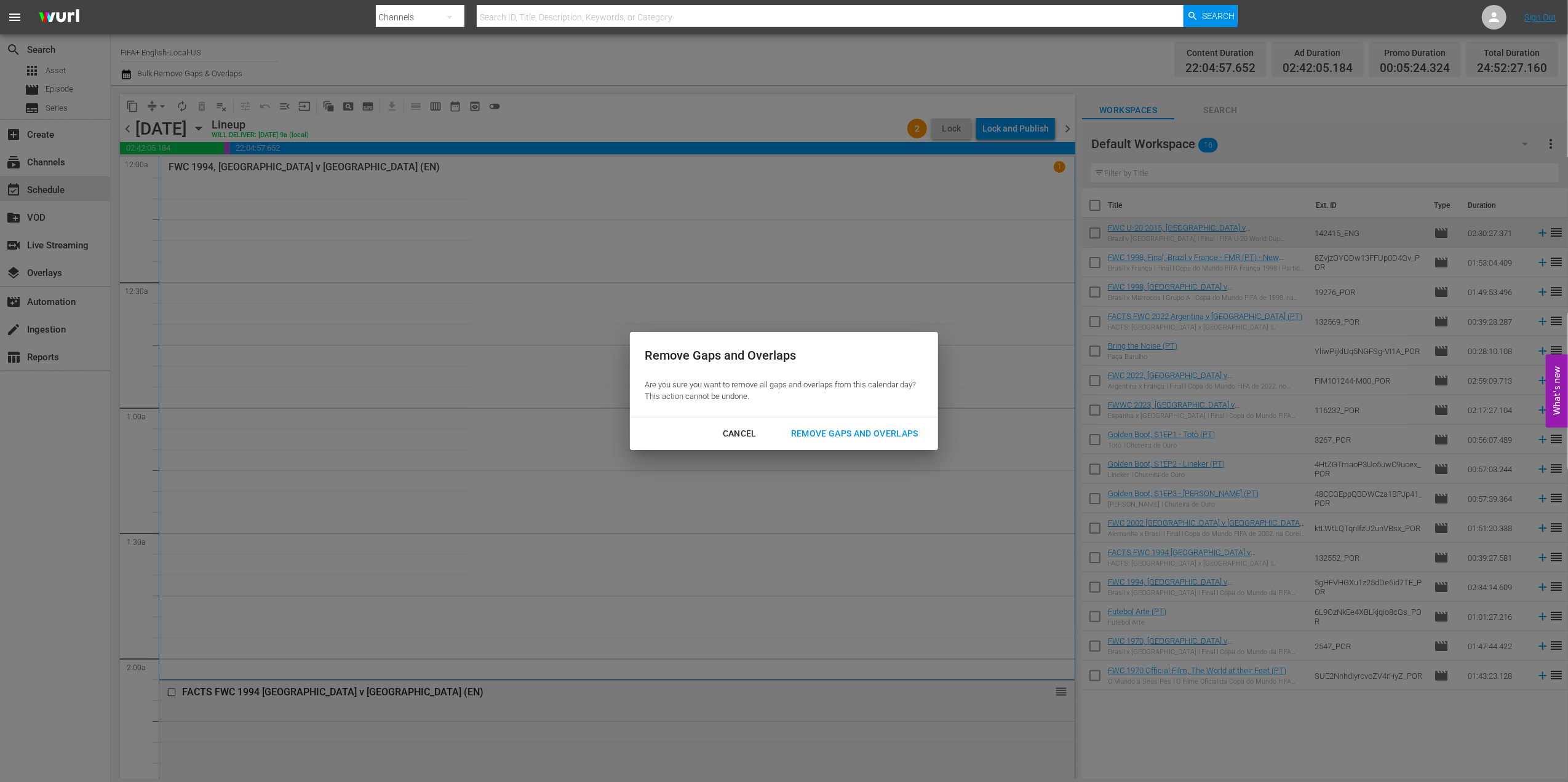
click at [839, 433] on div "Remove Gaps and Overlaps" at bounding box center [854, 433] width 147 height 16
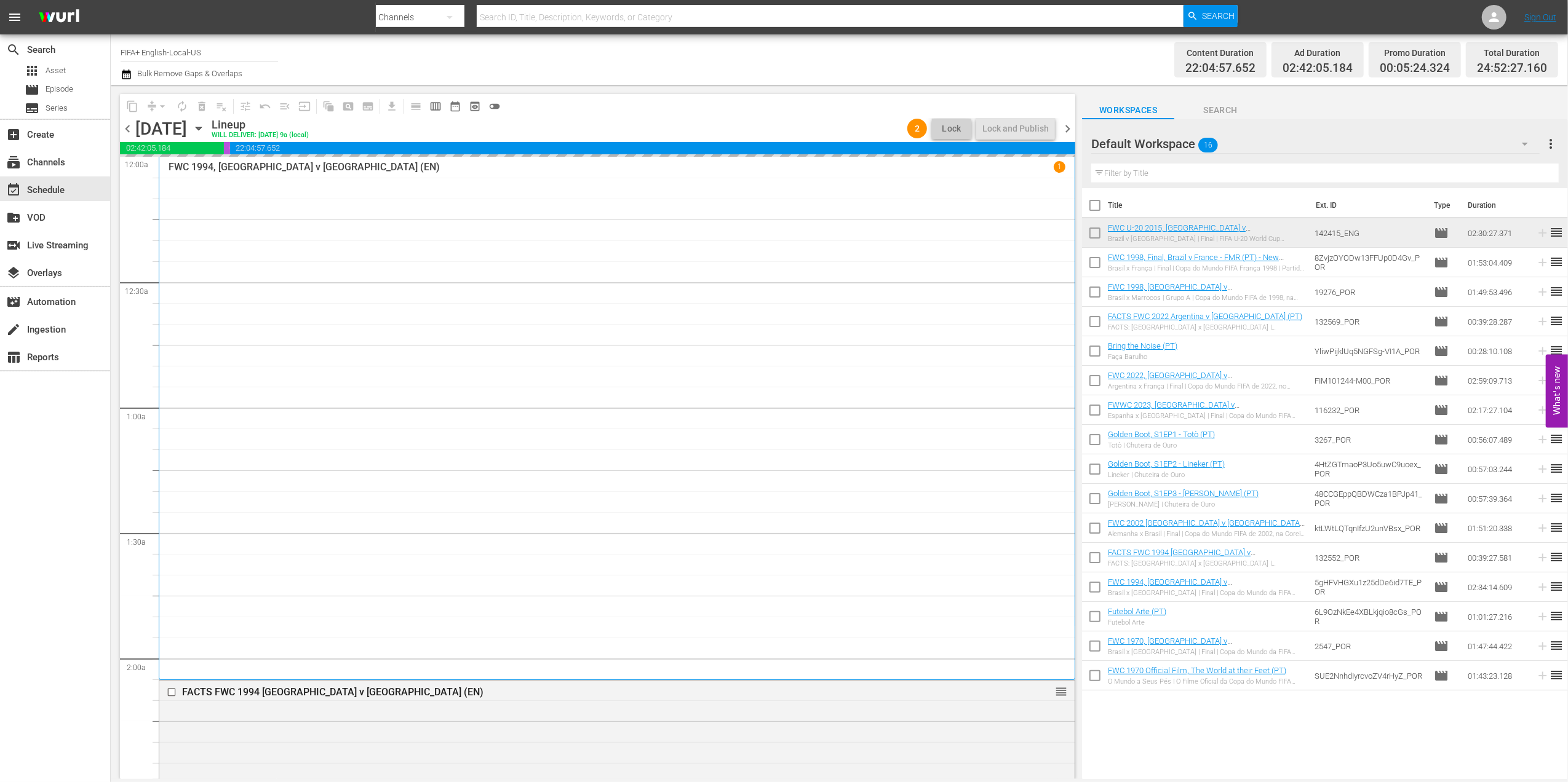
click at [1063, 124] on span "chevron_right" at bounding box center [1067, 129] width 16 height 16
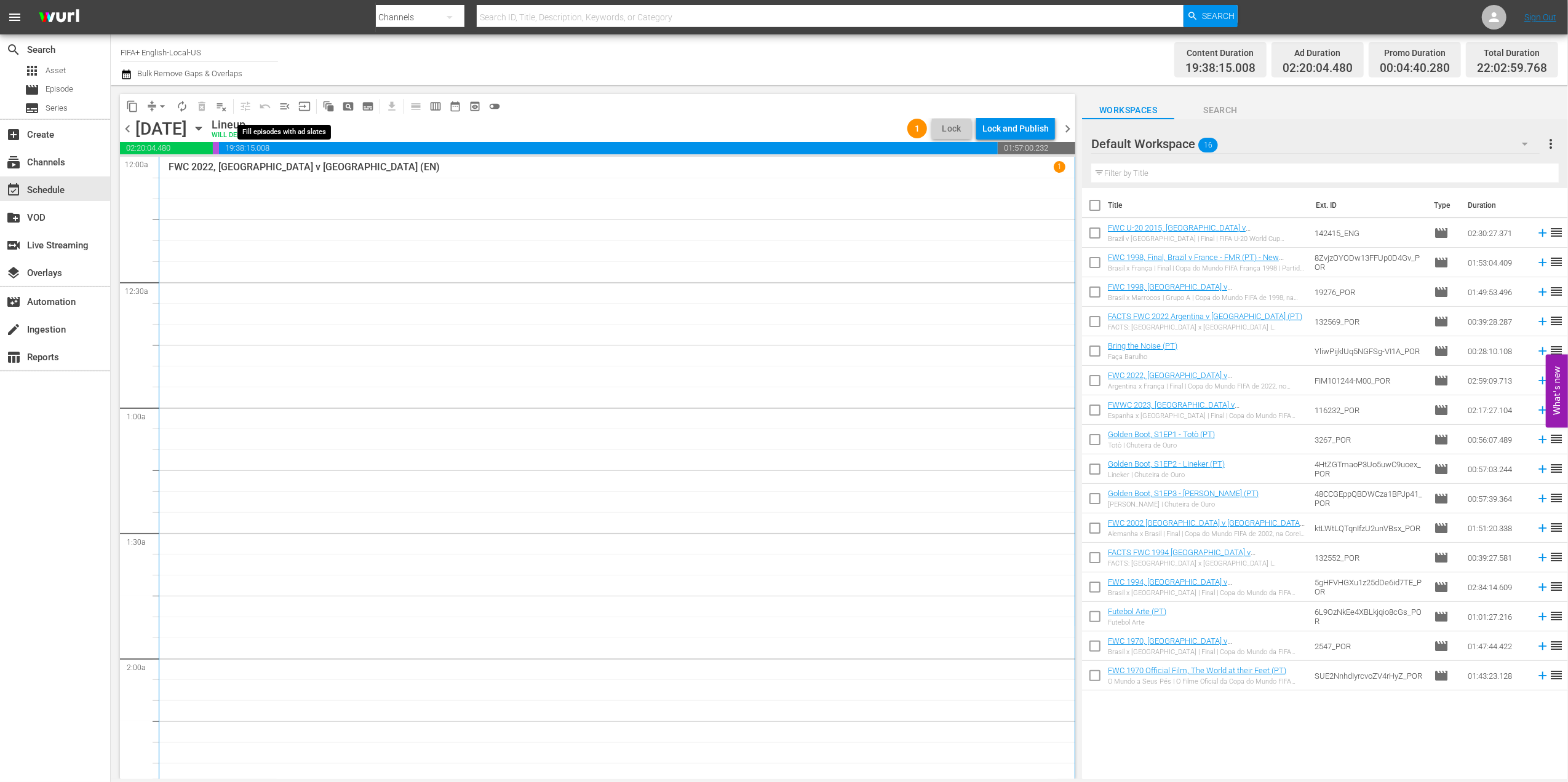
click at [289, 109] on span "menu_open" at bounding box center [285, 106] width 12 height 12
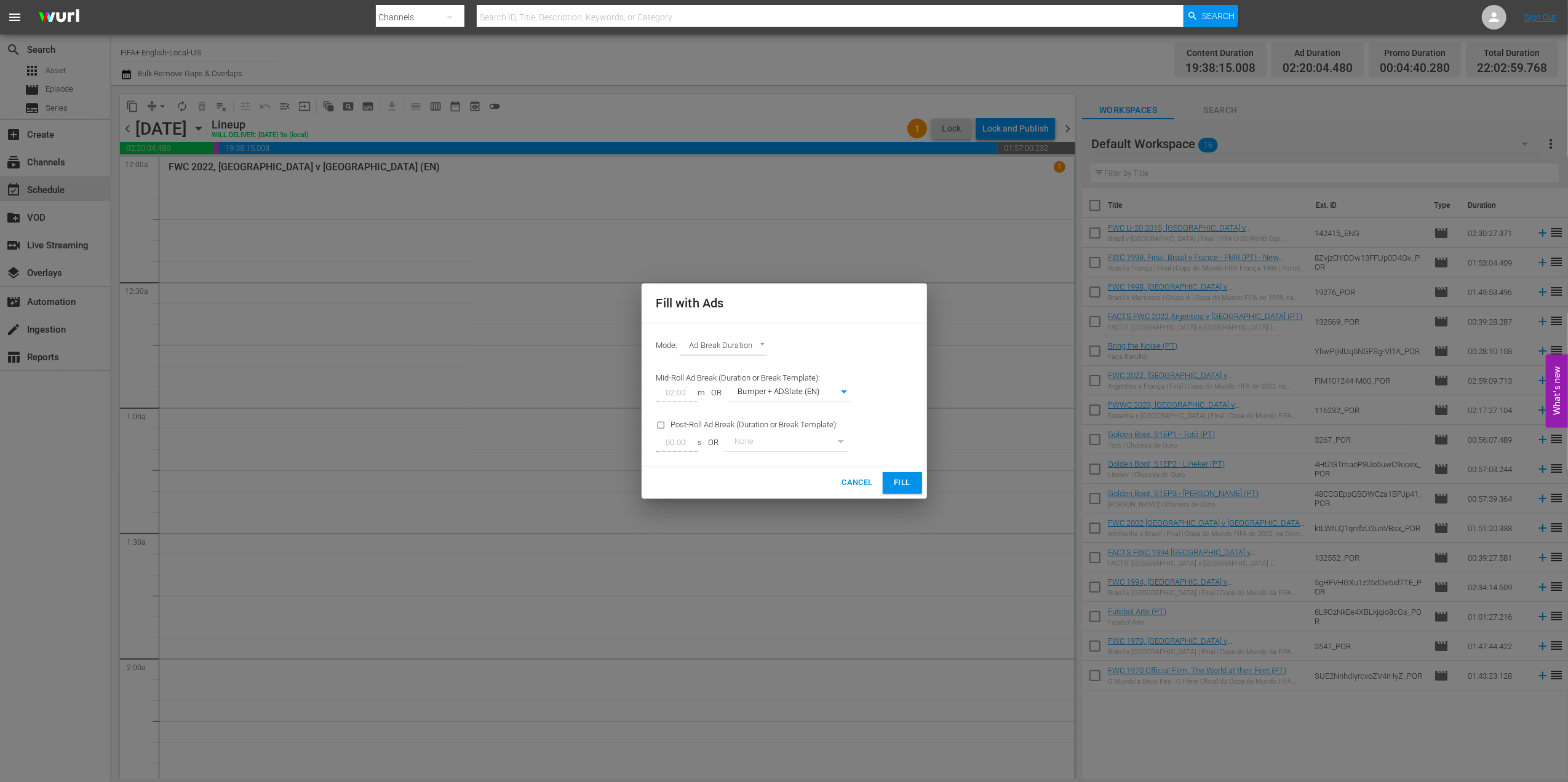
click at [899, 482] on span "Fill" at bounding box center [902, 483] width 20 height 14
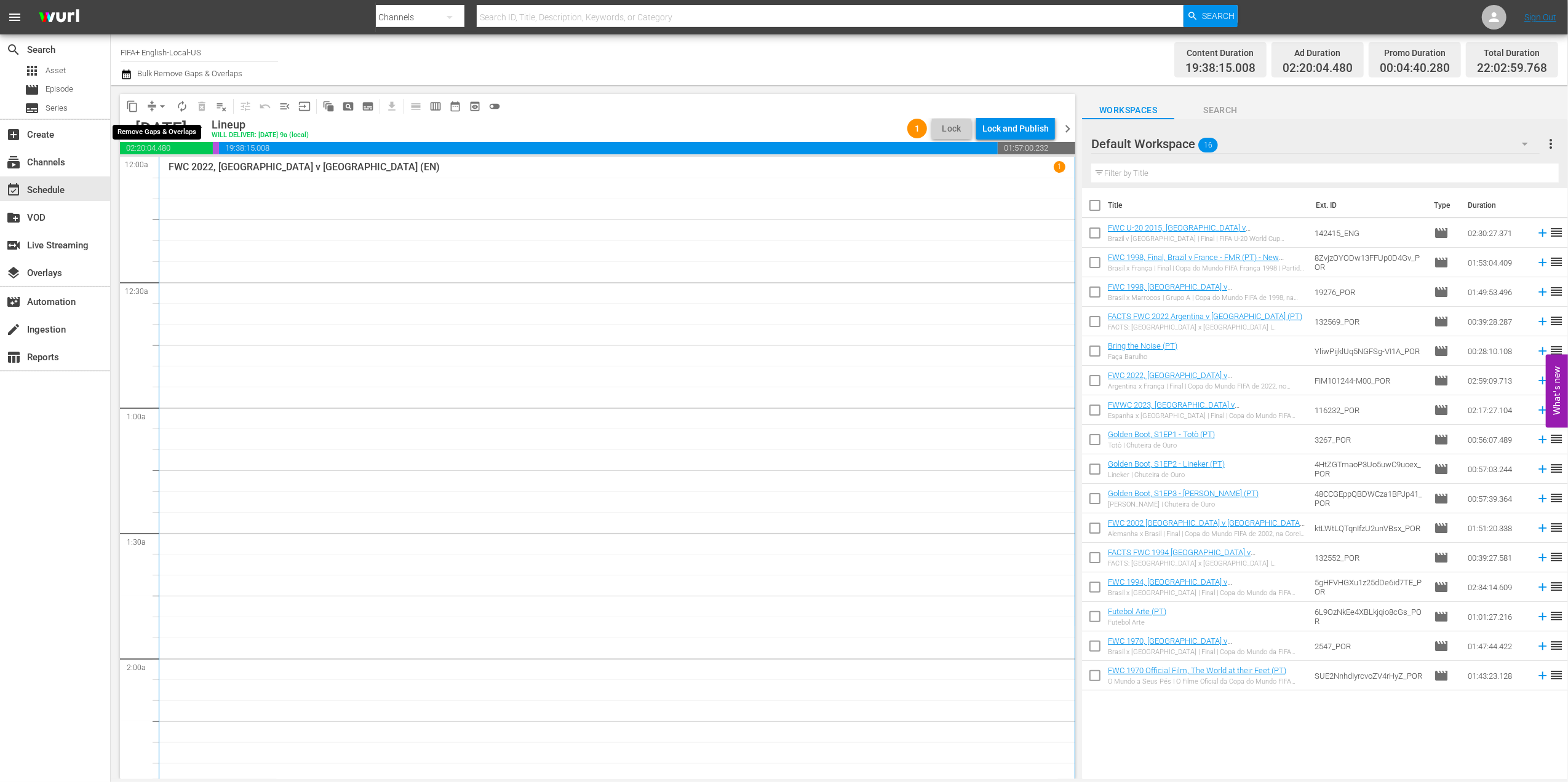
click at [160, 104] on span "arrow_drop_down" at bounding box center [162, 106] width 12 height 12
click at [183, 166] on li "Align to End of Previous Day" at bounding box center [163, 172] width 129 height 20
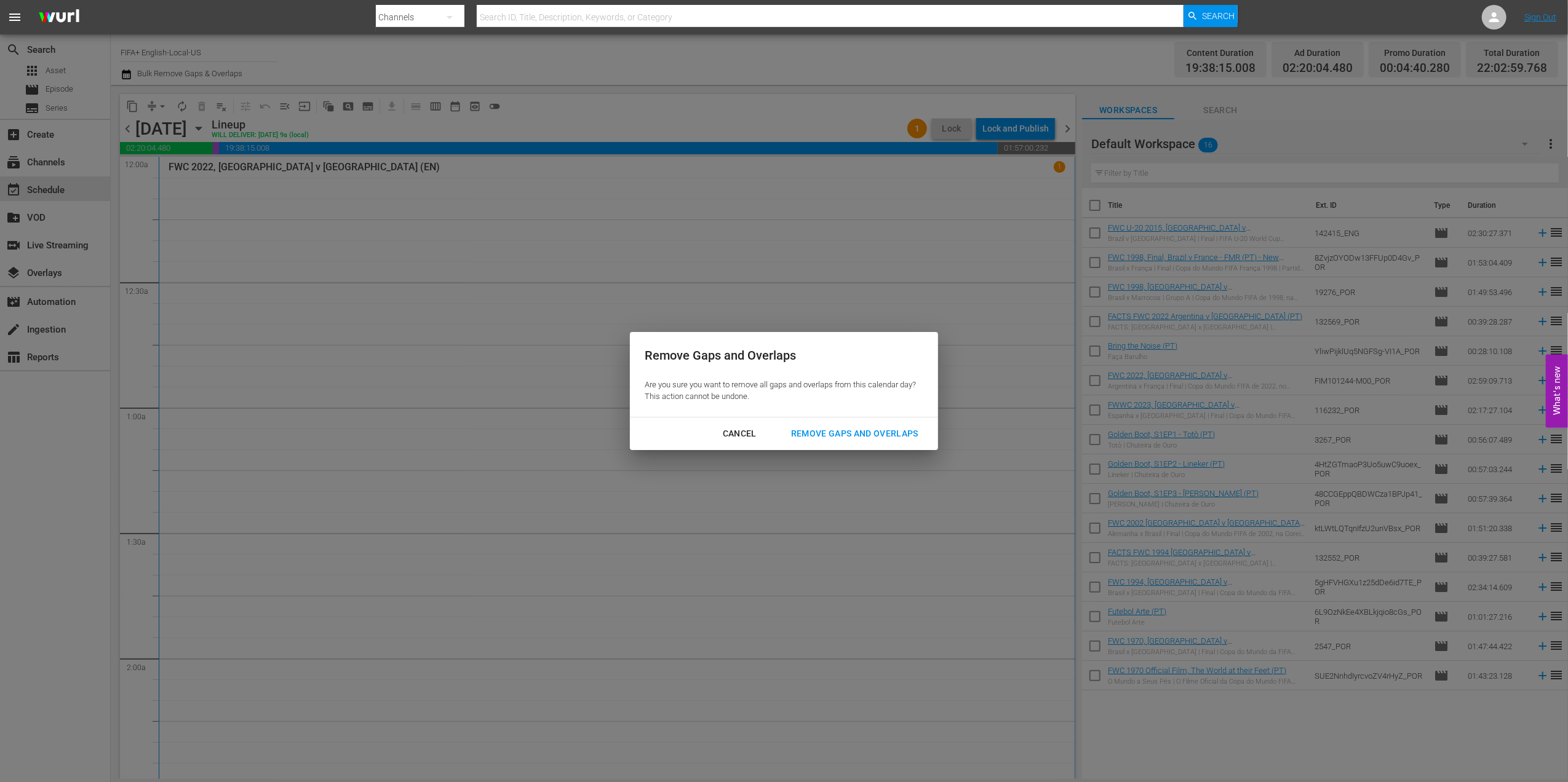
click at [852, 426] on div "Remove Gaps and Overlaps" at bounding box center [854, 433] width 147 height 16
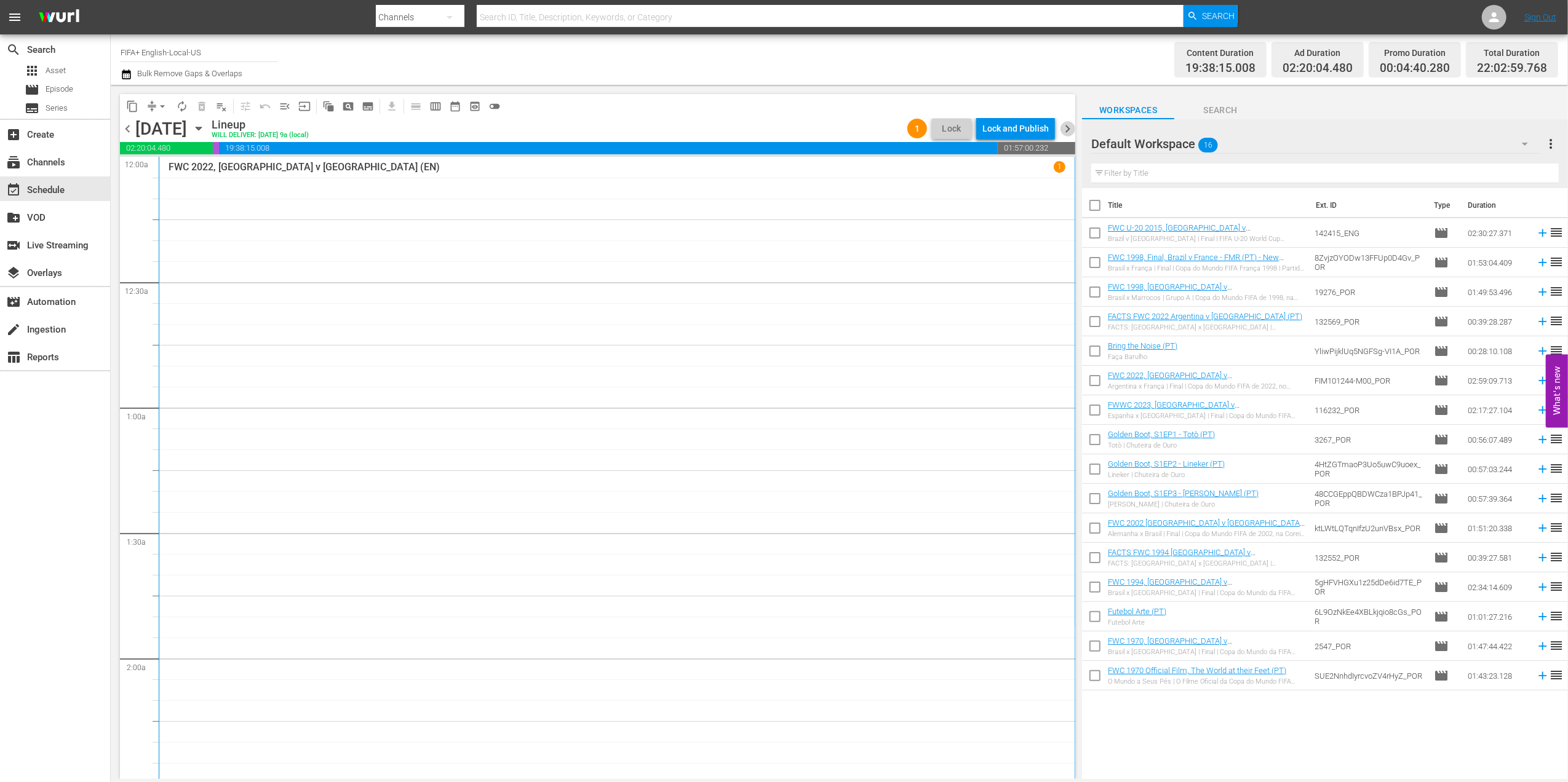
click at [1071, 127] on span "chevron_right" at bounding box center [1067, 129] width 16 height 16
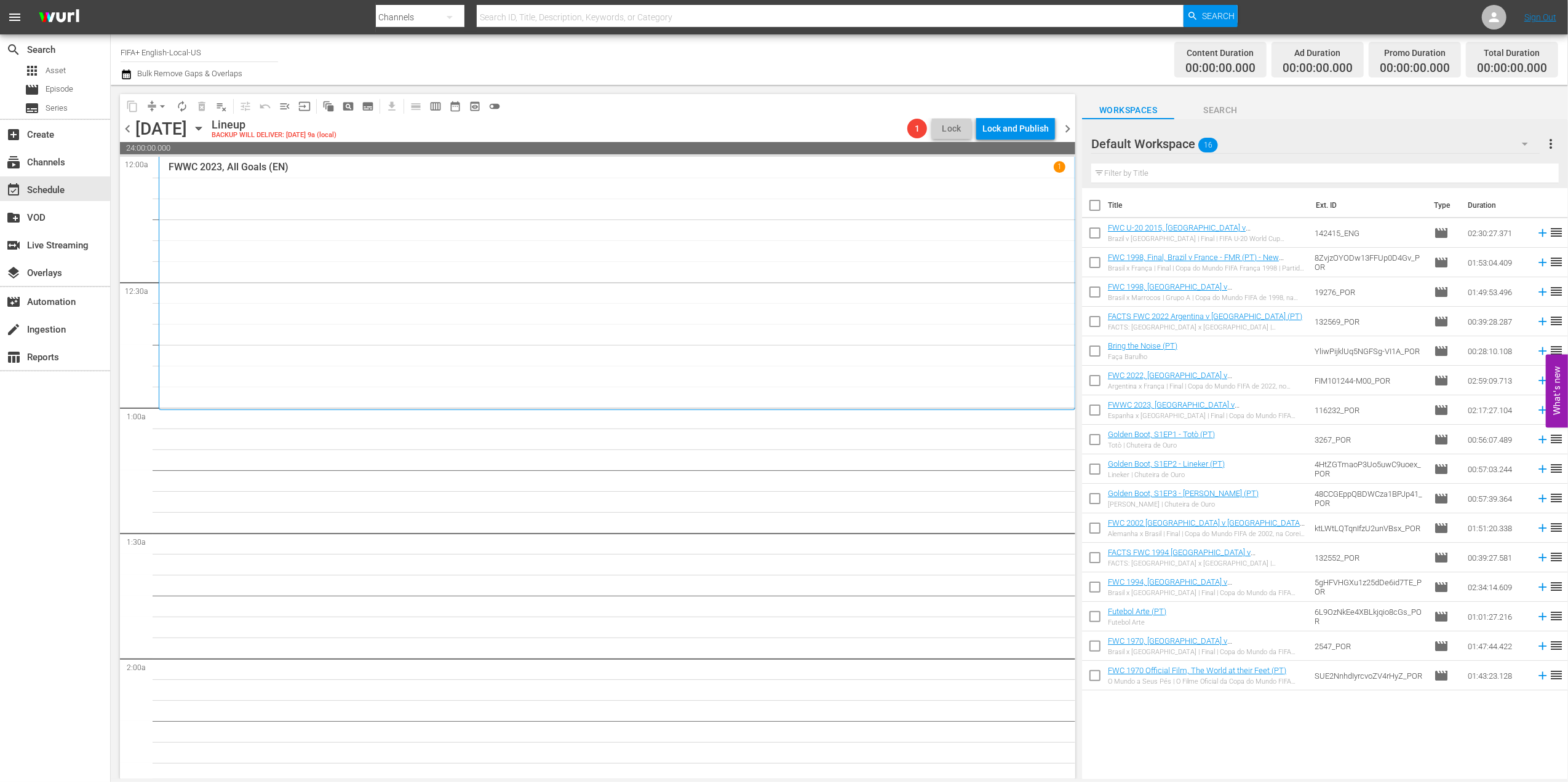
click at [130, 123] on span "chevron_left" at bounding box center [128, 129] width 16 height 16
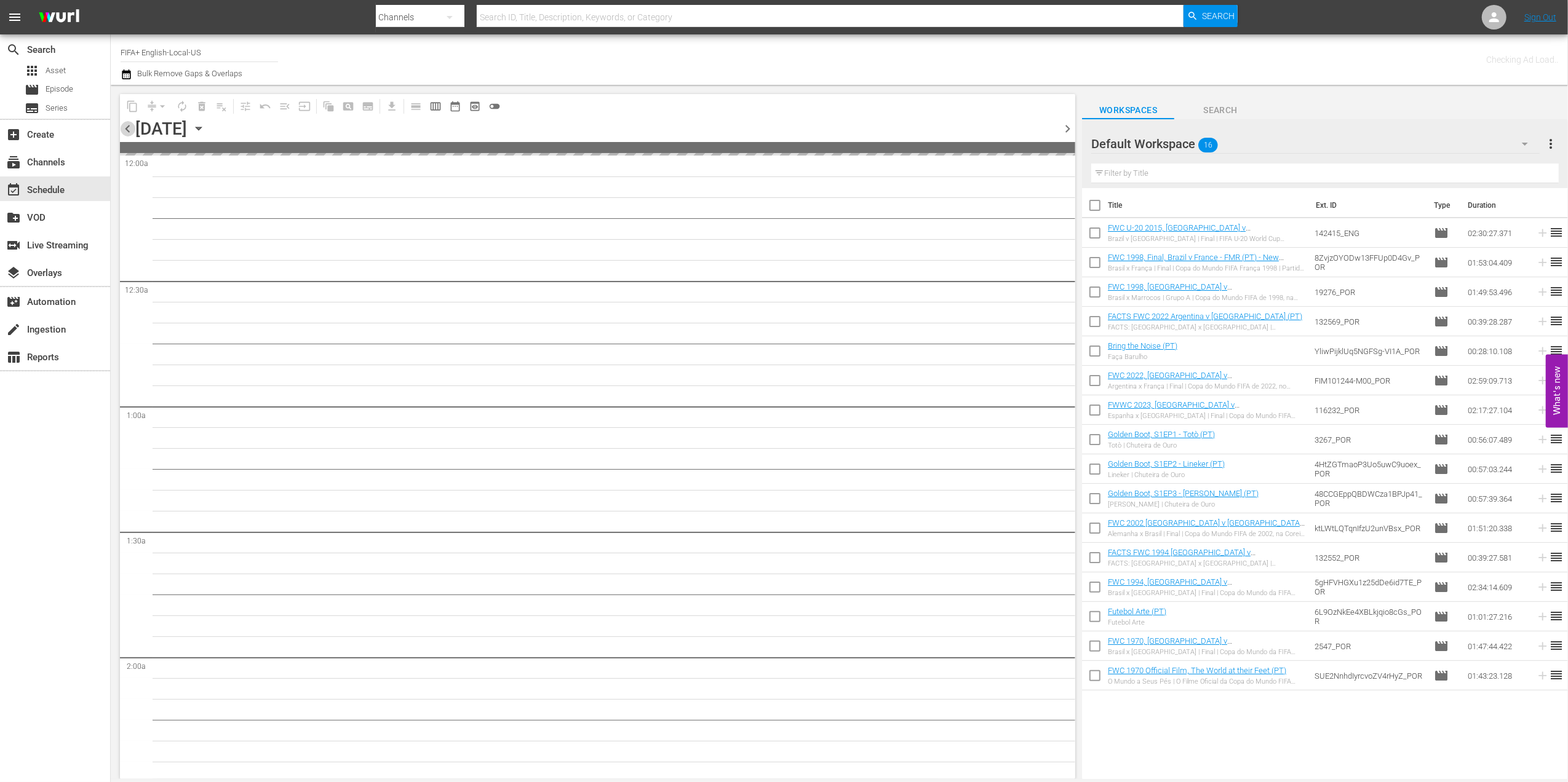
click at [130, 123] on span "chevron_left" at bounding box center [128, 129] width 16 height 16
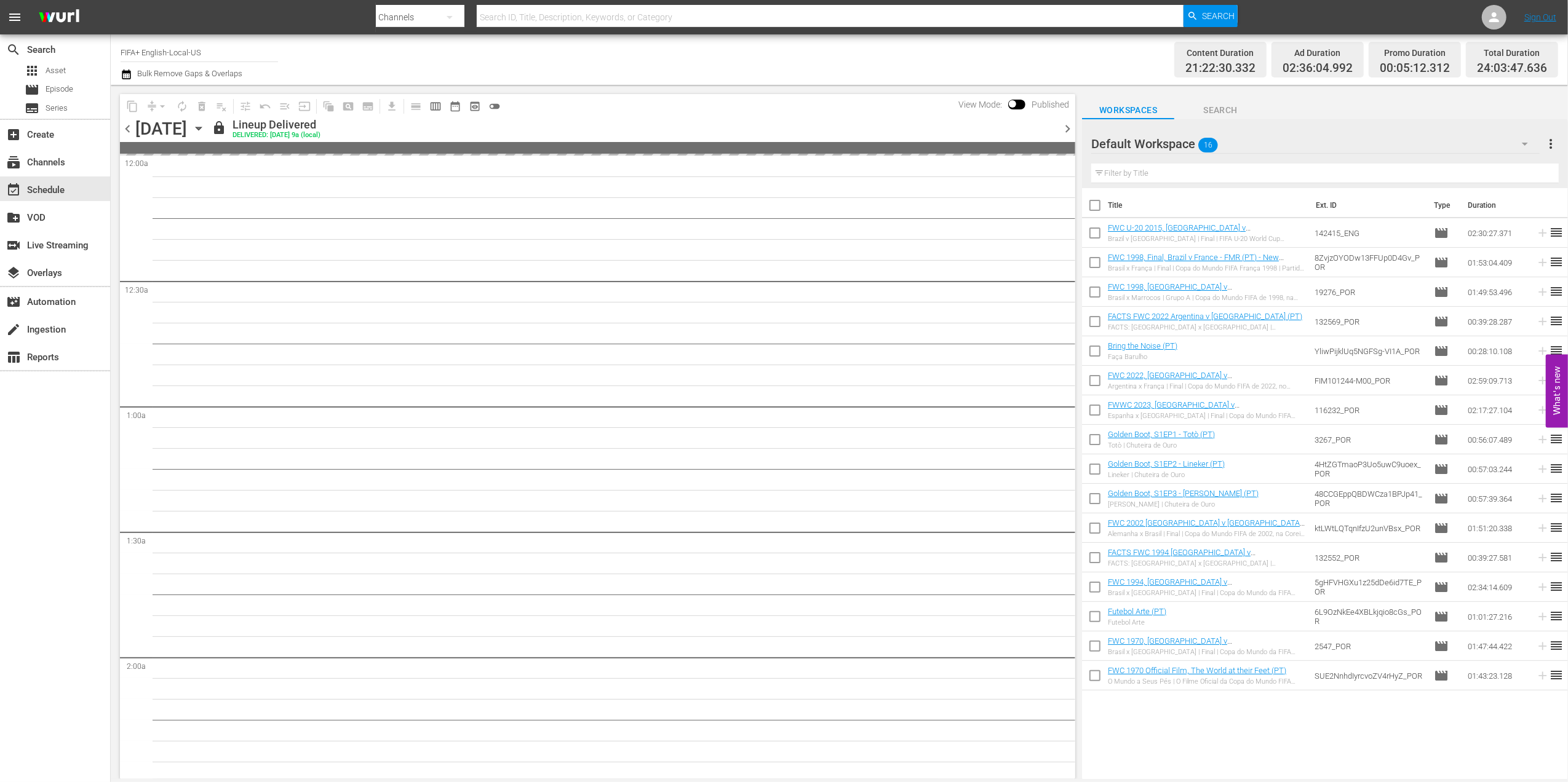
click at [1067, 123] on span "chevron_right" at bounding box center [1067, 129] width 16 height 16
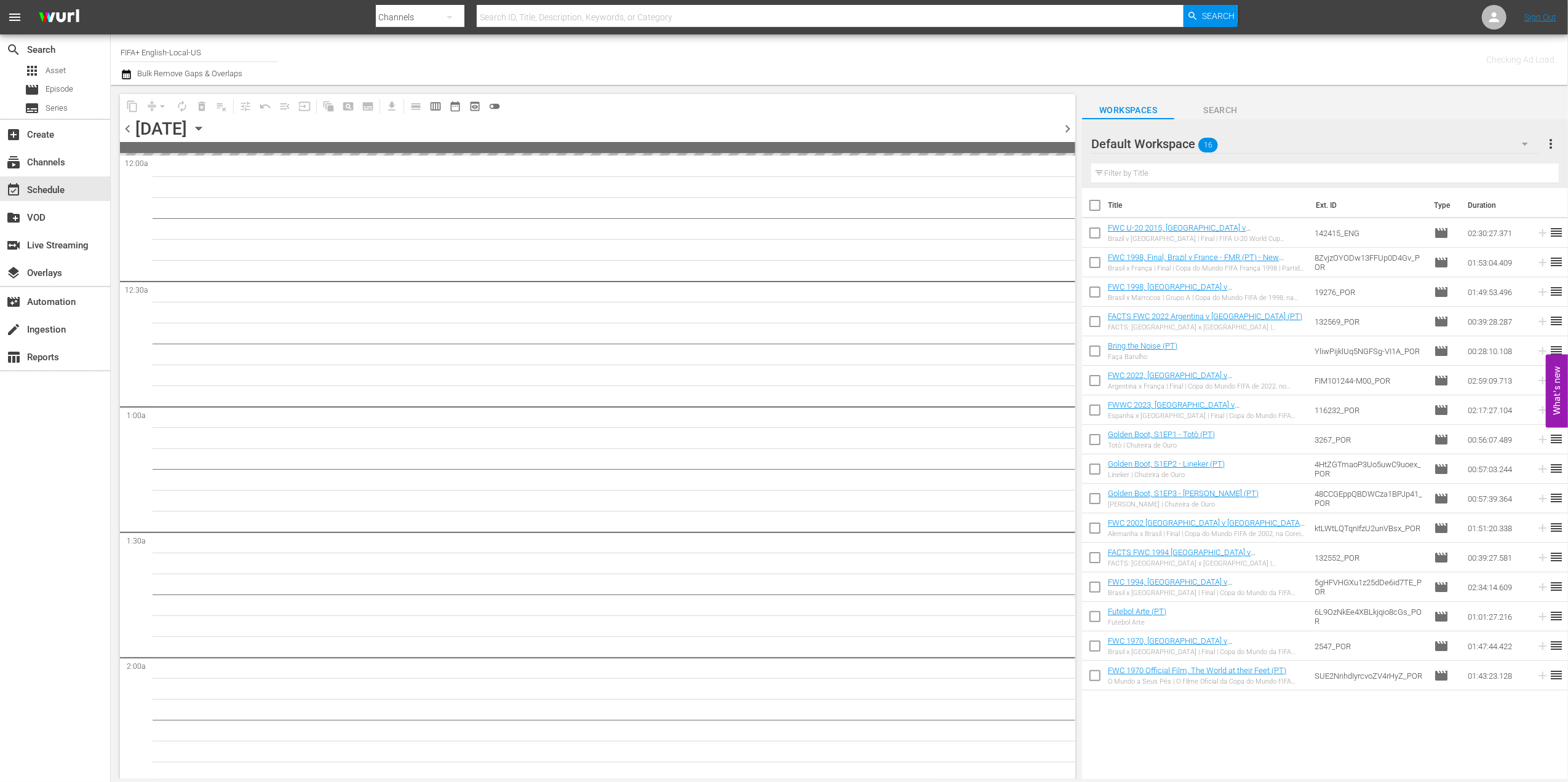
click at [1067, 123] on span "chevron_right" at bounding box center [1067, 129] width 16 height 16
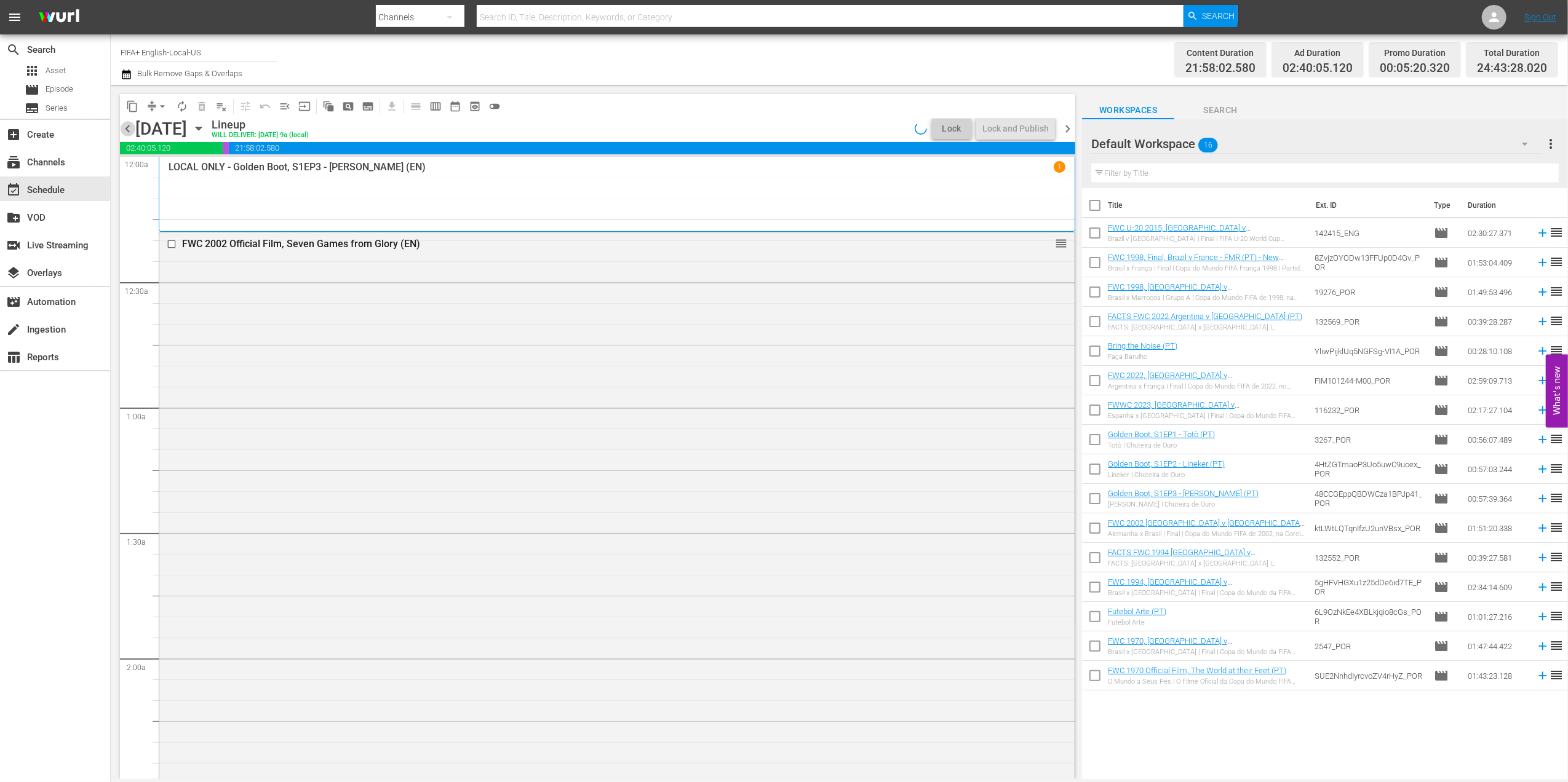
click at [128, 127] on span "chevron_left" at bounding box center [128, 129] width 16 height 16
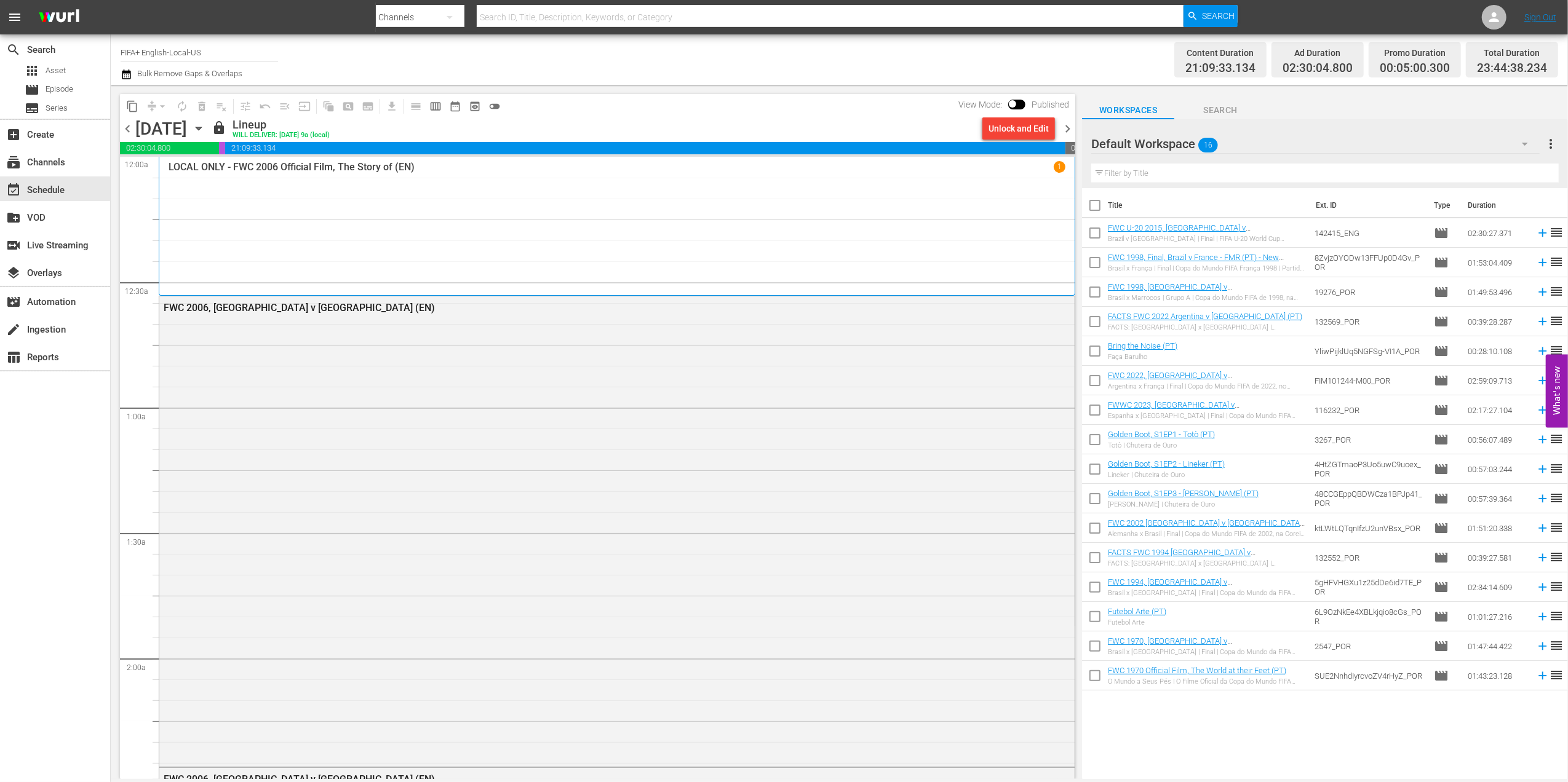
click at [1070, 125] on span "chevron_right" at bounding box center [1067, 129] width 16 height 16
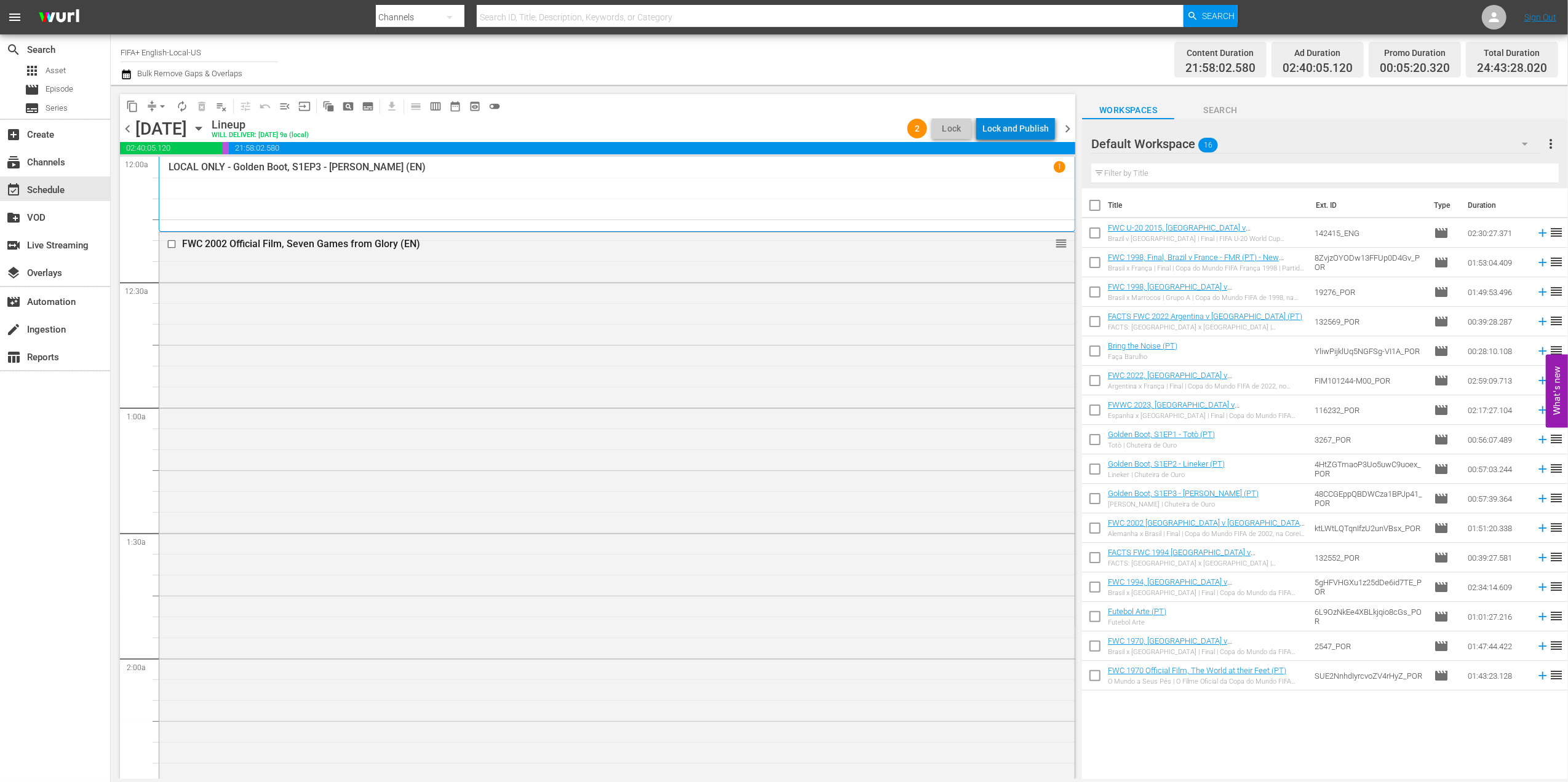
click at [1027, 124] on div "Lock and Publish" at bounding box center [1016, 128] width 66 height 22
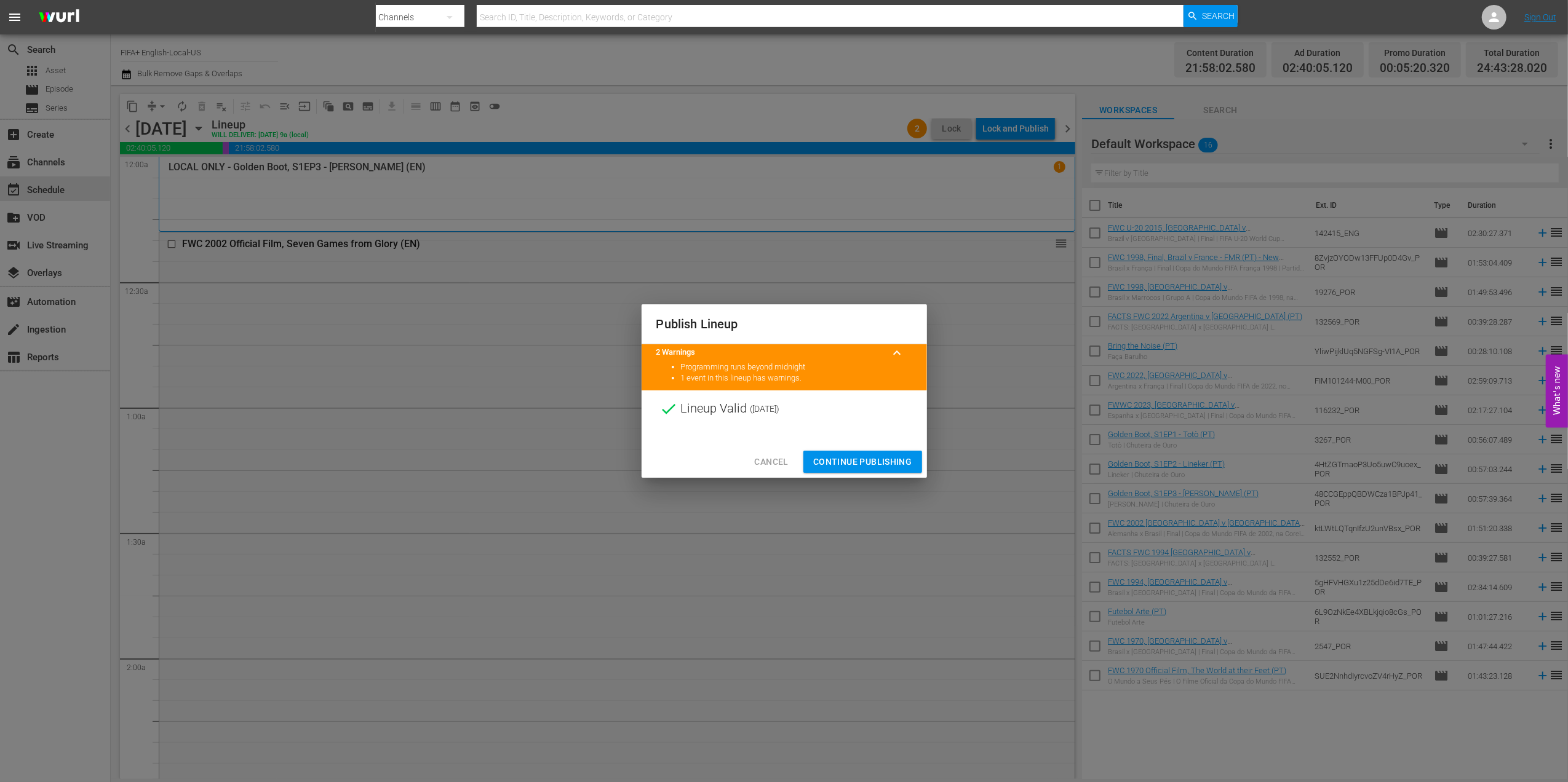
click at [864, 454] on span "Continue Publishing" at bounding box center [863, 462] width 99 height 16
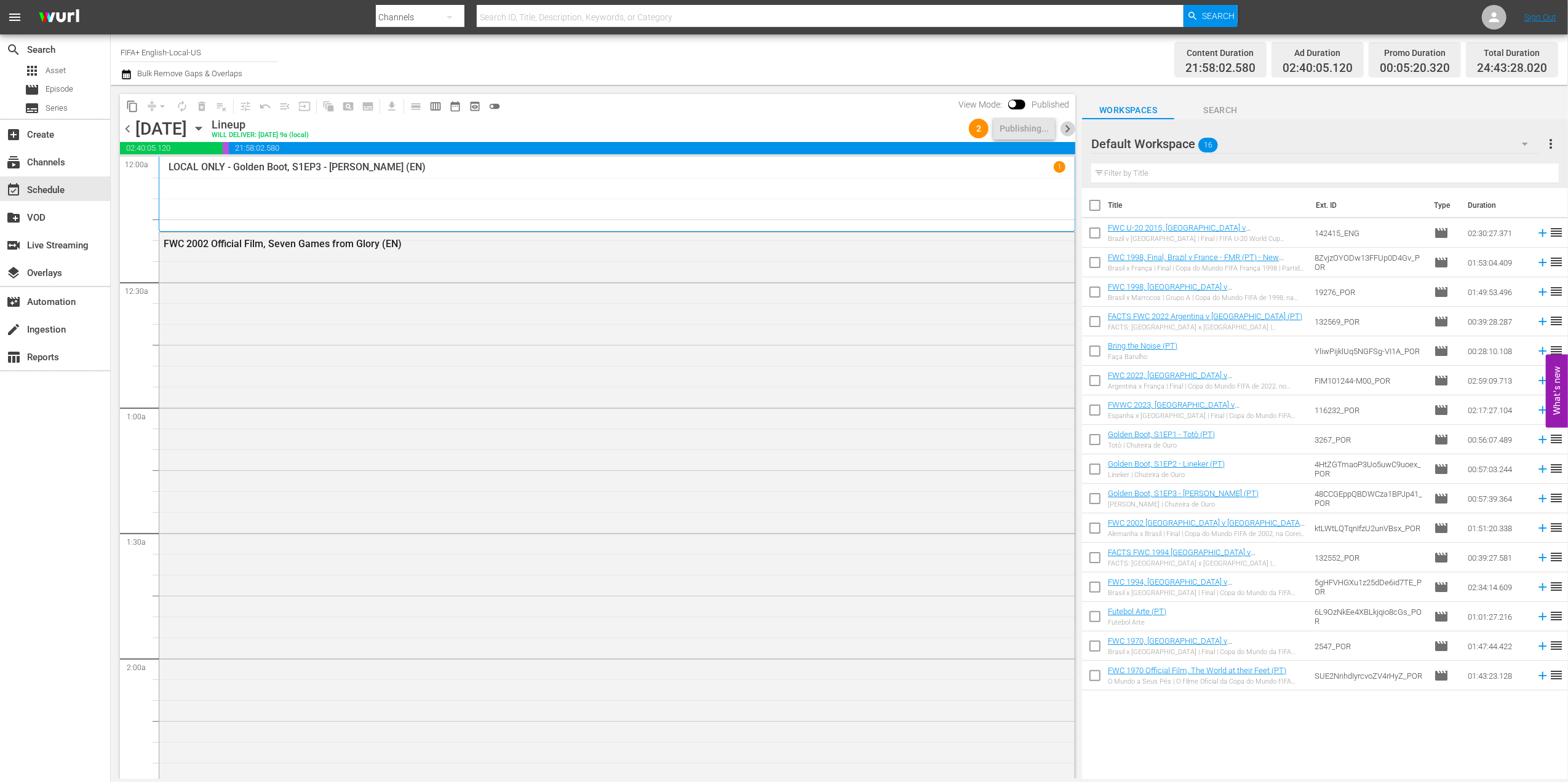
click at [1067, 128] on span "chevron_right" at bounding box center [1067, 129] width 16 height 16
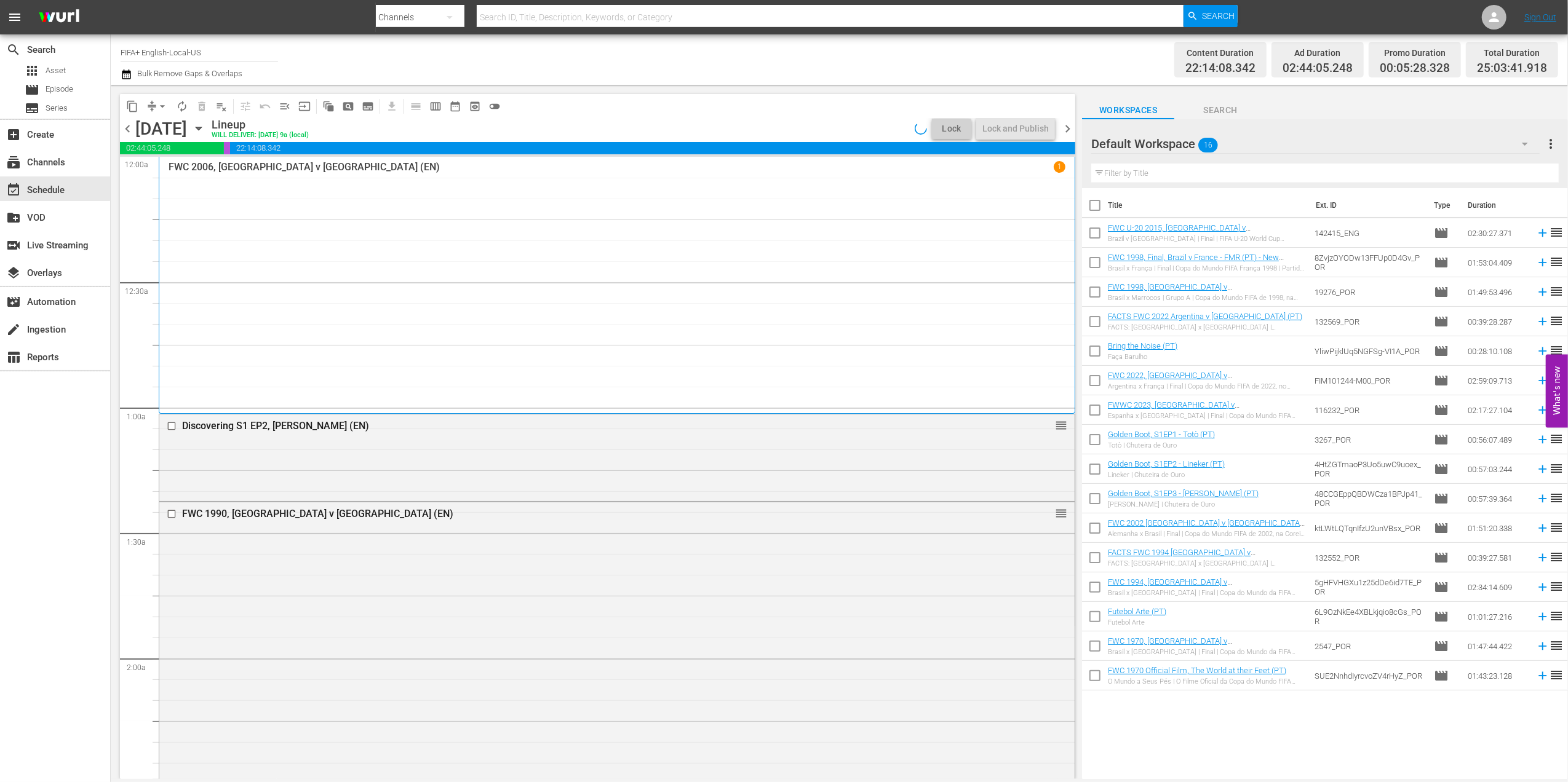
click at [126, 124] on span "chevron_left" at bounding box center [128, 129] width 16 height 16
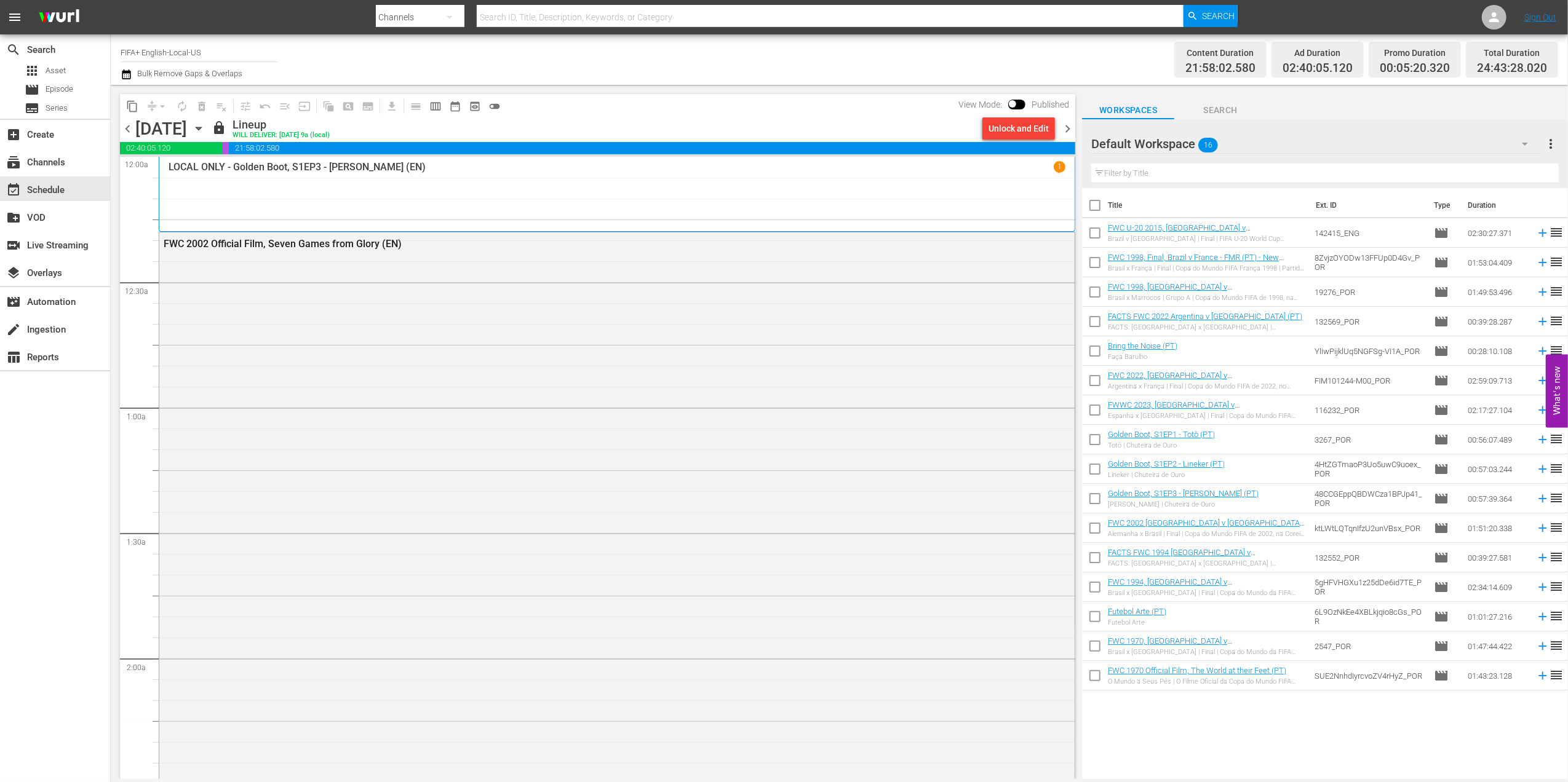
click at [1067, 123] on span "chevron_right" at bounding box center [1067, 129] width 16 height 16
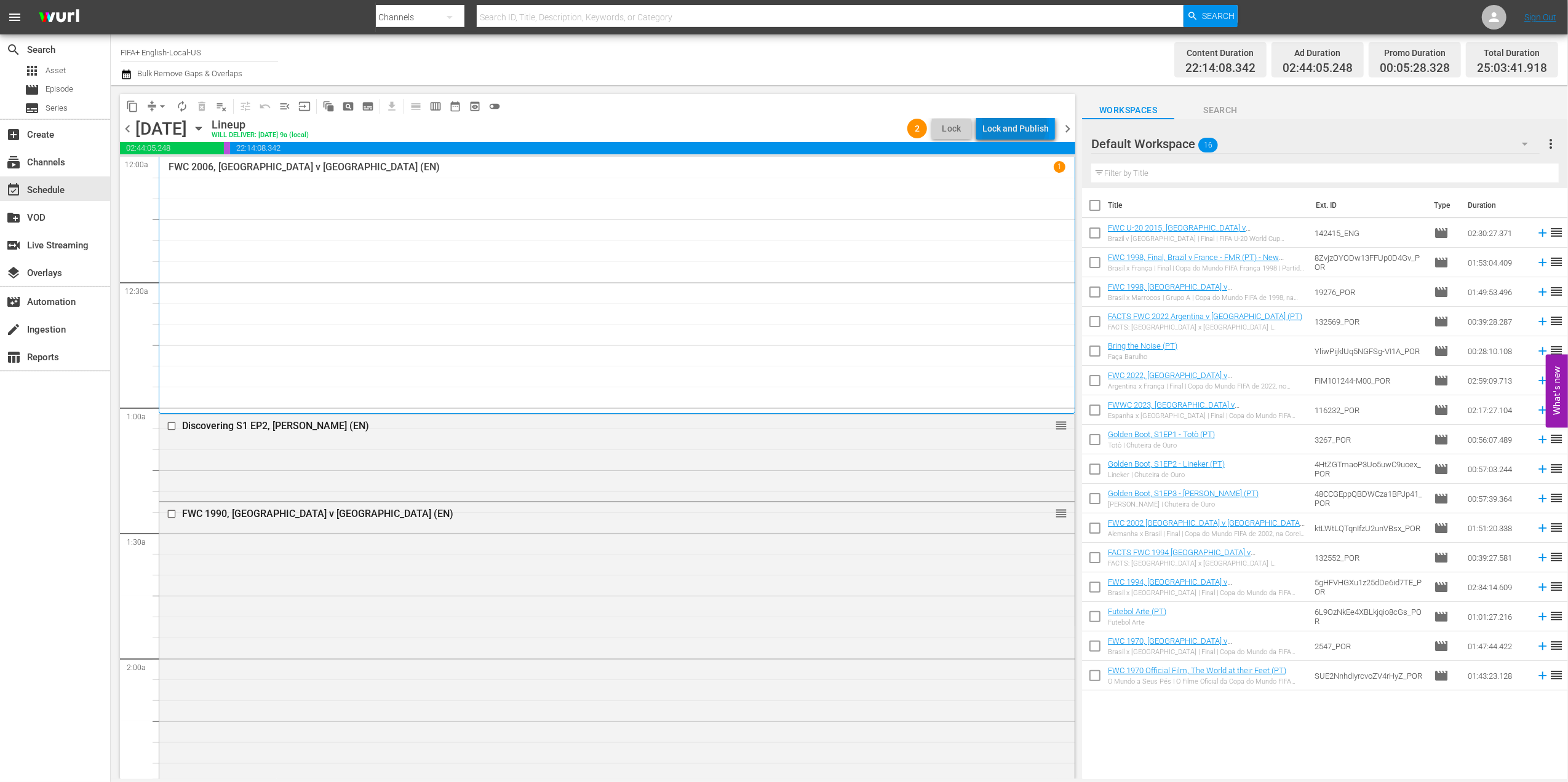
click at [1017, 124] on div "Lock and Publish" at bounding box center [1016, 128] width 66 height 22
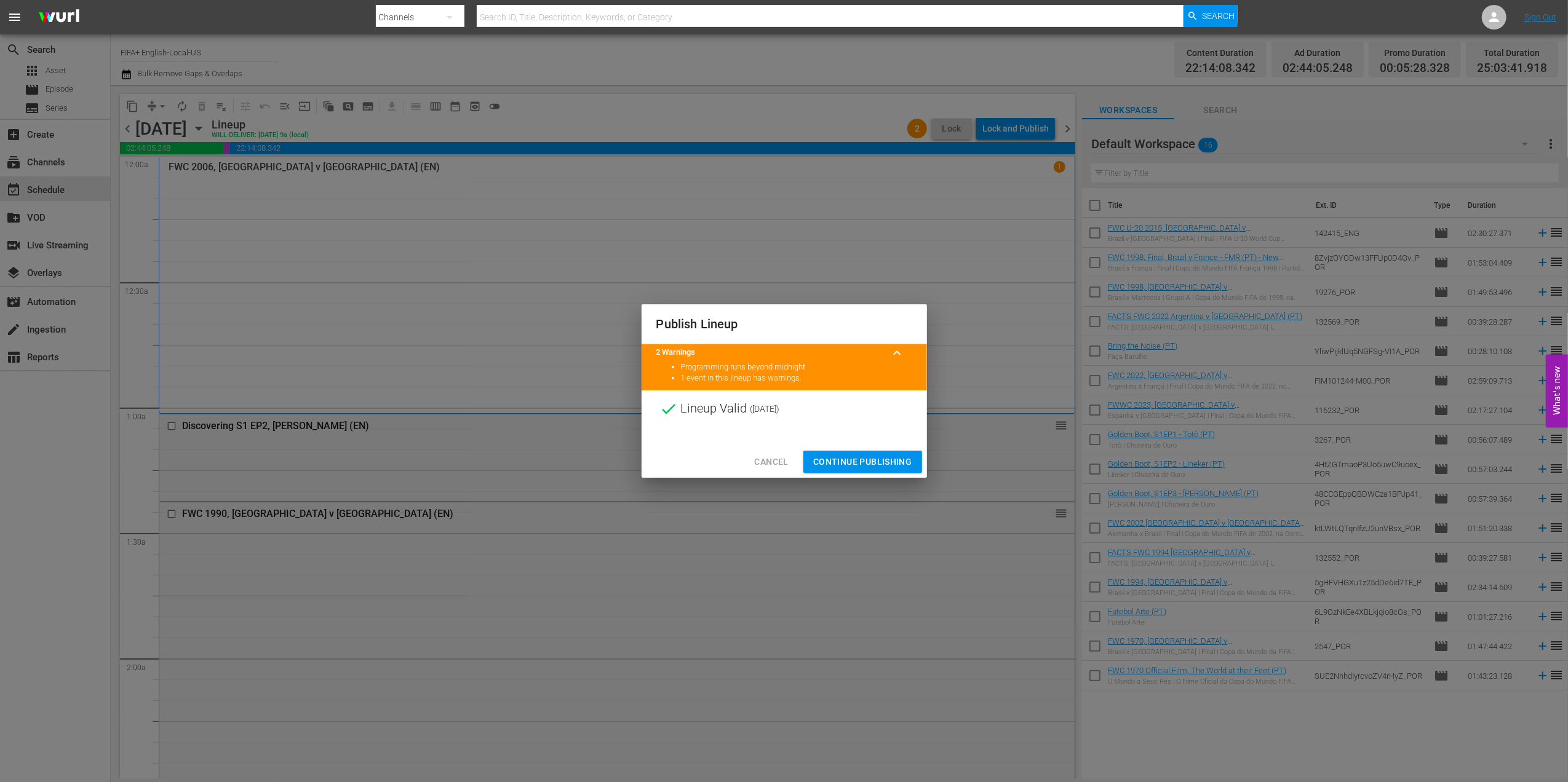
click at [862, 449] on div "Cancel Continue Publishing" at bounding box center [784, 462] width 286 height 33
click at [862, 452] on button "Continue Publishing" at bounding box center [862, 463] width 119 height 23
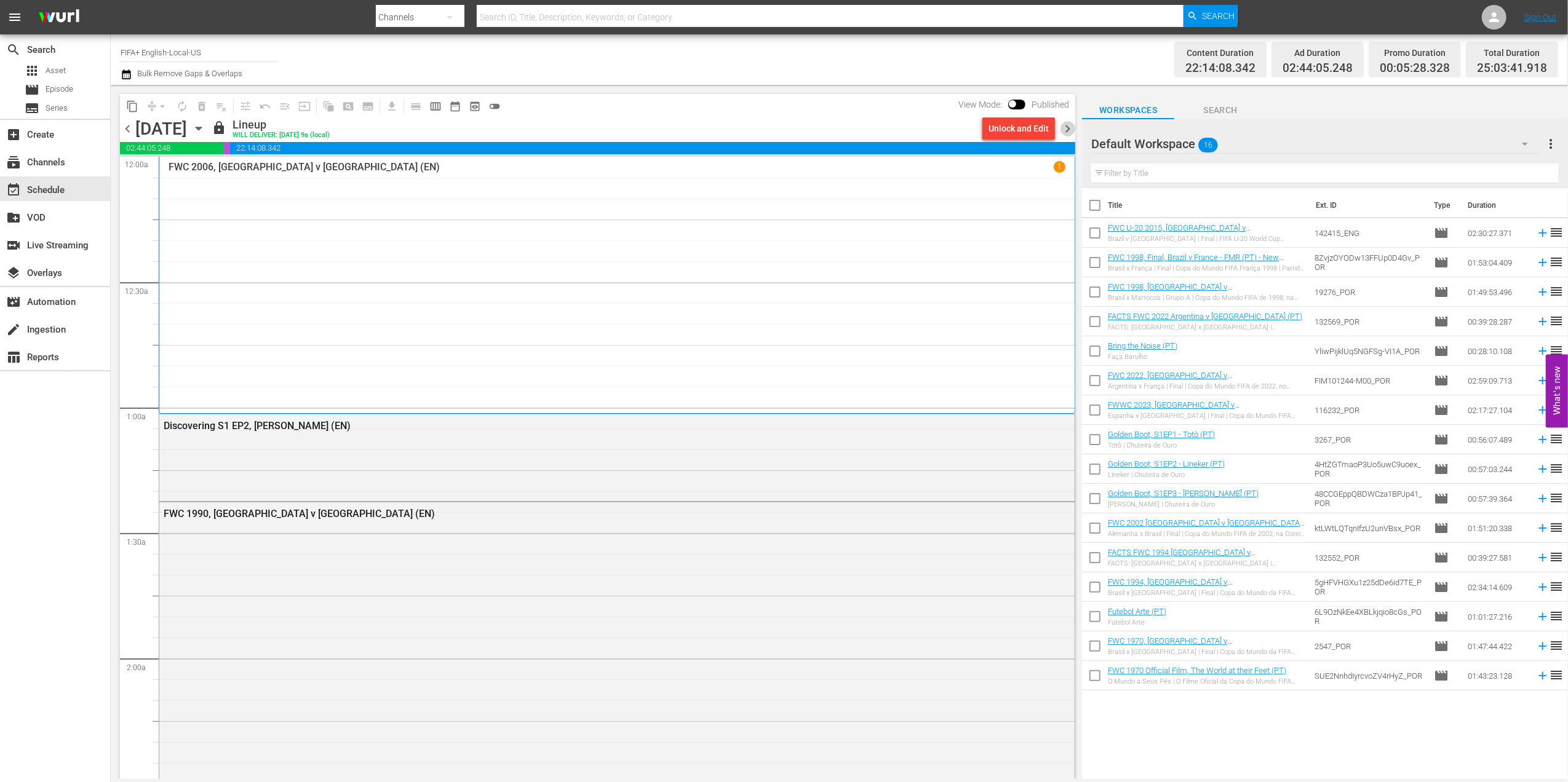
click at [1075, 126] on span "chevron_right" at bounding box center [1067, 129] width 16 height 16
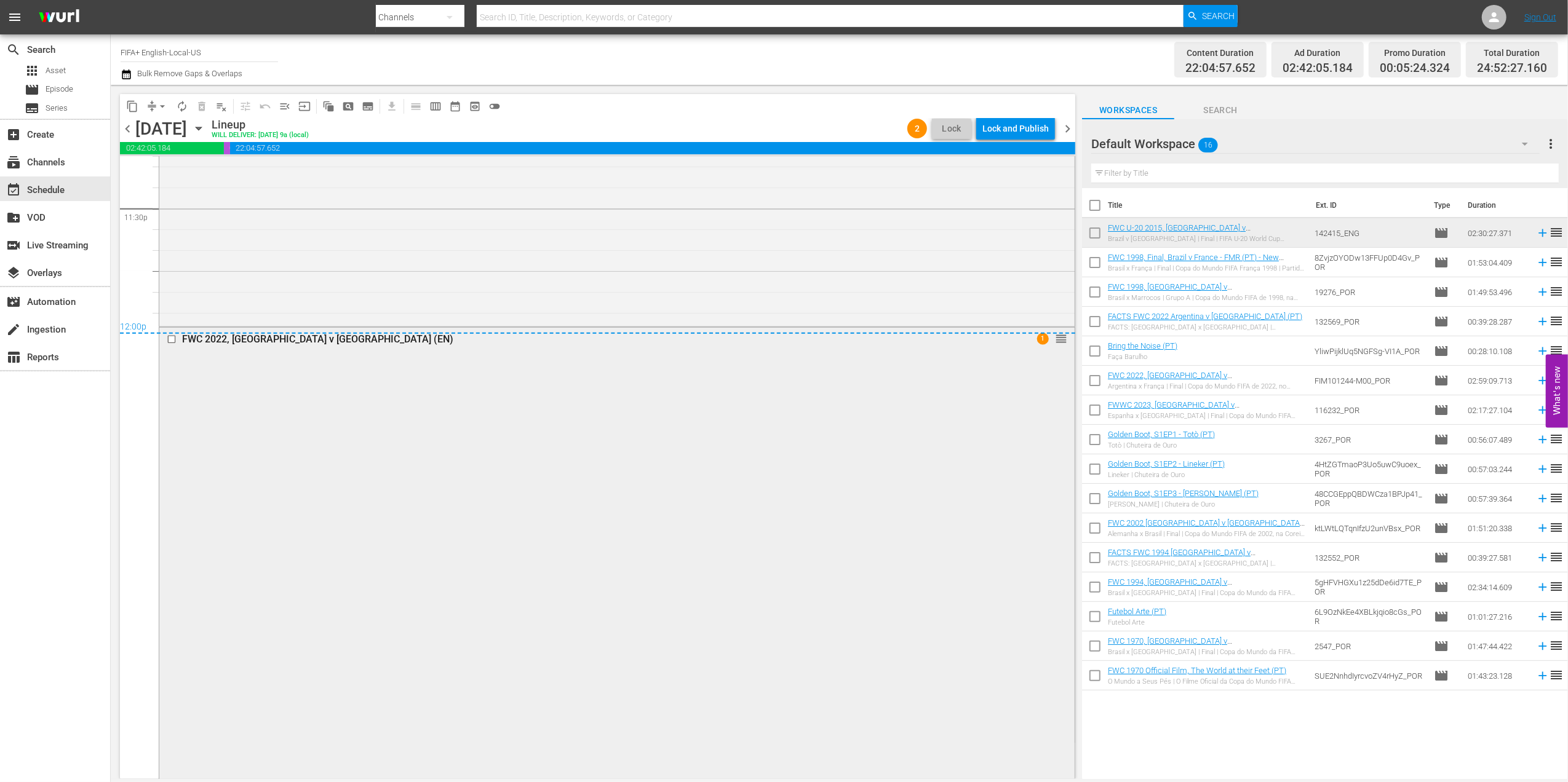
scroll to position [6141, 0]
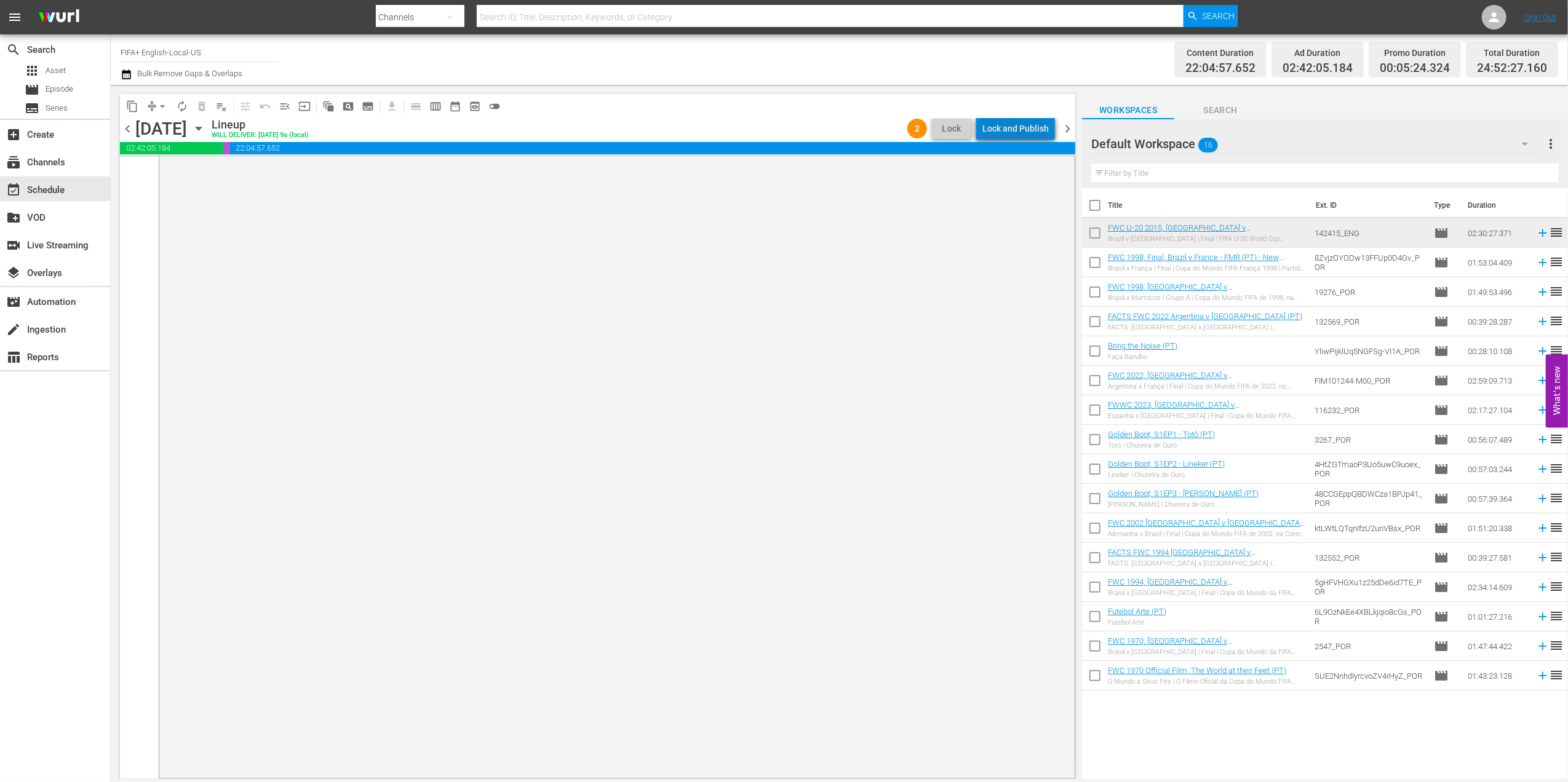
click at [1025, 131] on div "Lock and Publish" at bounding box center [1016, 128] width 66 height 22
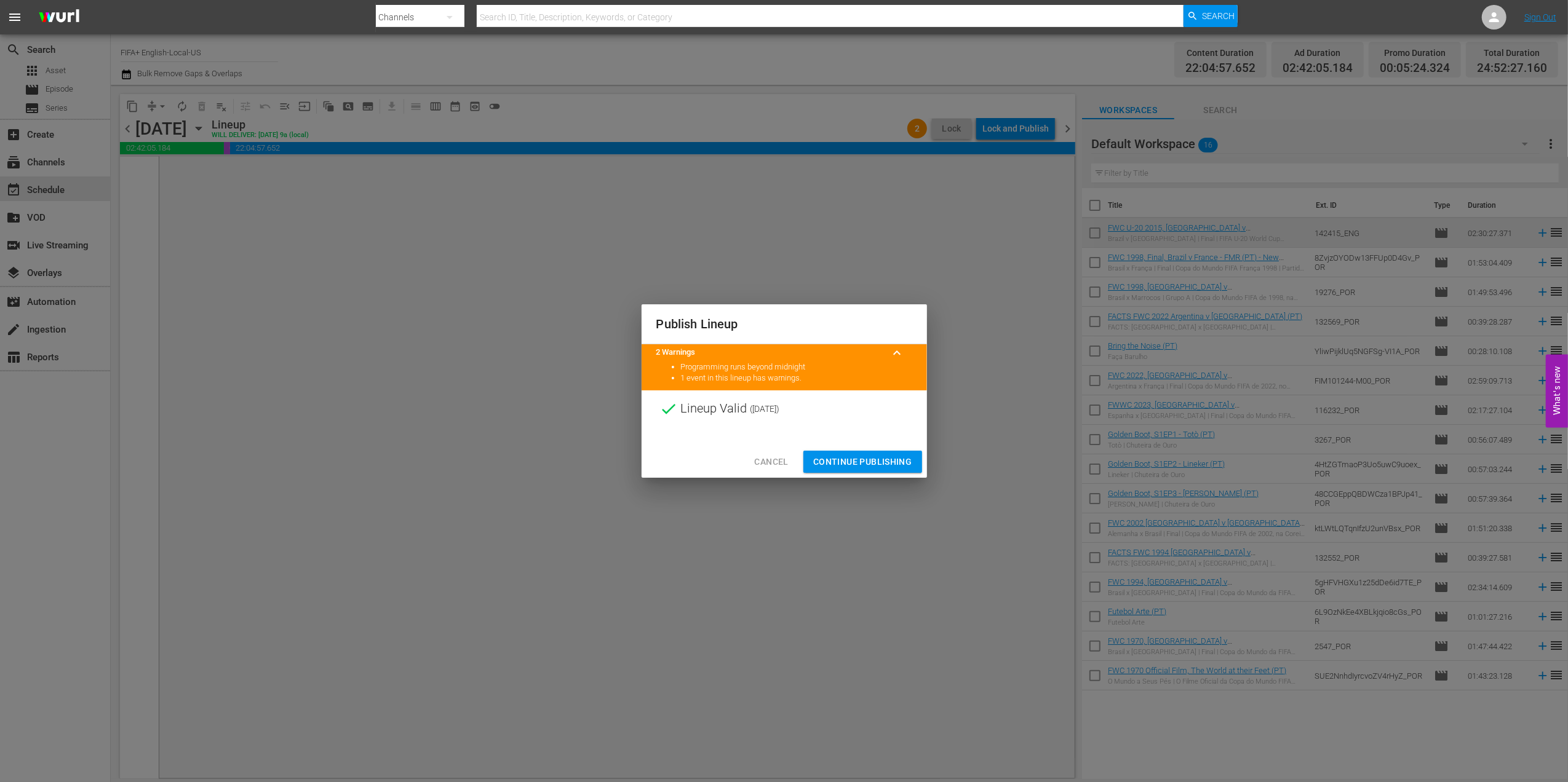
click at [864, 461] on span "Continue Publishing" at bounding box center [863, 462] width 99 height 16
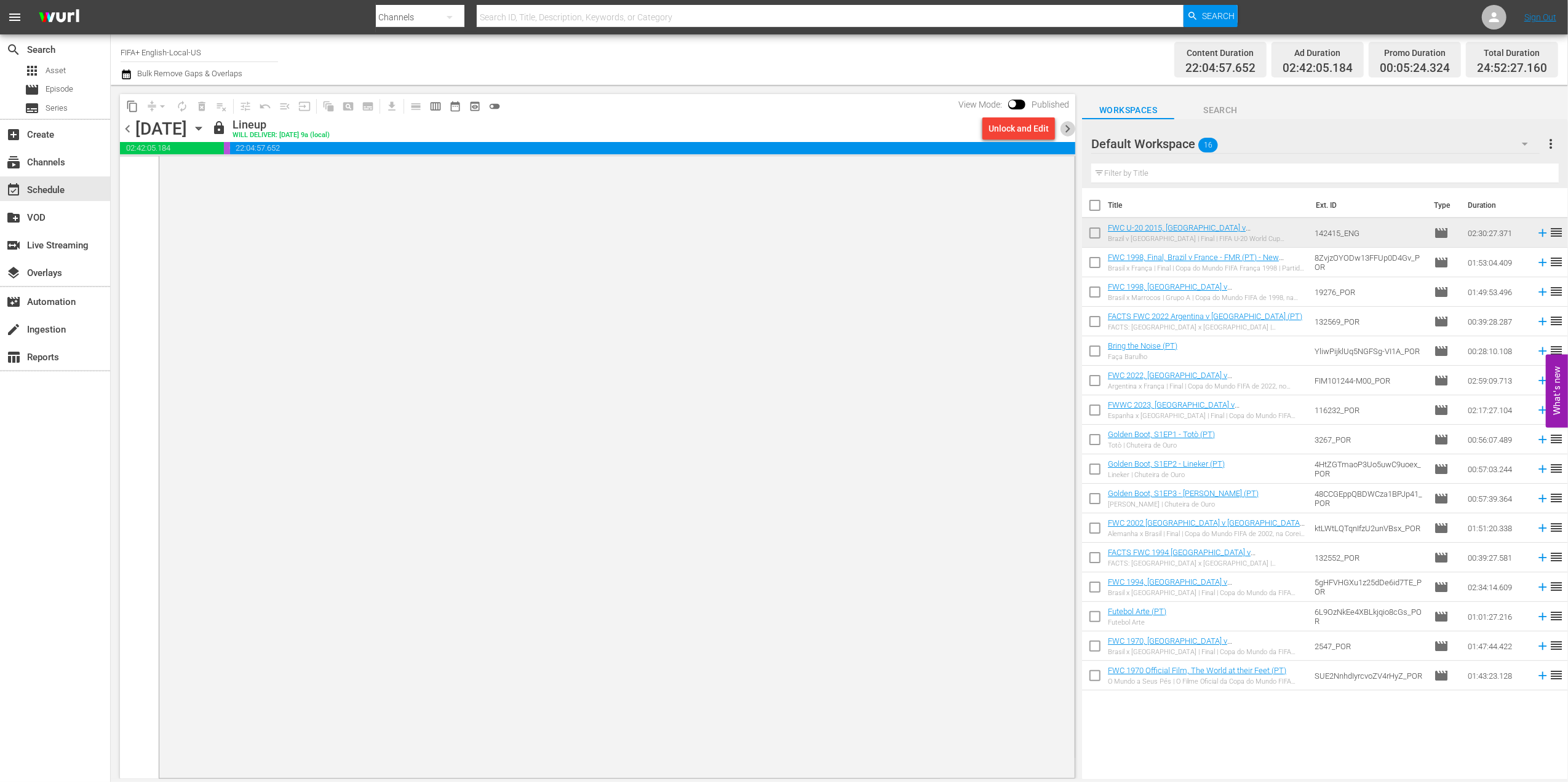
click at [1069, 129] on span "chevron_right" at bounding box center [1067, 129] width 16 height 16
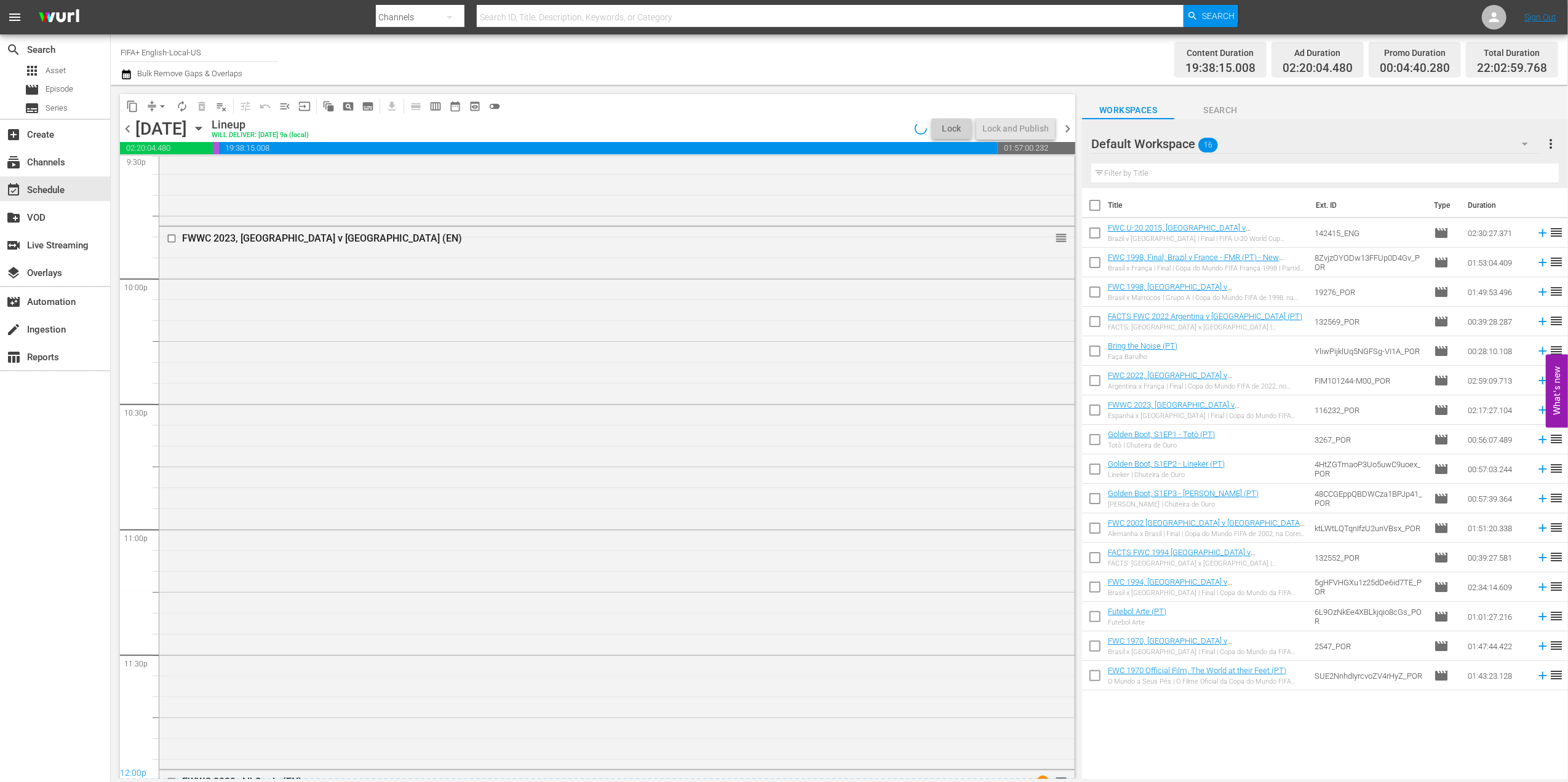
scroll to position [5652, 0]
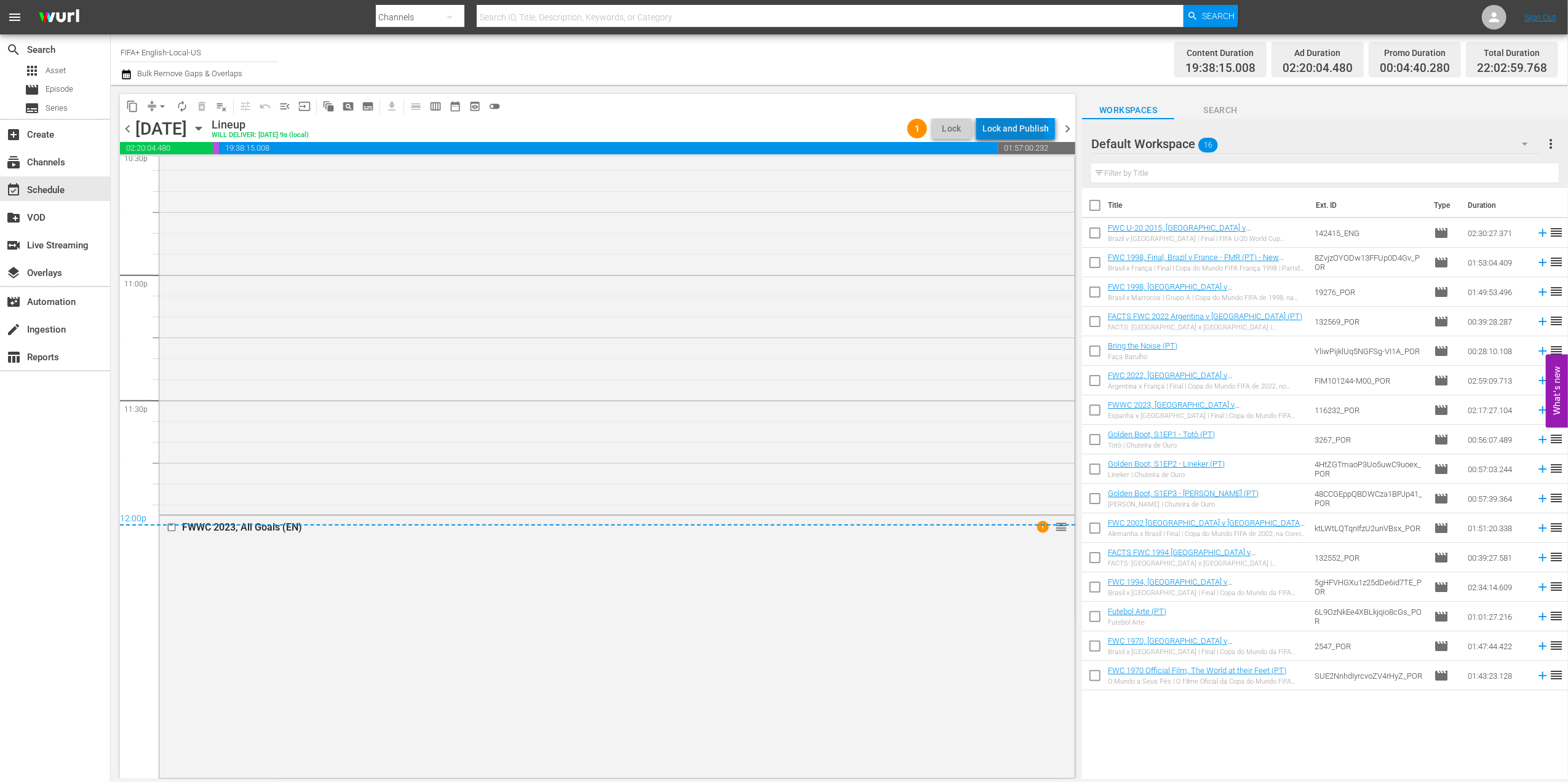
click at [1001, 121] on div "Lock and Publish" at bounding box center [1016, 128] width 66 height 22
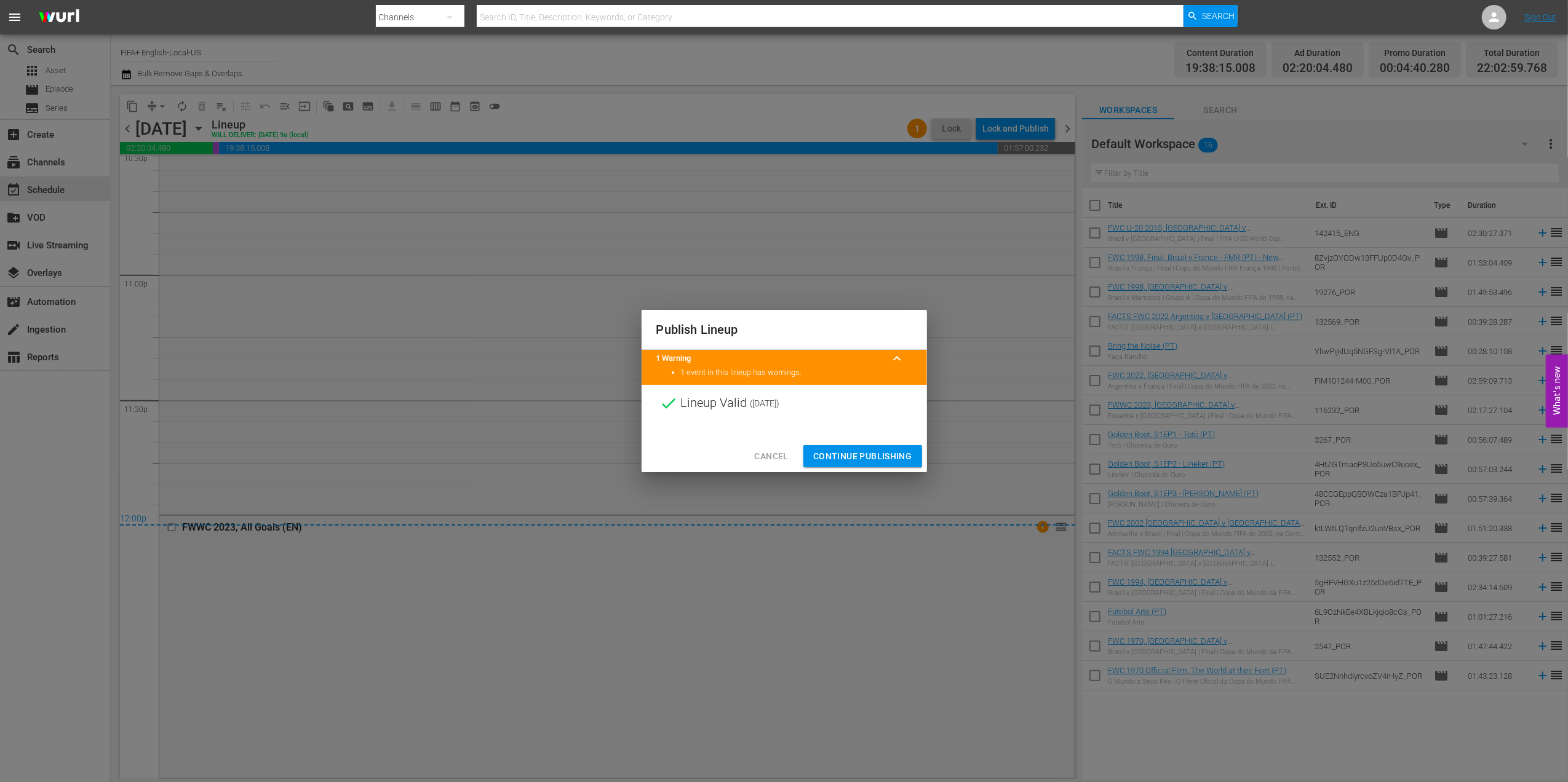
click at [858, 451] on span "Continue Publishing" at bounding box center [863, 456] width 99 height 16
